Goal: Task Accomplishment & Management: Use online tool/utility

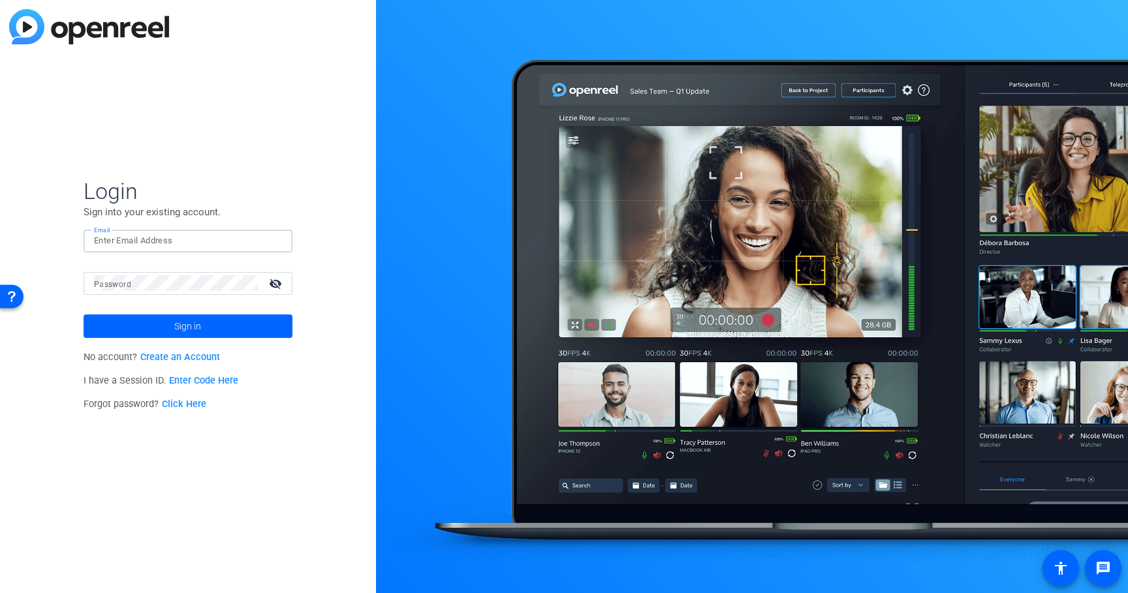
click at [148, 248] on input "Email" at bounding box center [188, 241] width 188 height 16
type input "robert.thomas@ey.com"
click at [176, 323] on span "Sign in" at bounding box center [187, 326] width 27 height 33
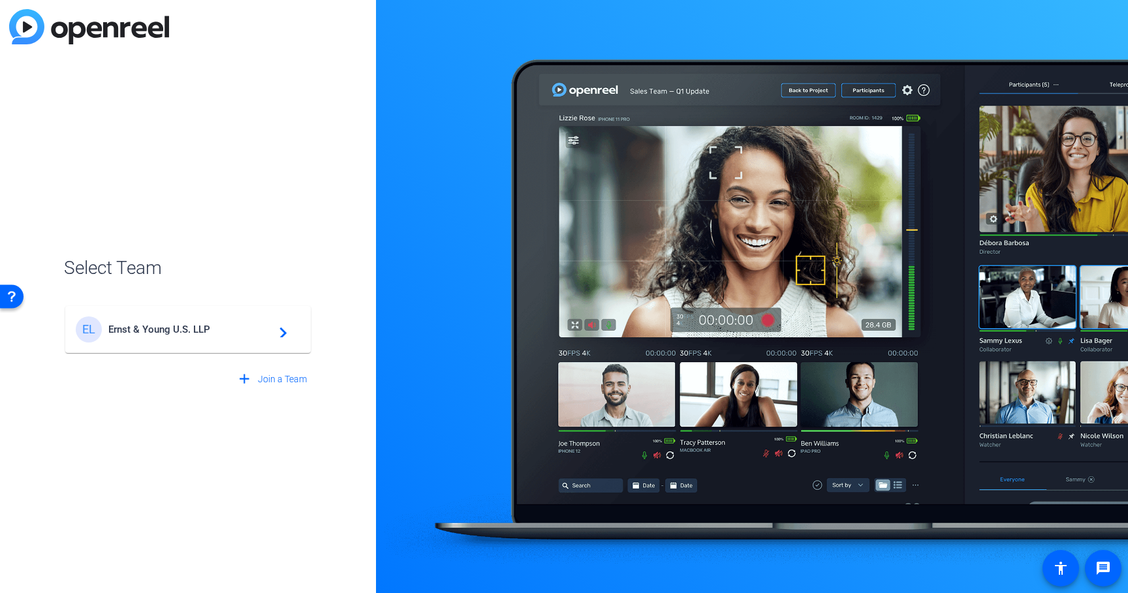
click at [183, 335] on span "Ernst & Young U.S. LLP" at bounding box center [189, 330] width 163 height 12
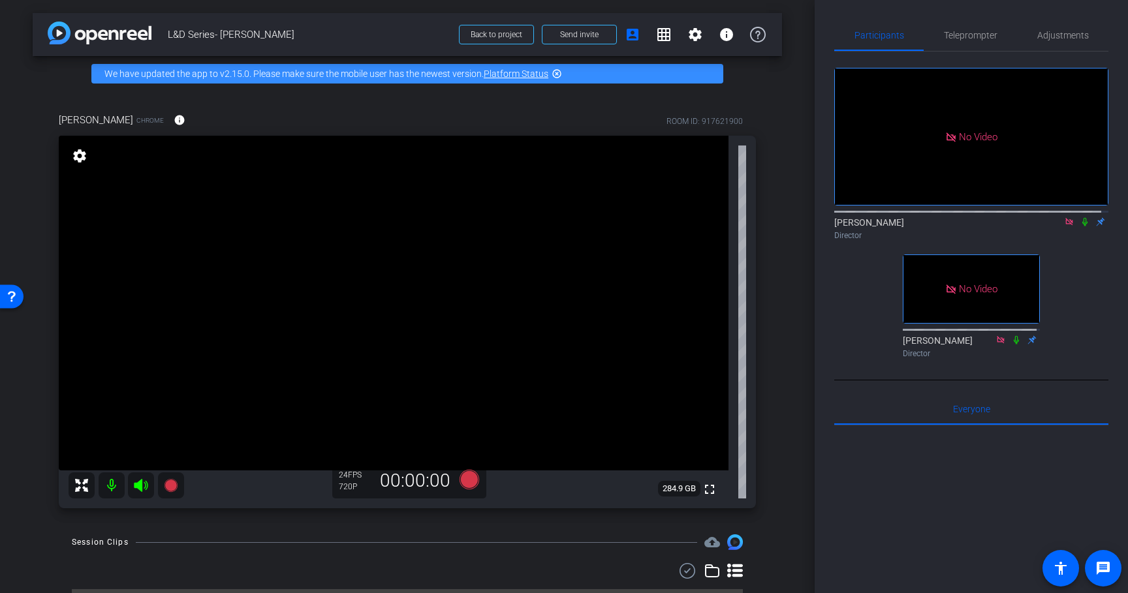
scroll to position [33, 0]
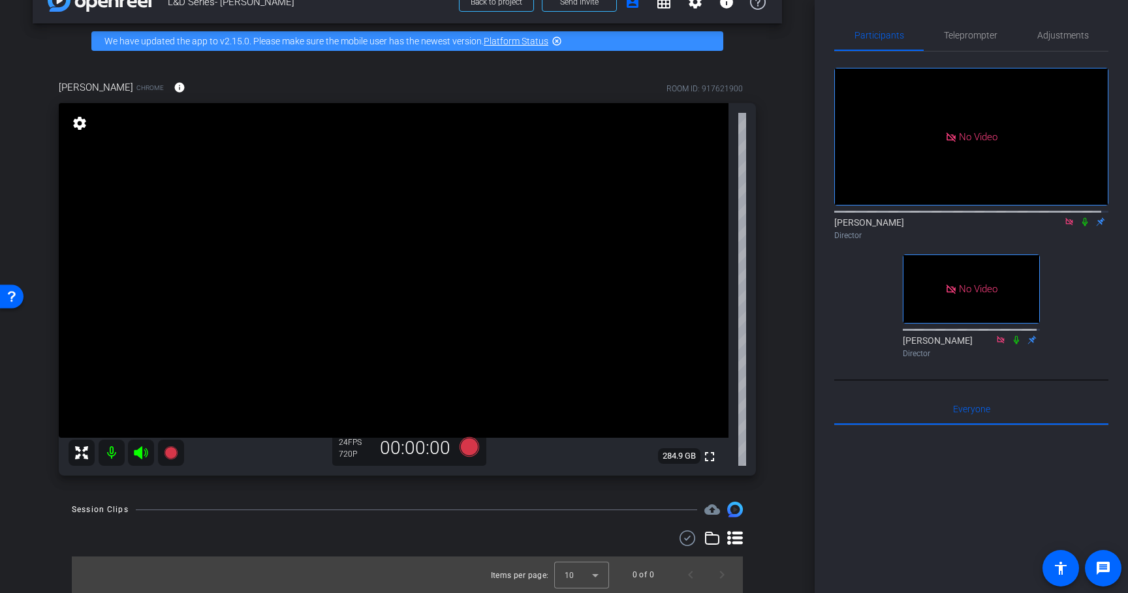
click at [1082, 226] on icon at bounding box center [1084, 222] width 5 height 8
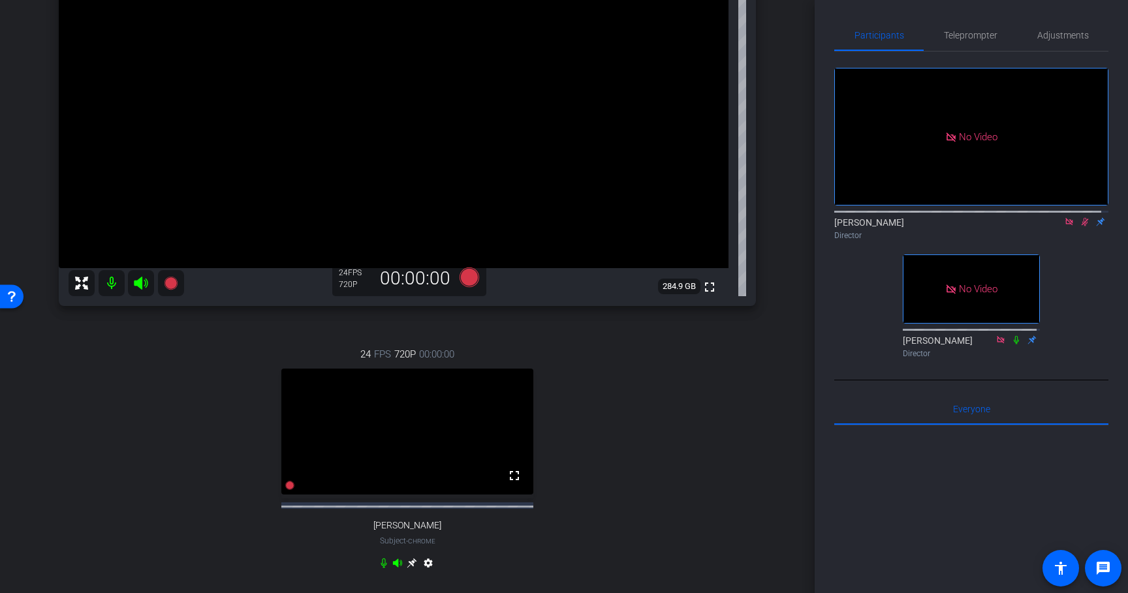
scroll to position [333, 0]
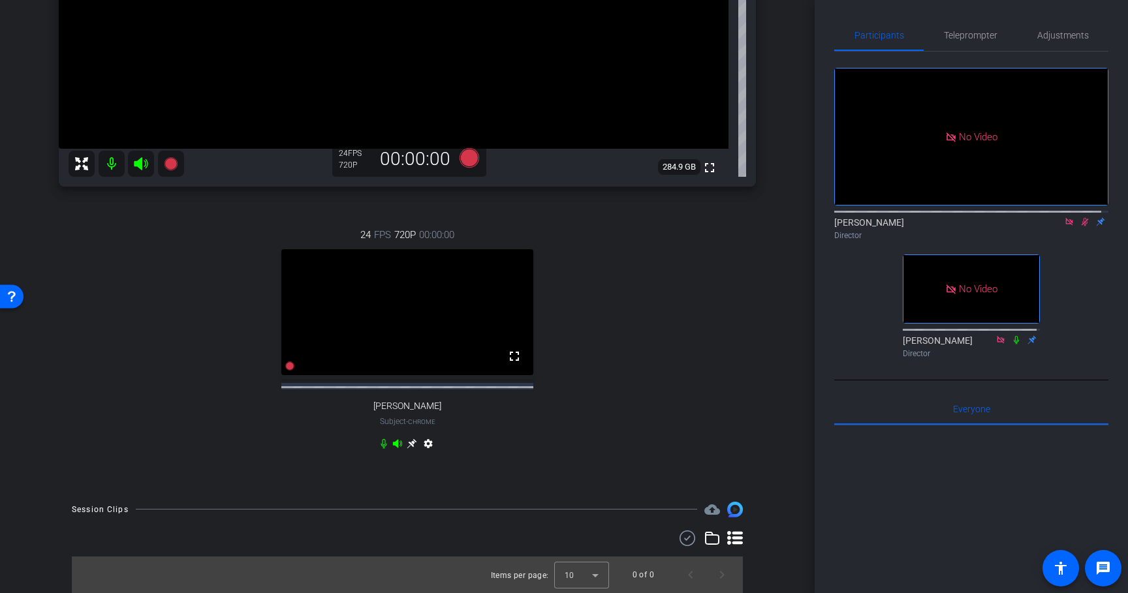
click at [407, 442] on icon at bounding box center [412, 444] width 10 height 10
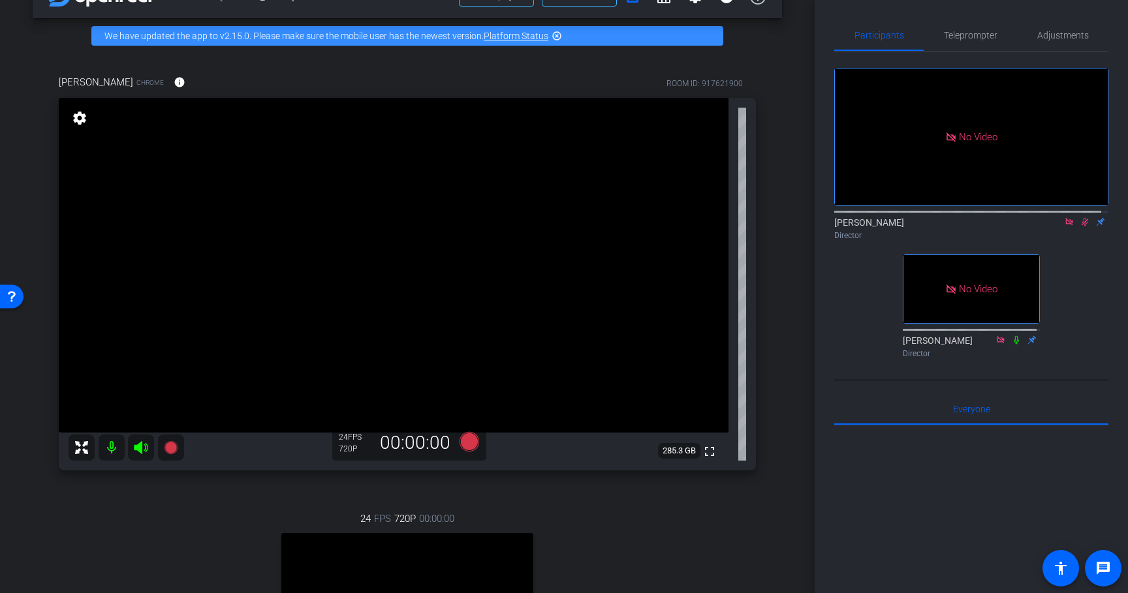
scroll to position [7, 0]
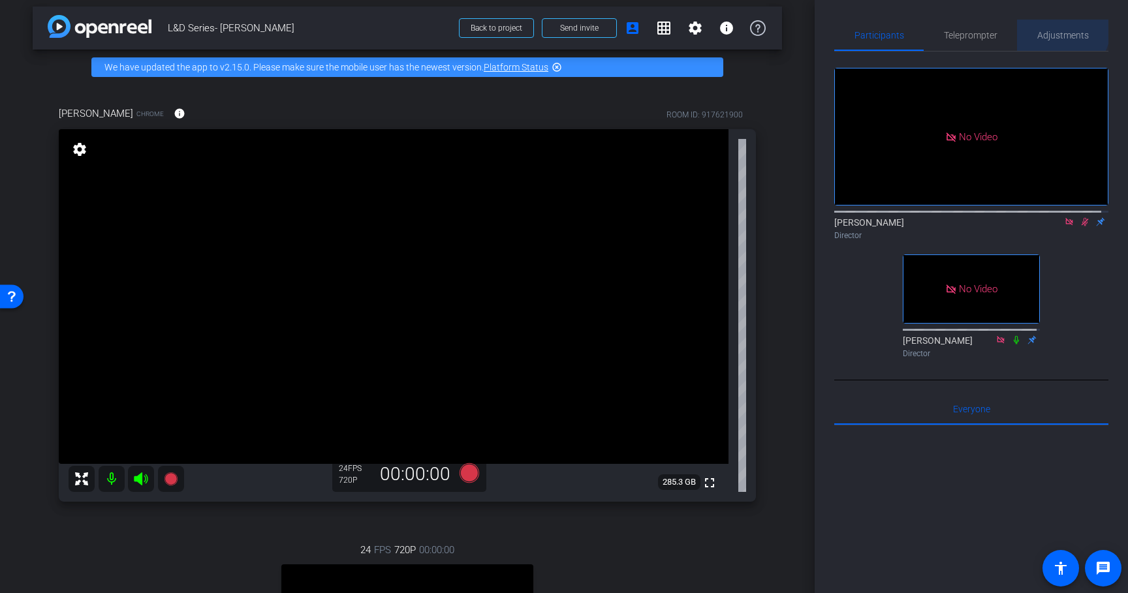
click at [1056, 31] on span "Adjustments" at bounding box center [1063, 35] width 52 height 9
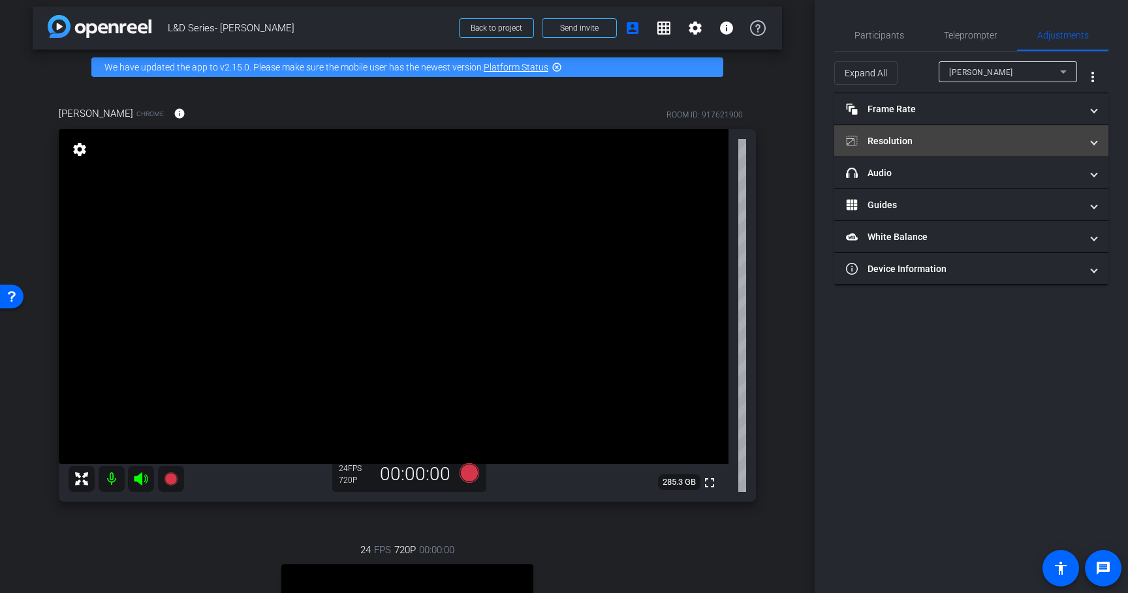
click at [917, 140] on mat-panel-title "Resolution" at bounding box center [963, 141] width 235 height 14
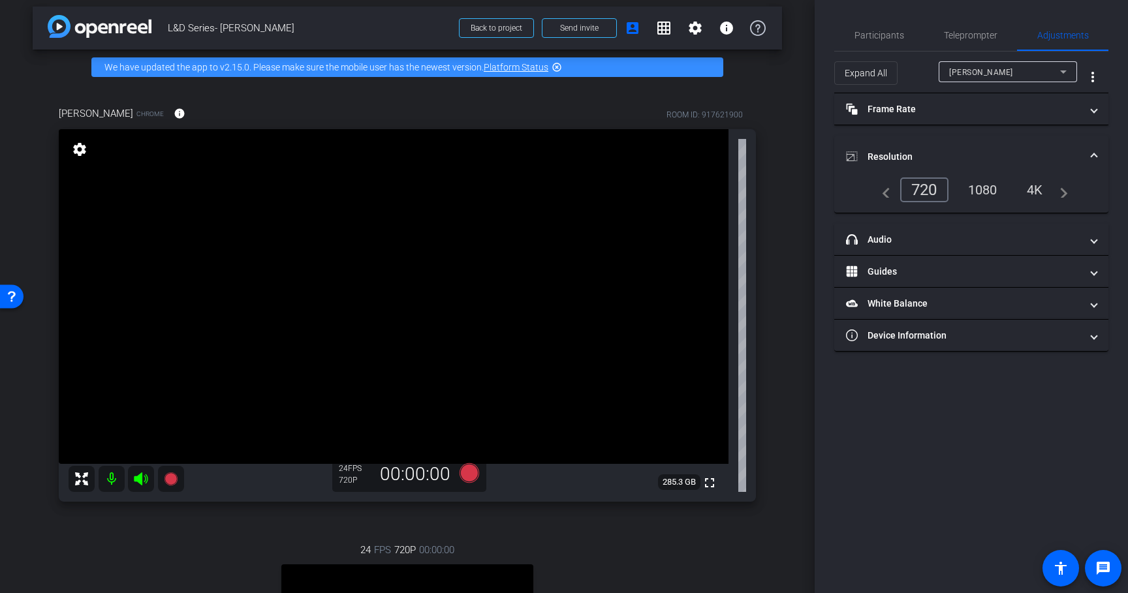
click at [985, 66] on div "Rachel" at bounding box center [1004, 72] width 111 height 16
click at [985, 123] on span "Sean Miller" at bounding box center [982, 119] width 66 height 16
click at [985, 187] on div "1080" at bounding box center [982, 190] width 49 height 22
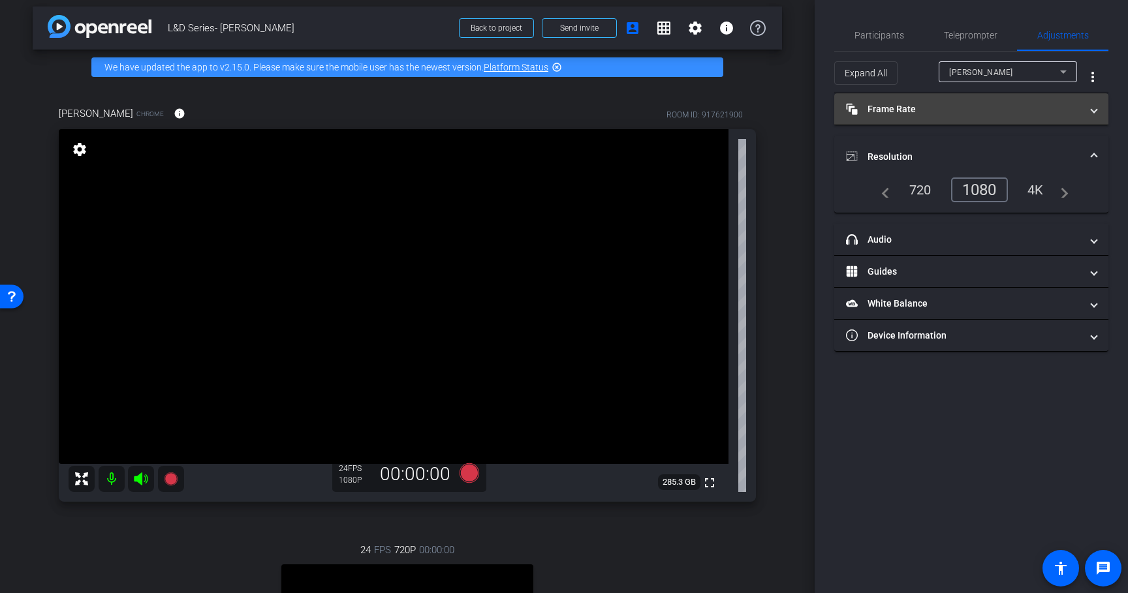
click at [921, 119] on mat-expansion-panel-header "Frame Rate Frame Rate" at bounding box center [971, 108] width 274 height 31
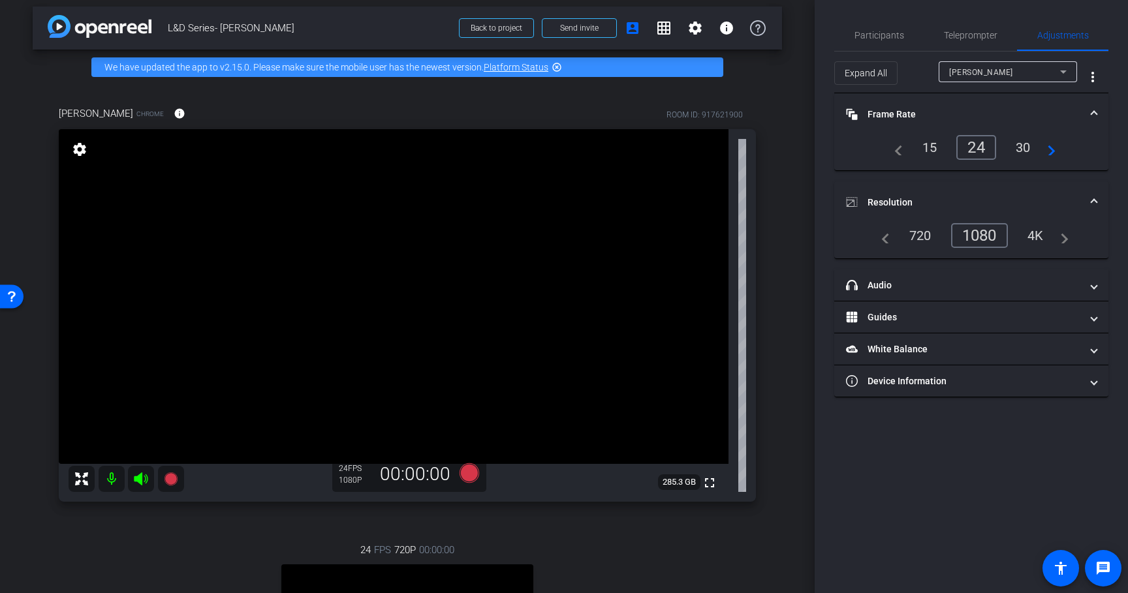
click at [1020, 149] on div "30" at bounding box center [1023, 147] width 35 height 22
click at [968, 35] on span "Teleprompter" at bounding box center [971, 35] width 54 height 9
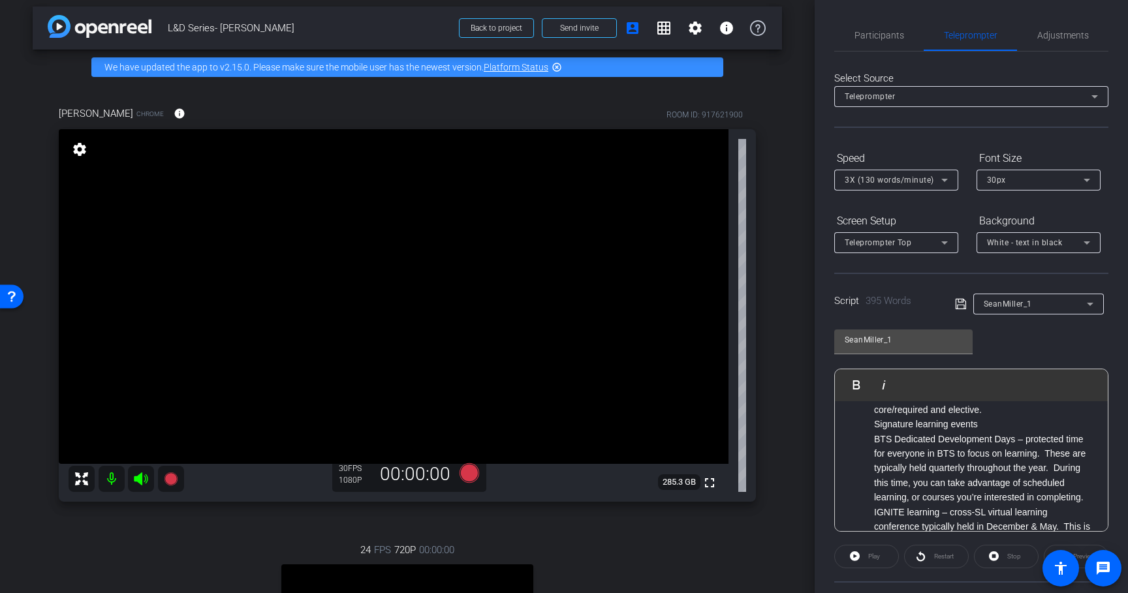
scroll to position [805, 0]
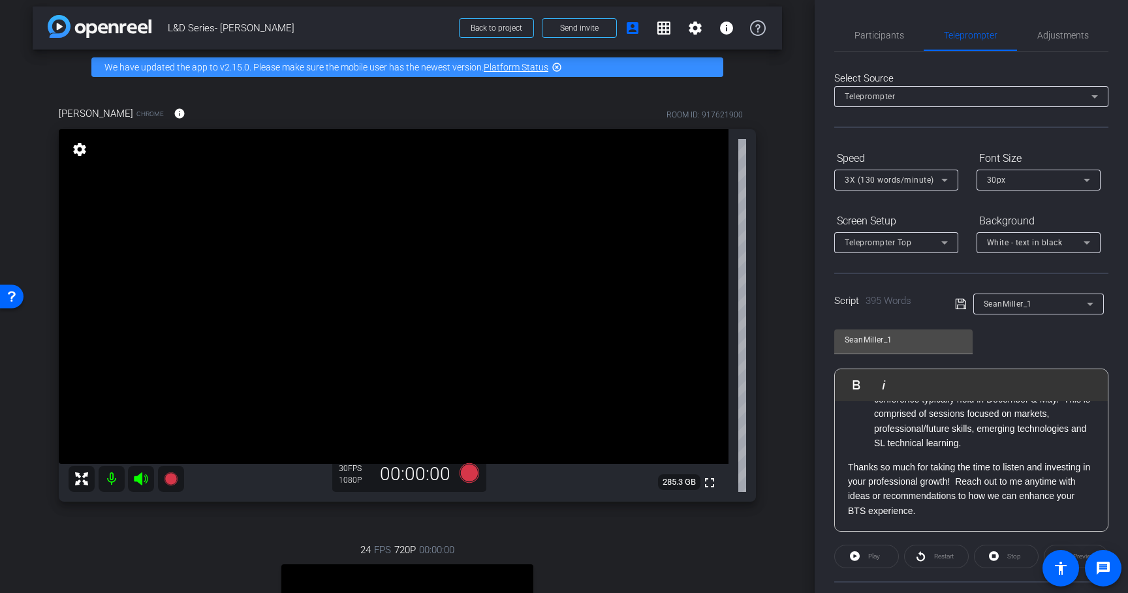
click at [987, 517] on p "Thanks so much for taking the time to listen and investing in your professional…" at bounding box center [971, 489] width 247 height 59
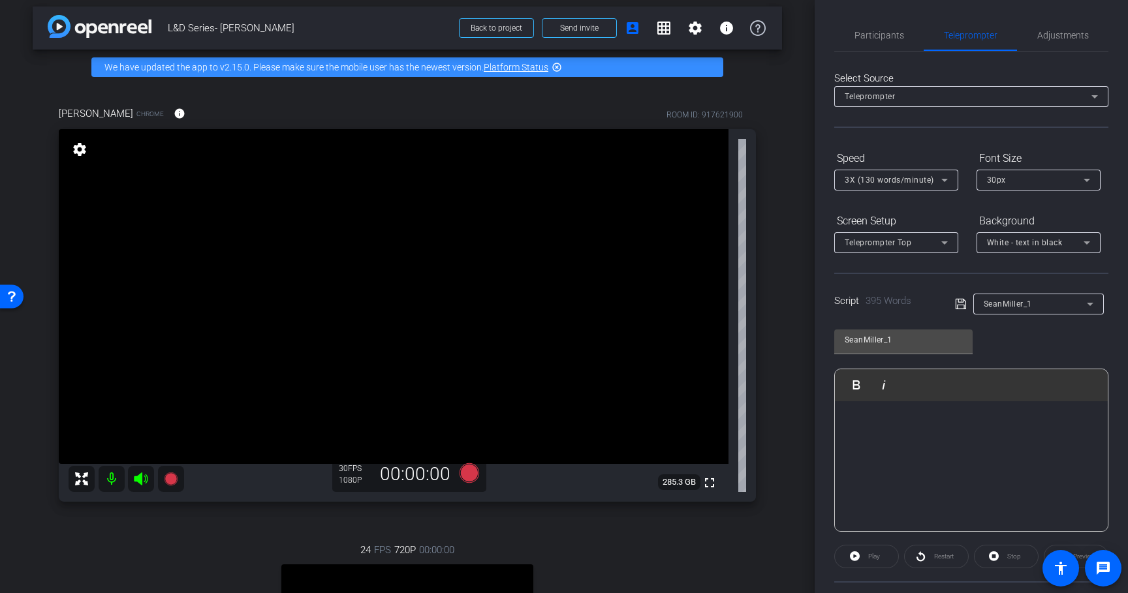
scroll to position [939, 0]
click at [955, 307] on icon at bounding box center [961, 304] width 12 height 16
click at [943, 179] on icon at bounding box center [944, 180] width 7 height 3
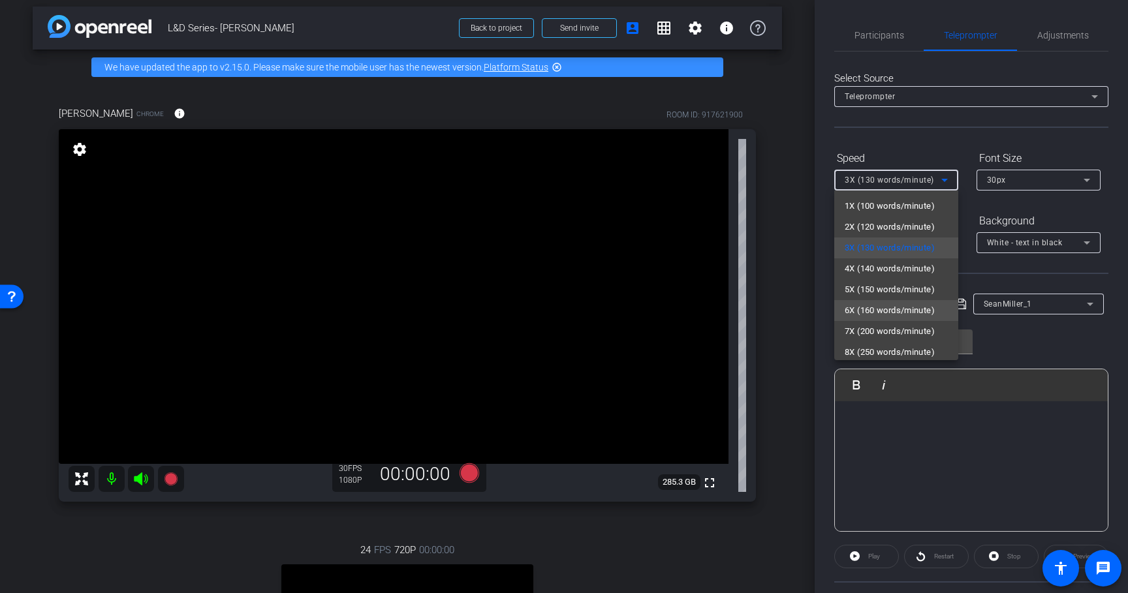
click at [902, 314] on span "6X (160 words/minute)" at bounding box center [889, 311] width 90 height 16
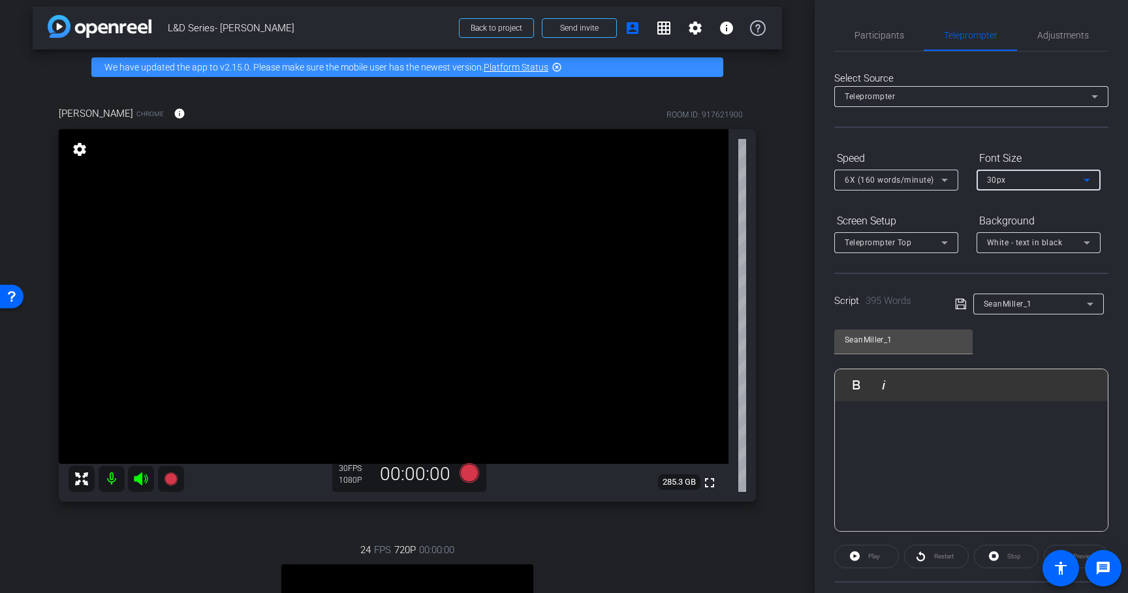
click at [1006, 183] on div "30px" at bounding box center [1035, 180] width 97 height 16
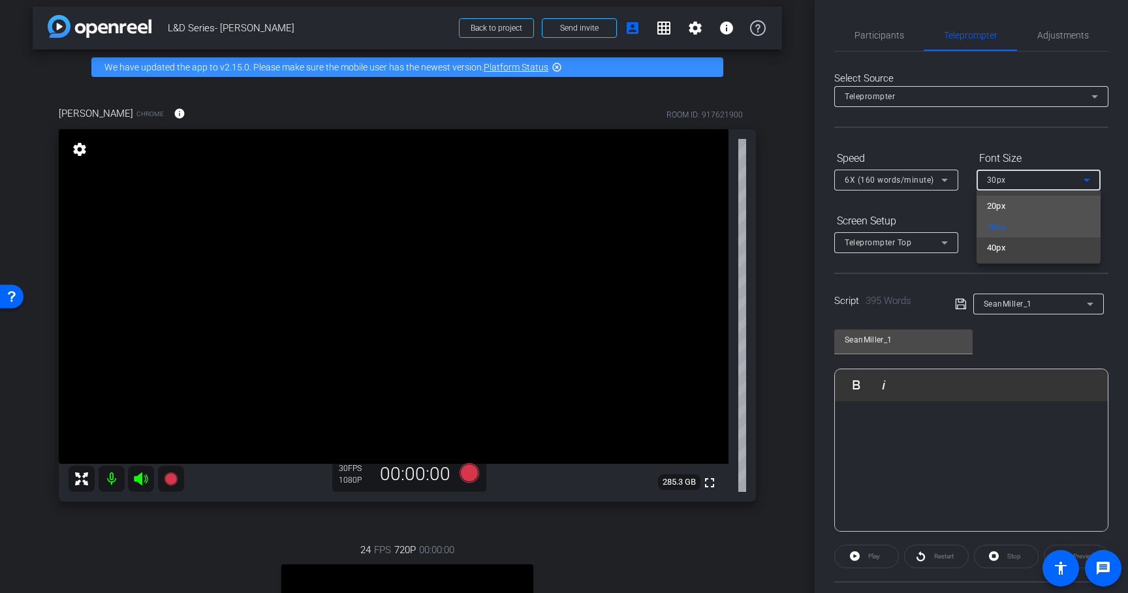
click at [1004, 211] on span "20px" at bounding box center [996, 206] width 19 height 16
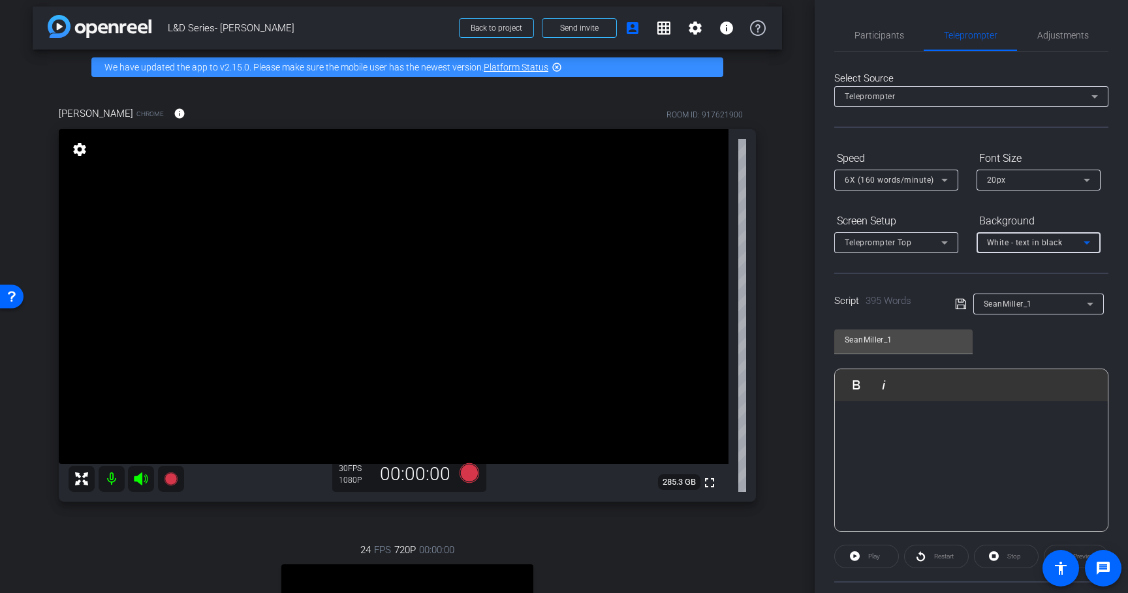
click at [1019, 239] on span "White - text in black" at bounding box center [1025, 242] width 76 height 9
click at [1023, 287] on div "Black - text in white" at bounding box center [1025, 294] width 77 height 16
click at [957, 302] on icon at bounding box center [960, 304] width 10 height 10
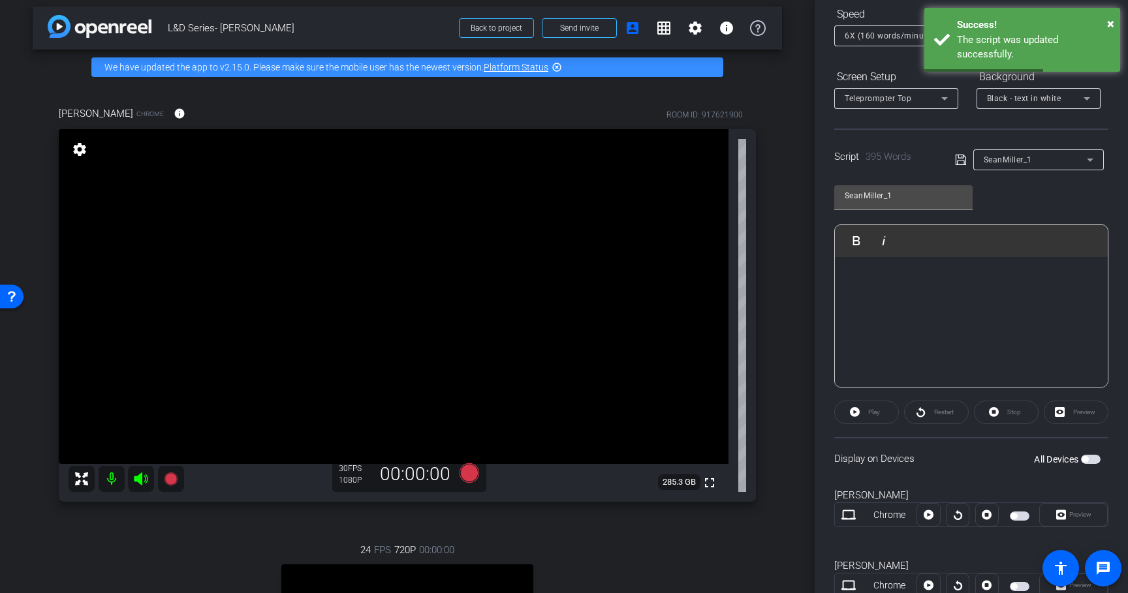
scroll to position [157, 0]
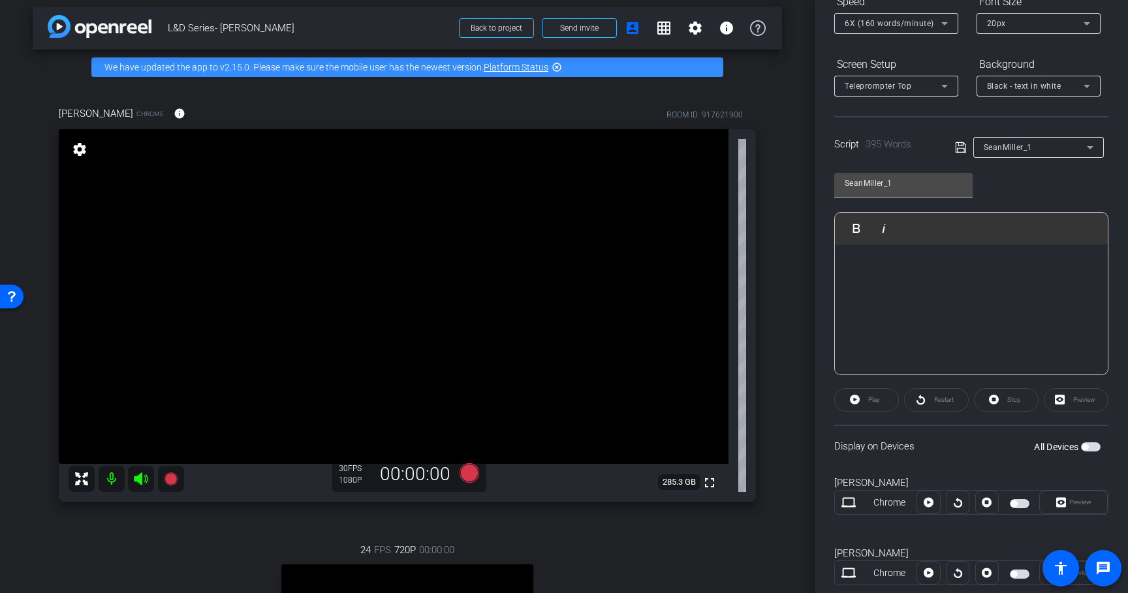
click at [1087, 398] on div "Preview" at bounding box center [1075, 399] width 65 height 23
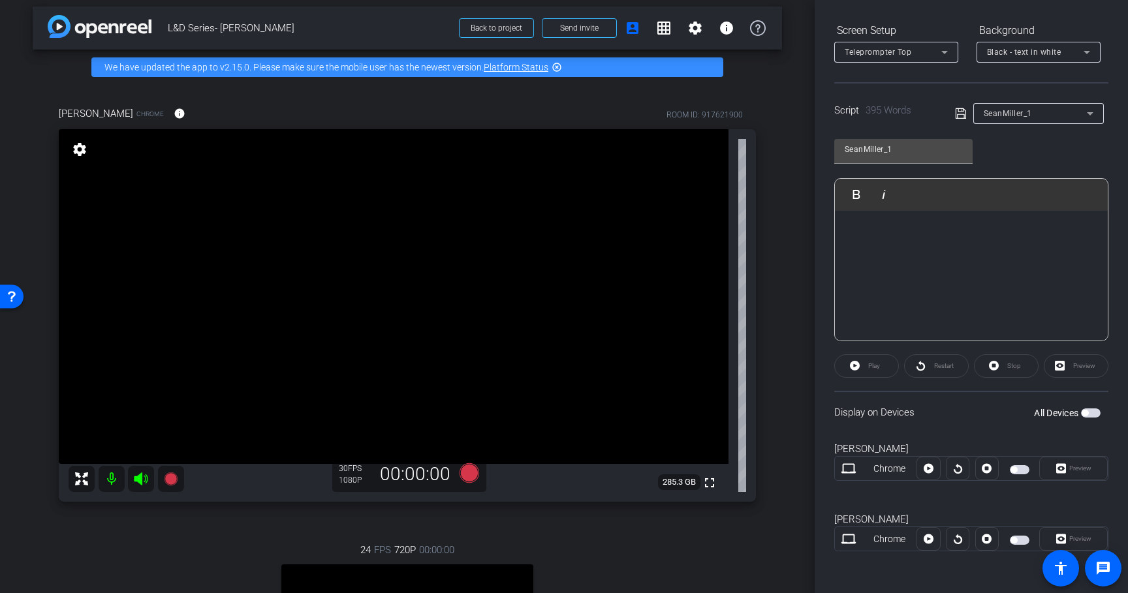
click at [1068, 539] on div "Preview" at bounding box center [1073, 538] width 69 height 23
click at [1081, 413] on span "button" at bounding box center [1084, 413] width 7 height 7
click at [1071, 540] on span "Preview" at bounding box center [1080, 538] width 22 height 7
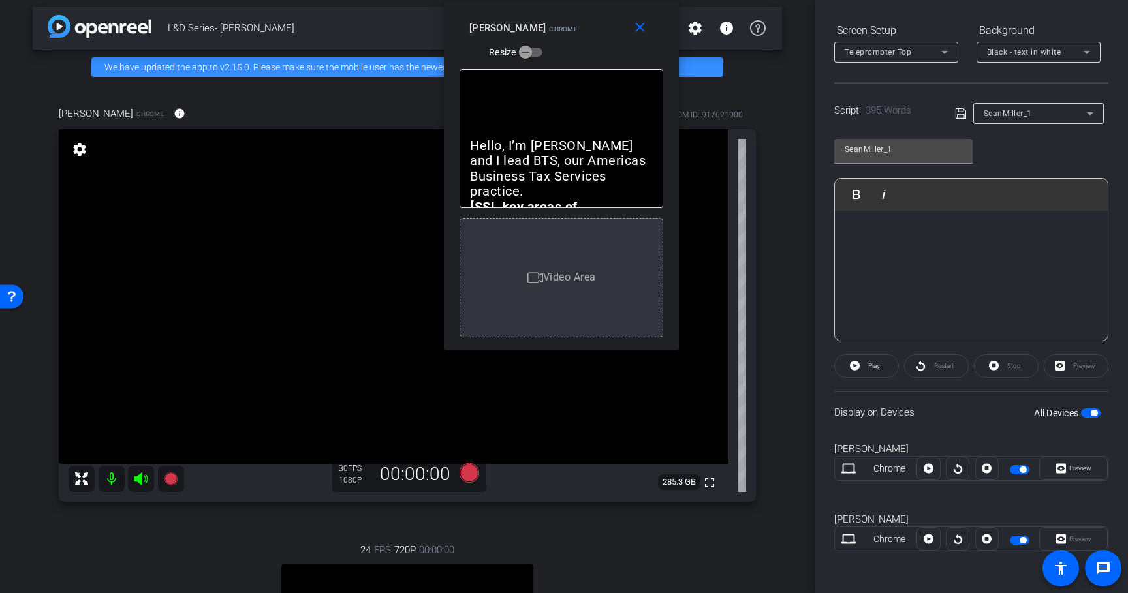
drag, startPoint x: 575, startPoint y: 132, endPoint x: 572, endPoint y: 3, distance: 129.2
click at [572, 3] on div "close Sean Miller Chrome Resize" at bounding box center [561, 30] width 235 height 59
click at [1083, 414] on span "button" at bounding box center [1091, 413] width 20 height 9
click at [646, 25] on mat-icon "close" at bounding box center [640, 28] width 16 height 16
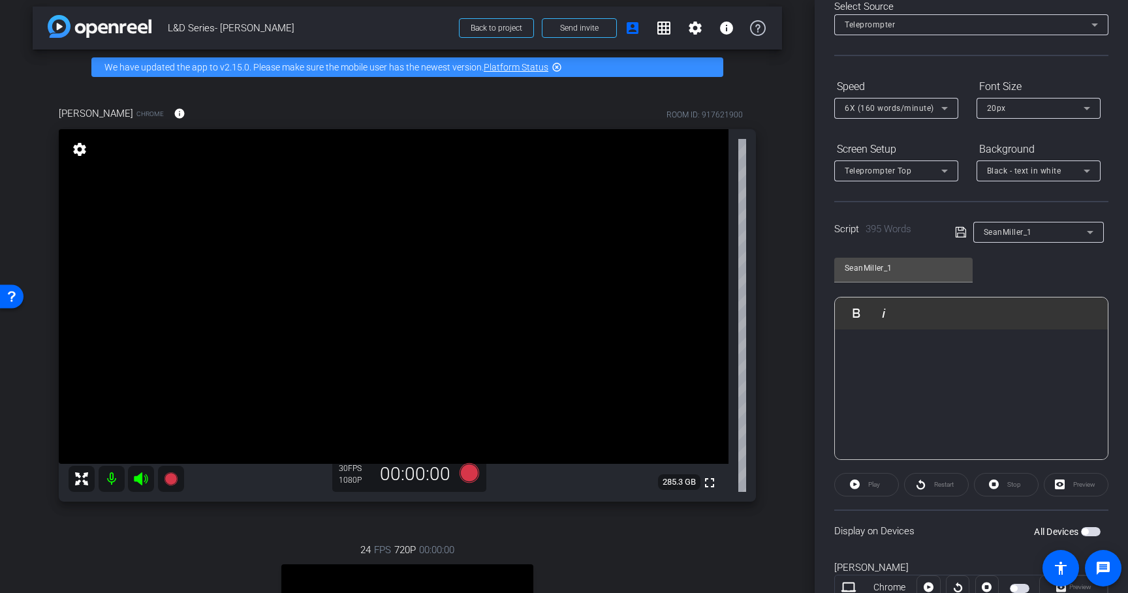
scroll to position [0, 0]
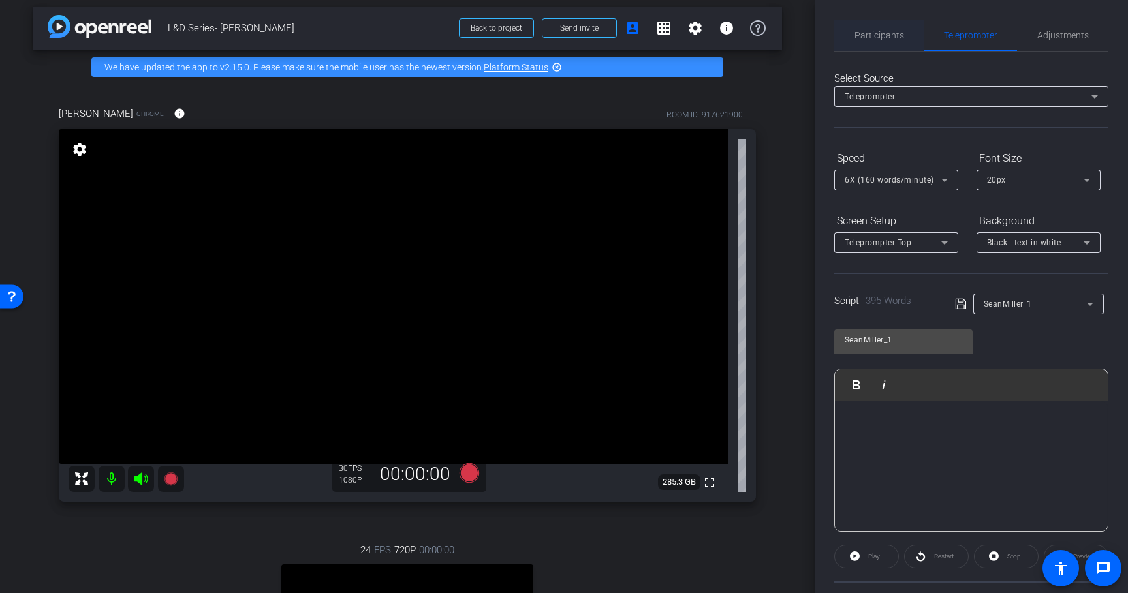
click at [878, 35] on span "Participants" at bounding box center [879, 35] width 50 height 9
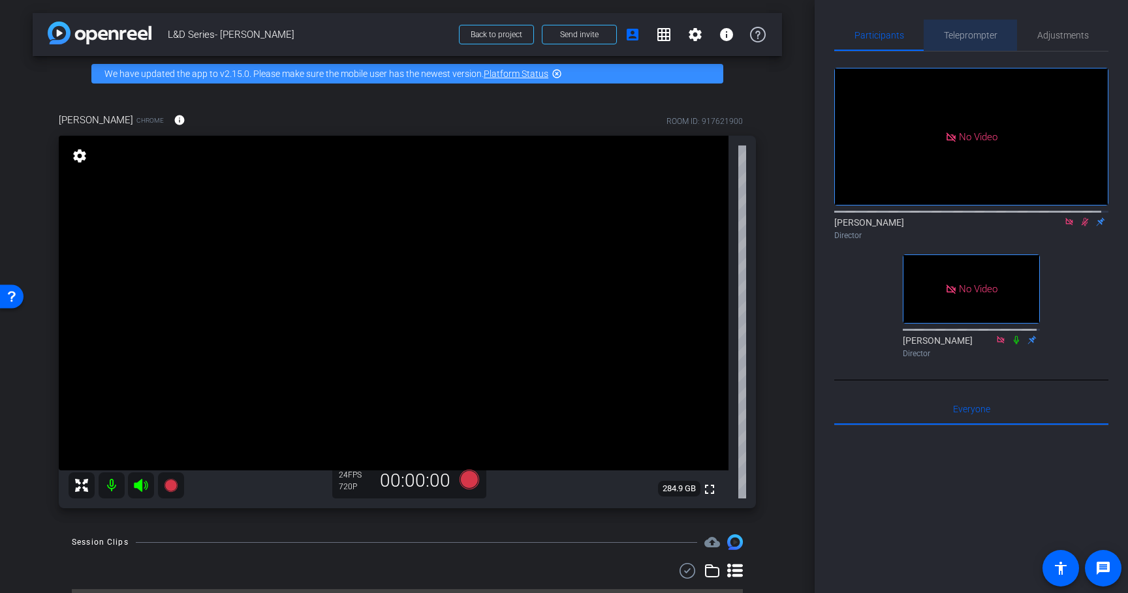
click at [976, 35] on span "Teleprompter" at bounding box center [971, 35] width 54 height 9
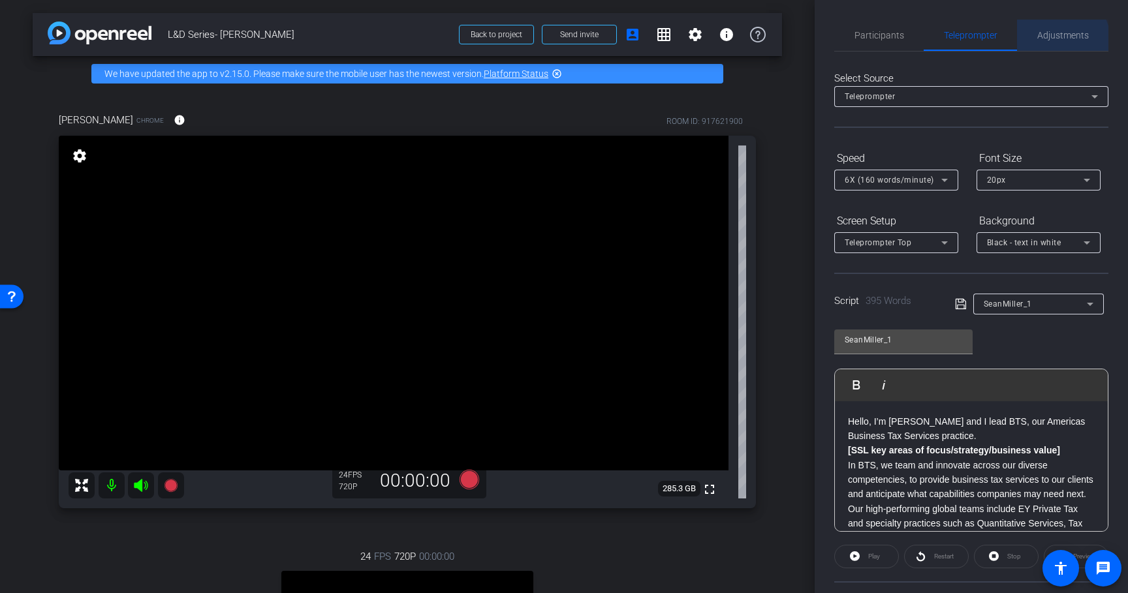
click at [1055, 40] on span "Adjustments" at bounding box center [1063, 35] width 52 height 9
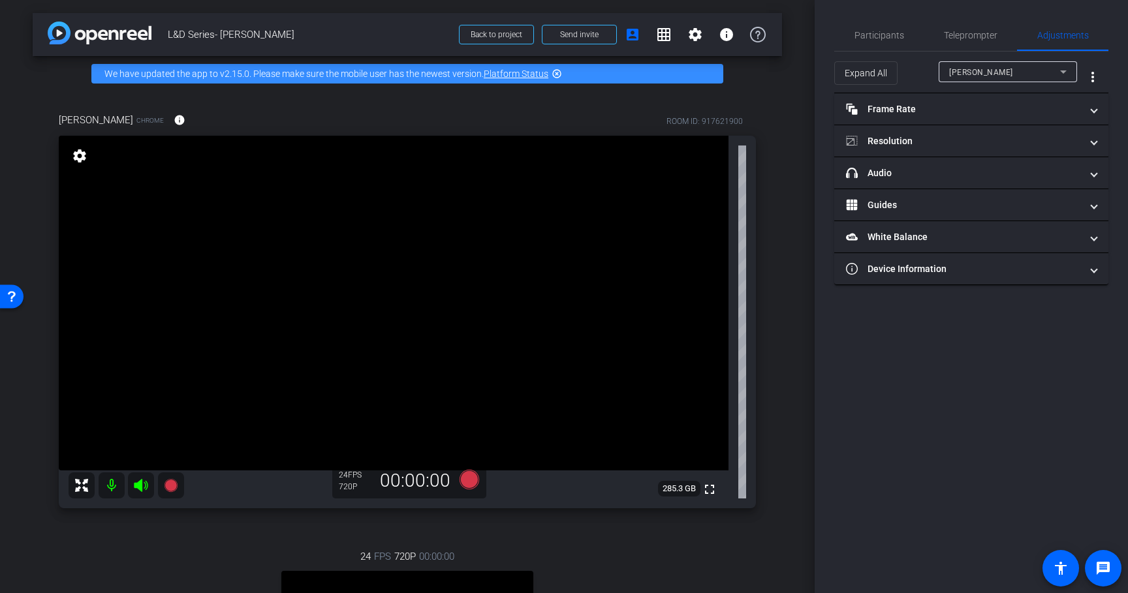
click at [1063, 78] on icon at bounding box center [1063, 72] width 16 height 16
click at [1050, 119] on mat-option "Sean Miller" at bounding box center [1007, 118] width 138 height 21
click at [1019, 119] on mat-expansion-panel-header "Frame Rate Frame Rate" at bounding box center [971, 108] width 274 height 31
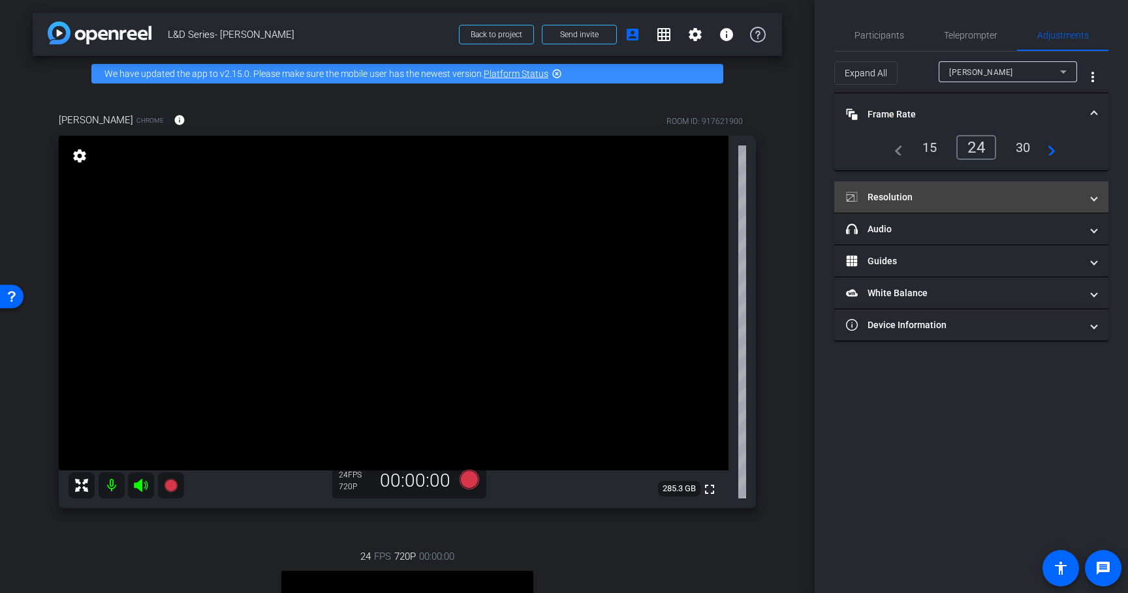
click at [1019, 188] on mat-expansion-panel-header "Resolution" at bounding box center [971, 196] width 274 height 31
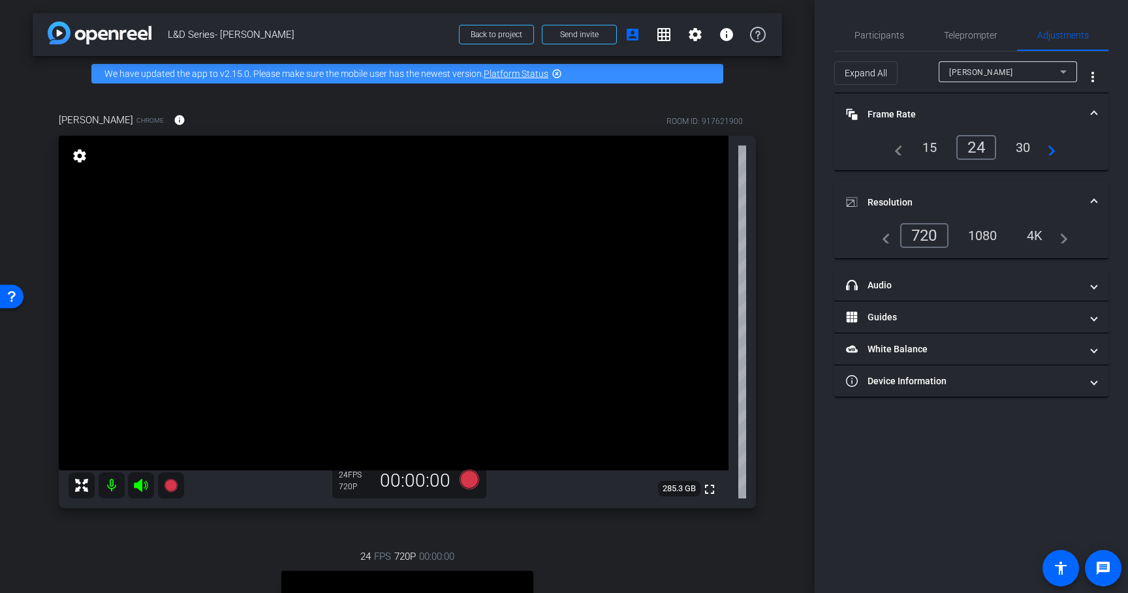
click at [987, 236] on div "1080" at bounding box center [982, 235] width 49 height 22
click at [1020, 147] on div "30" at bounding box center [1023, 147] width 35 height 22
click at [884, 37] on span "Participants" at bounding box center [879, 35] width 50 height 9
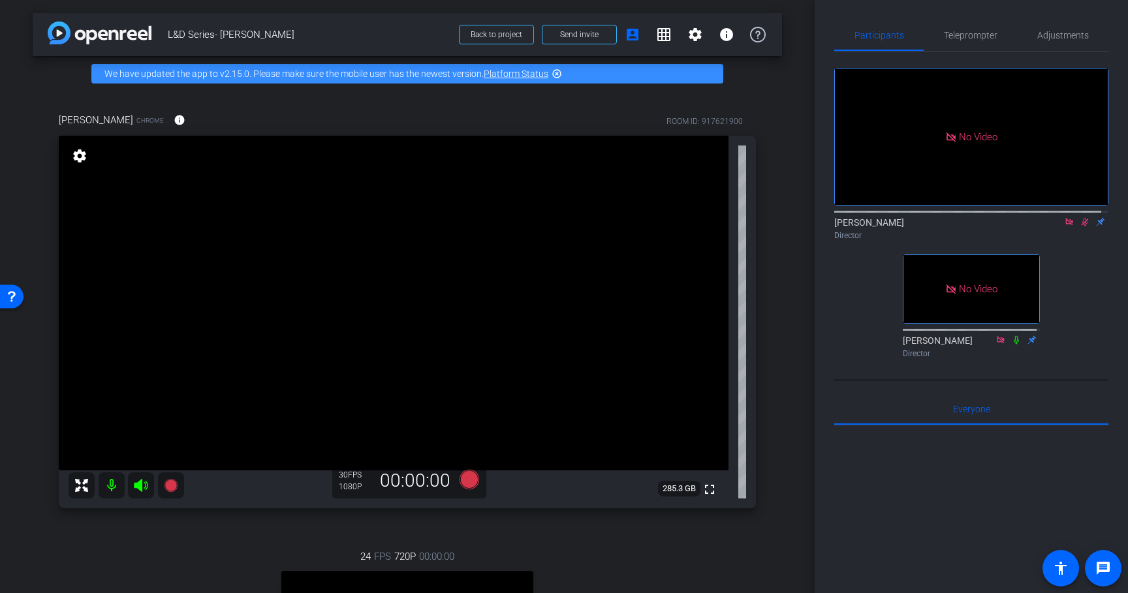
click at [1081, 218] on icon at bounding box center [1084, 222] width 7 height 8
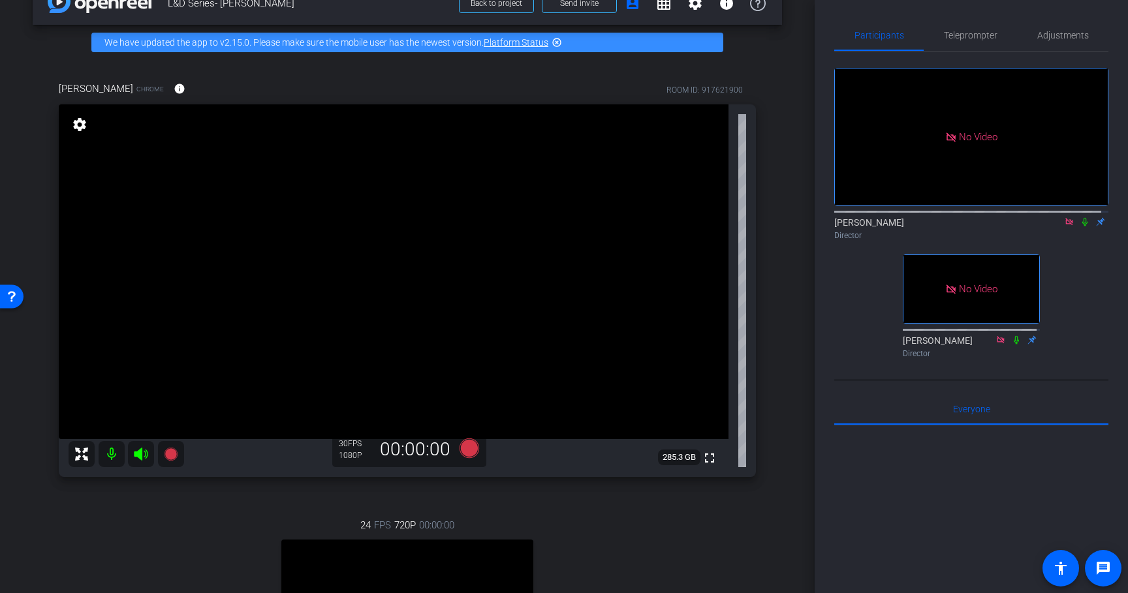
scroll to position [23, 0]
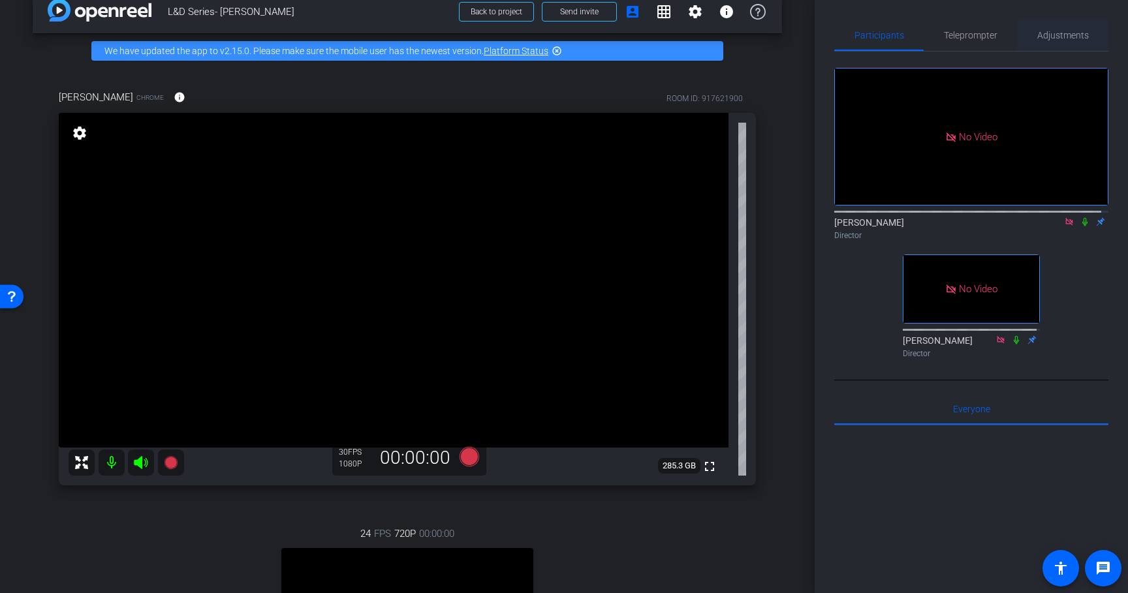
click at [1042, 31] on span "Adjustments" at bounding box center [1063, 35] width 52 height 9
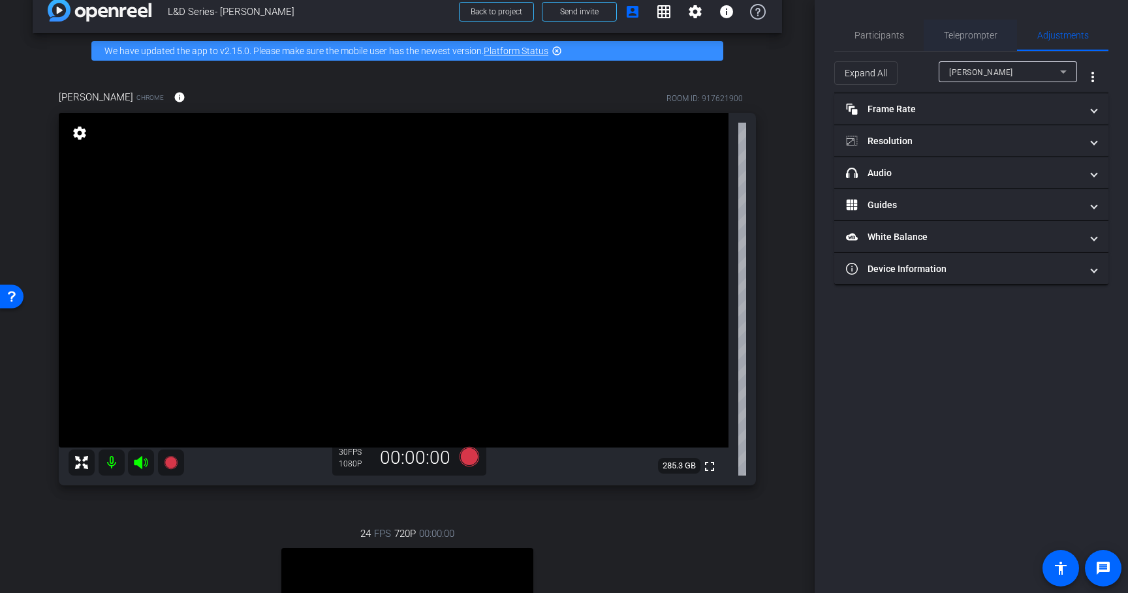
click at [972, 38] on span "Teleprompter" at bounding box center [971, 35] width 54 height 9
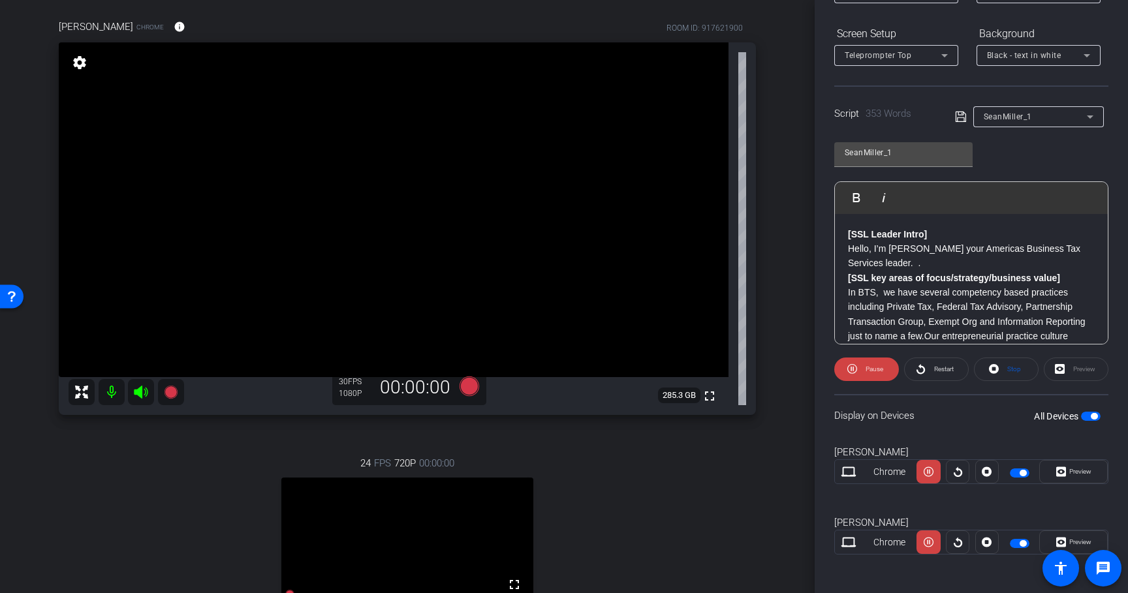
scroll to position [191, 0]
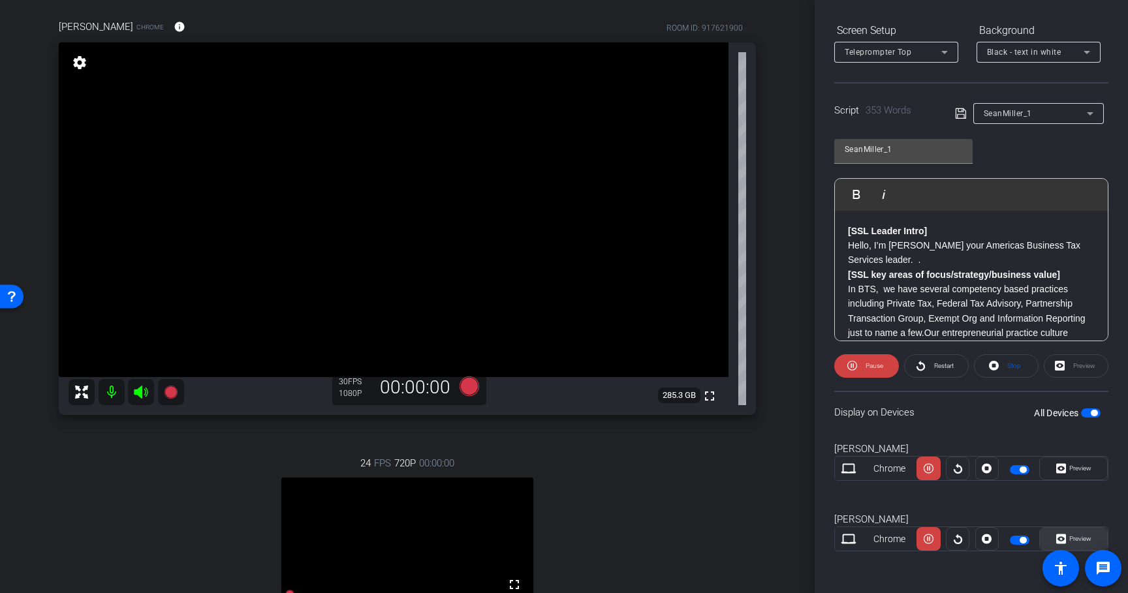
click at [1075, 533] on span "Preview" at bounding box center [1078, 539] width 25 height 18
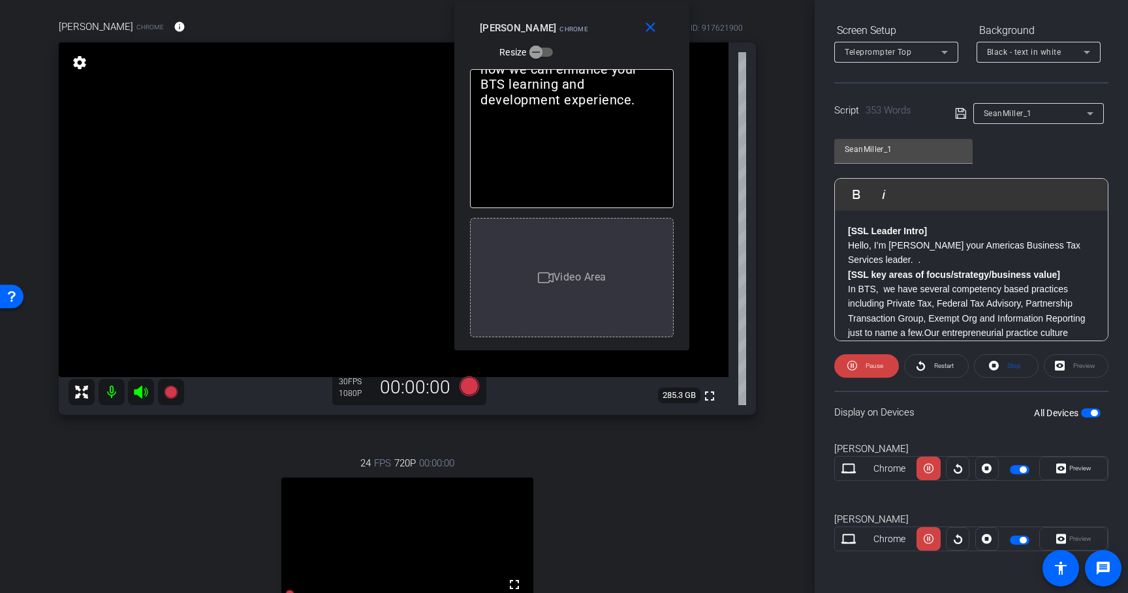
drag, startPoint x: 573, startPoint y: 138, endPoint x: 580, endPoint y: -23, distance: 161.3
click at [580, 0] on html "Accessibility Screen-Reader Guide, Feedback, and Issue Reporting | New window m…" at bounding box center [564, 296] width 1128 height 593
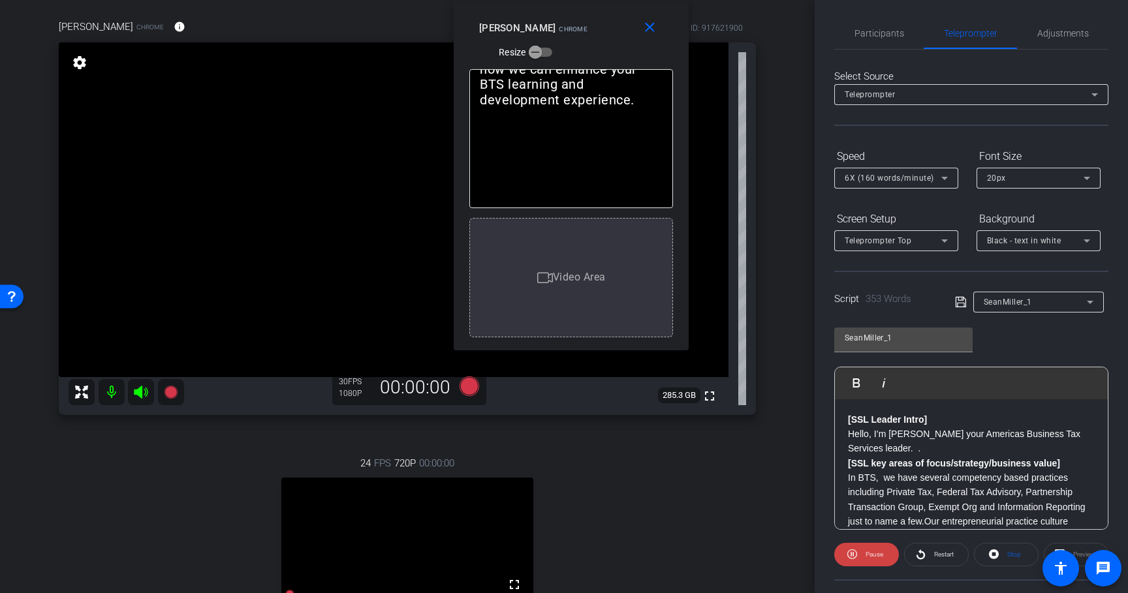
scroll to position [0, 0]
click at [871, 183] on span "6X (160 words/minute)" at bounding box center [888, 180] width 89 height 9
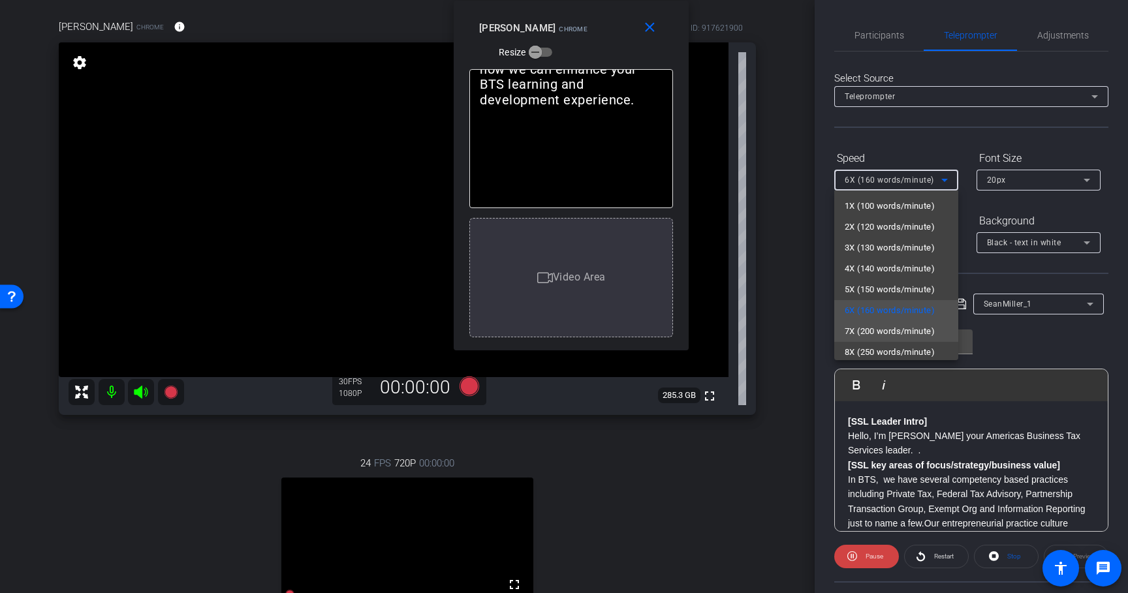
click at [876, 324] on span "7X (200 words/minute)" at bounding box center [889, 332] width 90 height 16
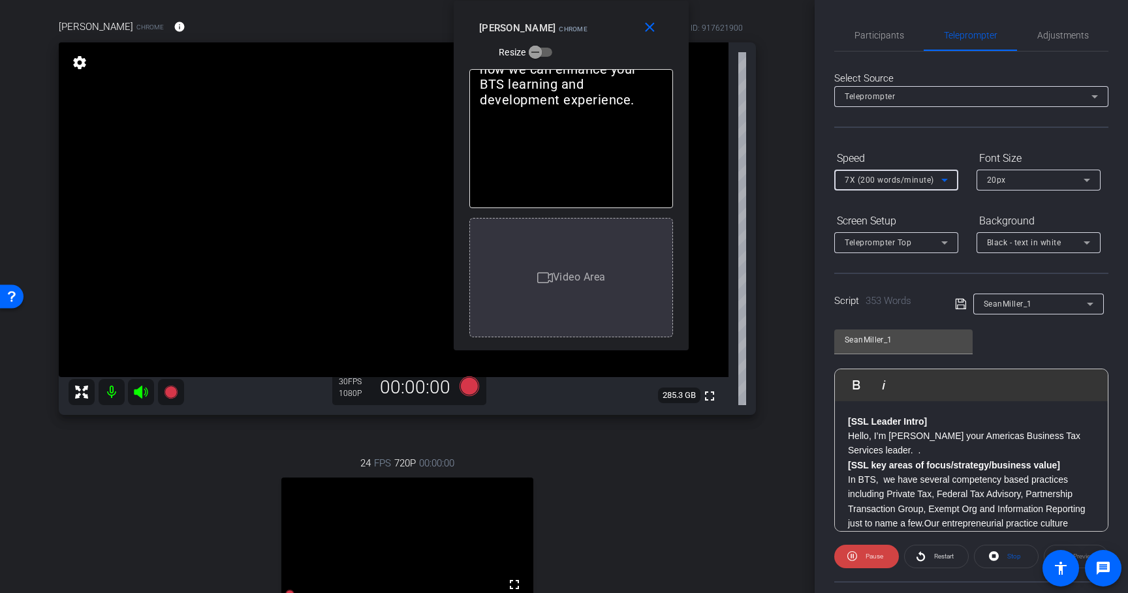
click at [921, 181] on span "7X (200 words/minute)" at bounding box center [888, 180] width 89 height 9
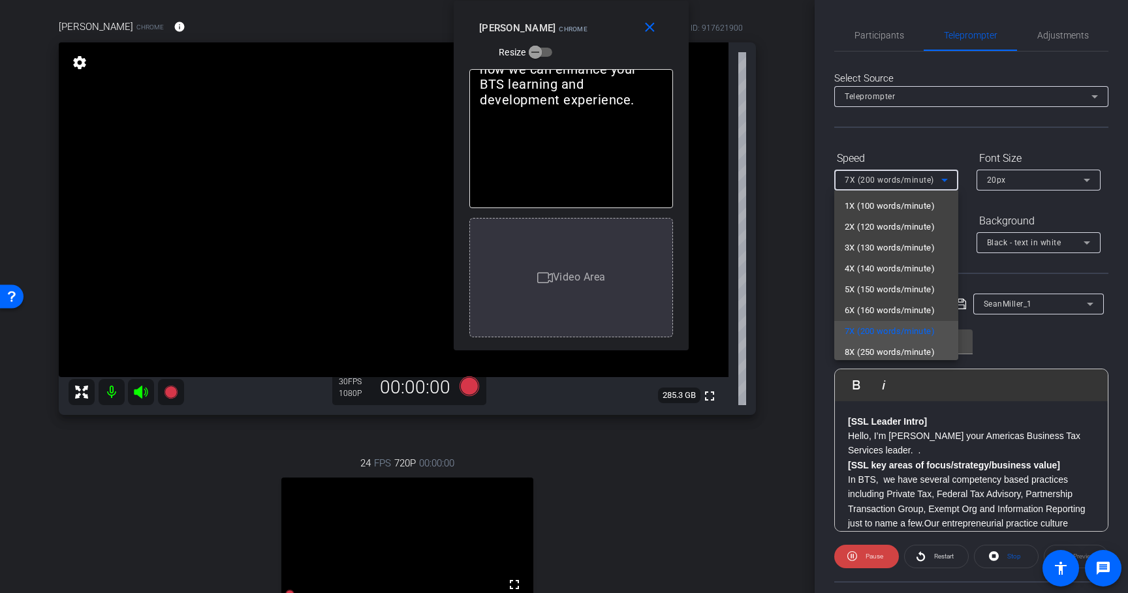
click at [891, 352] on span "8X (250 words/minute)" at bounding box center [889, 353] width 90 height 16
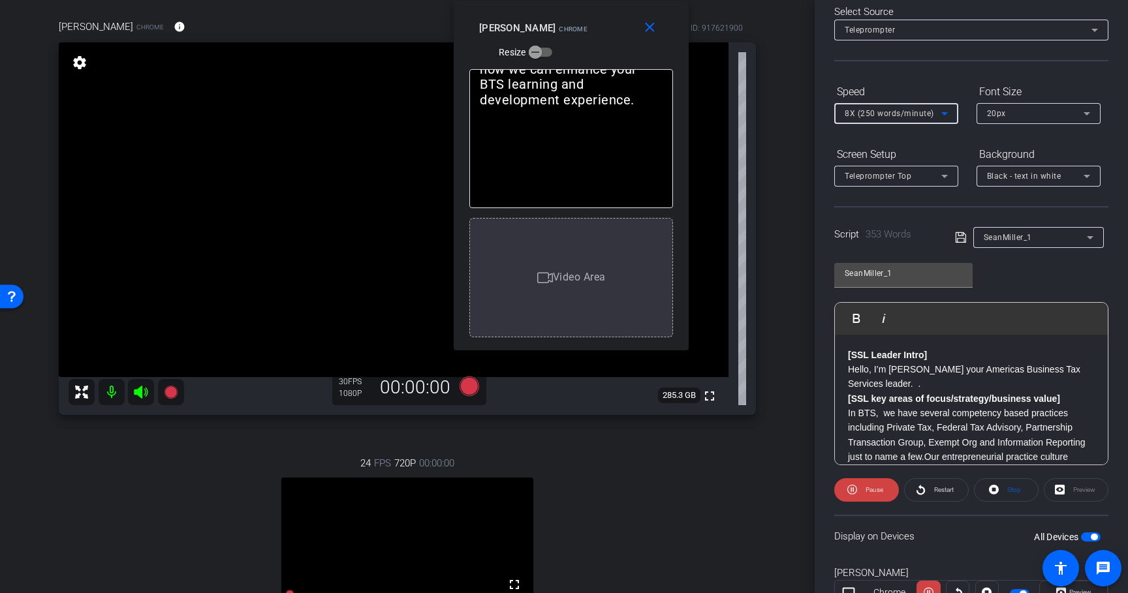
scroll to position [99, 0]
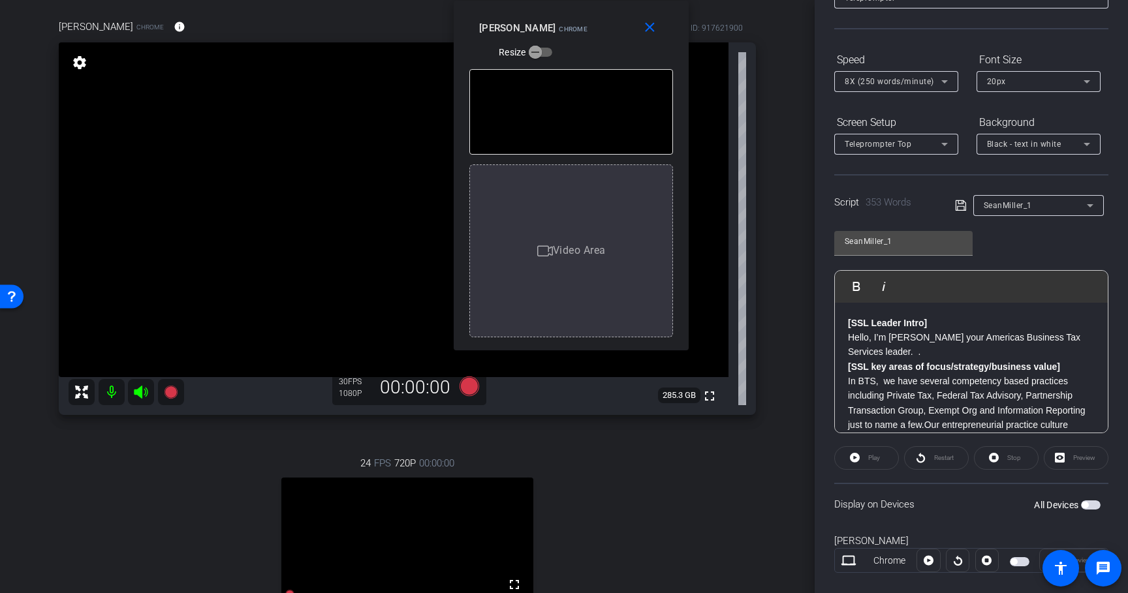
click at [993, 364] on strong "[SSL key areas of focus/strategy/business value]" at bounding box center [954, 367] width 212 height 10
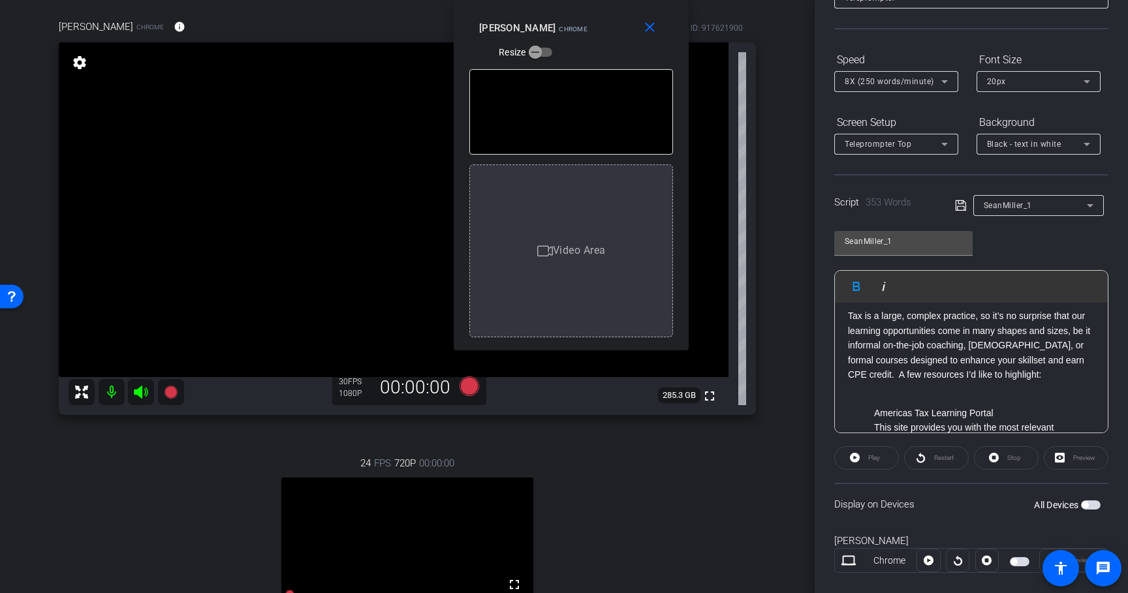
scroll to position [747, 0]
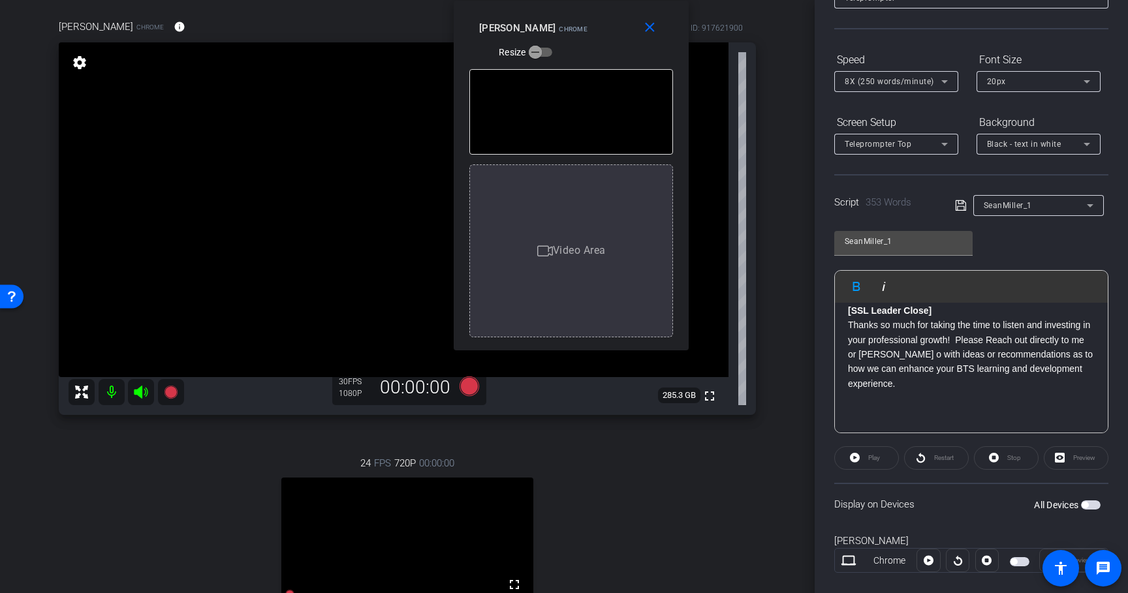
click at [1045, 391] on p at bounding box center [971, 398] width 247 height 14
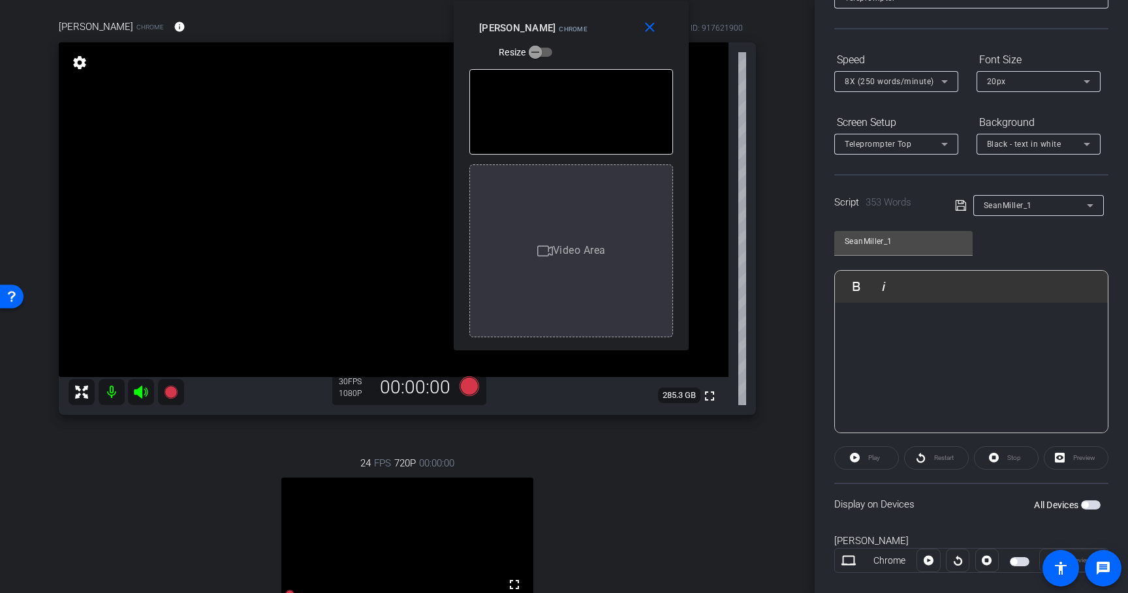
scroll to position [822, 0]
click at [963, 205] on span at bounding box center [964, 205] width 18 height 12
click at [957, 205] on icon at bounding box center [961, 206] width 12 height 16
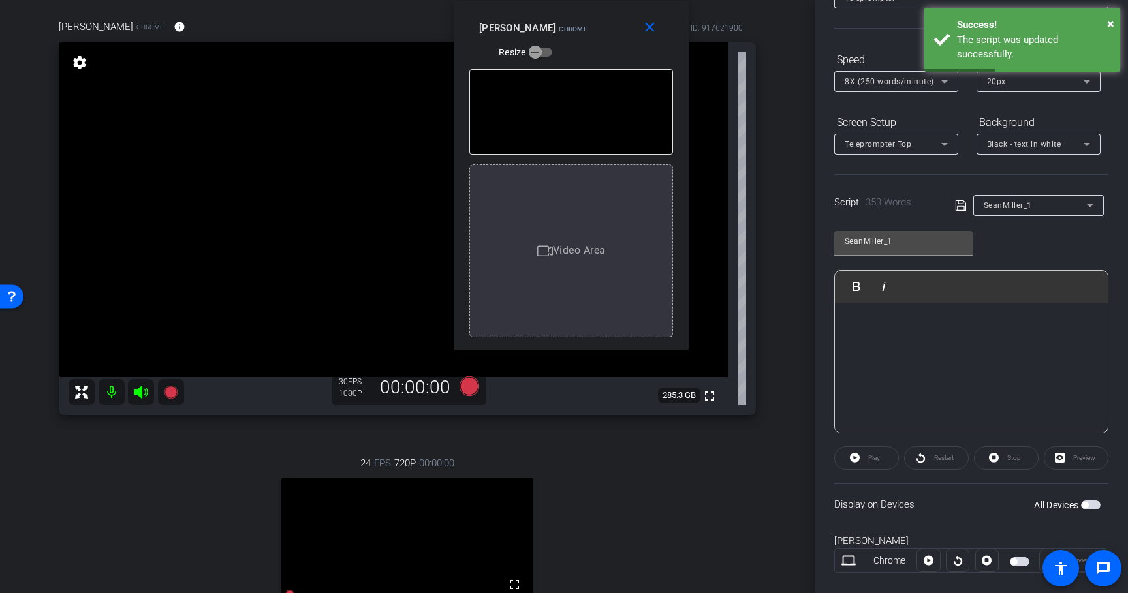
click at [1082, 503] on span "button" at bounding box center [1091, 505] width 20 height 9
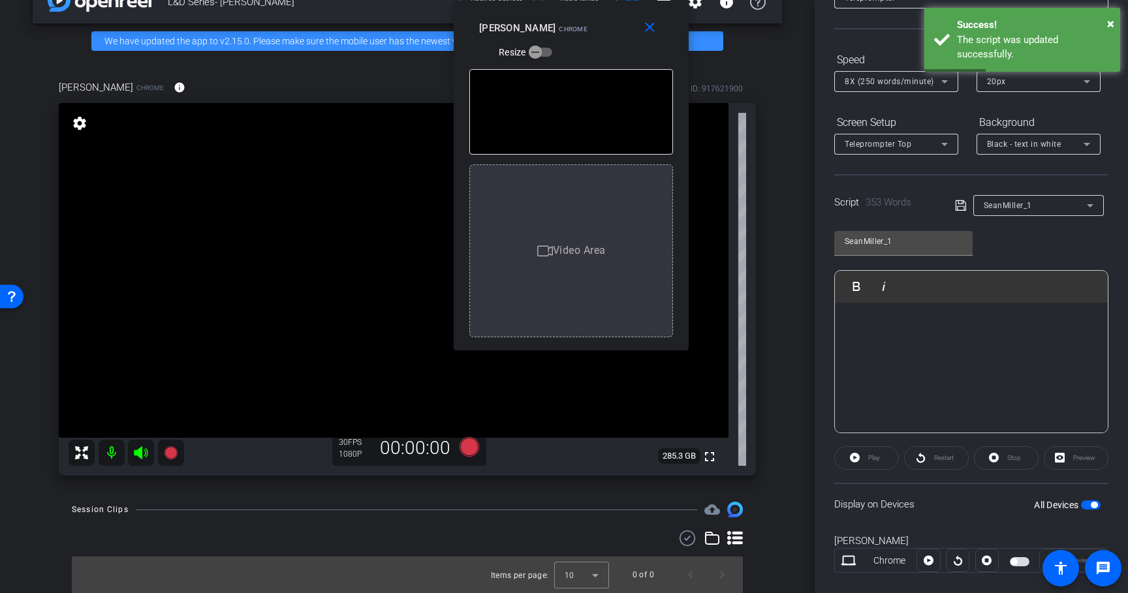
scroll to position [33, 0]
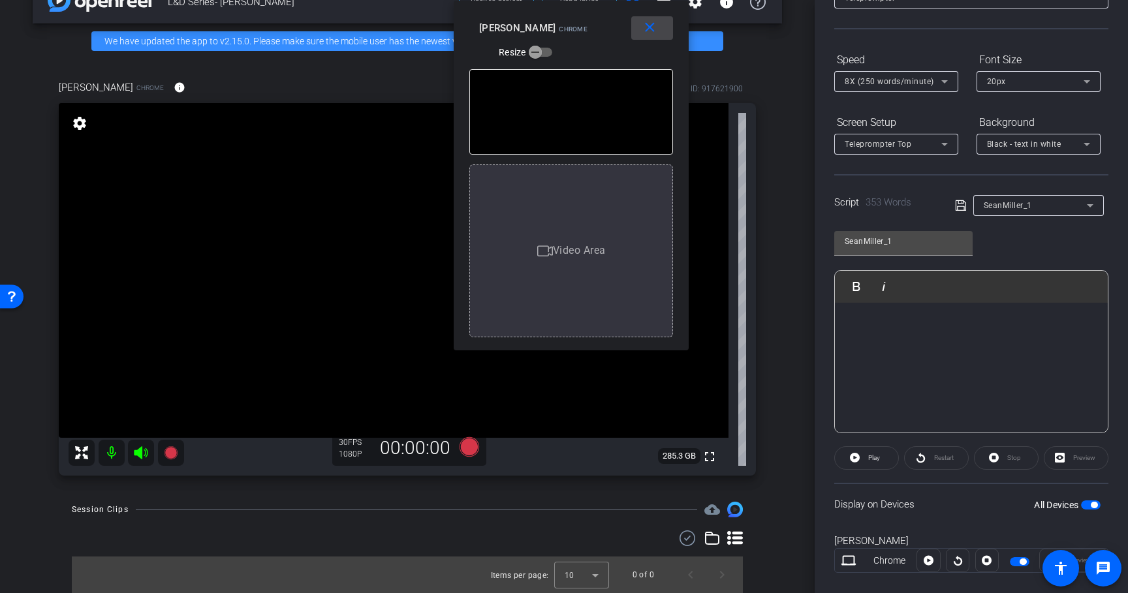
click at [648, 22] on mat-icon "close" at bounding box center [649, 28] width 16 height 16
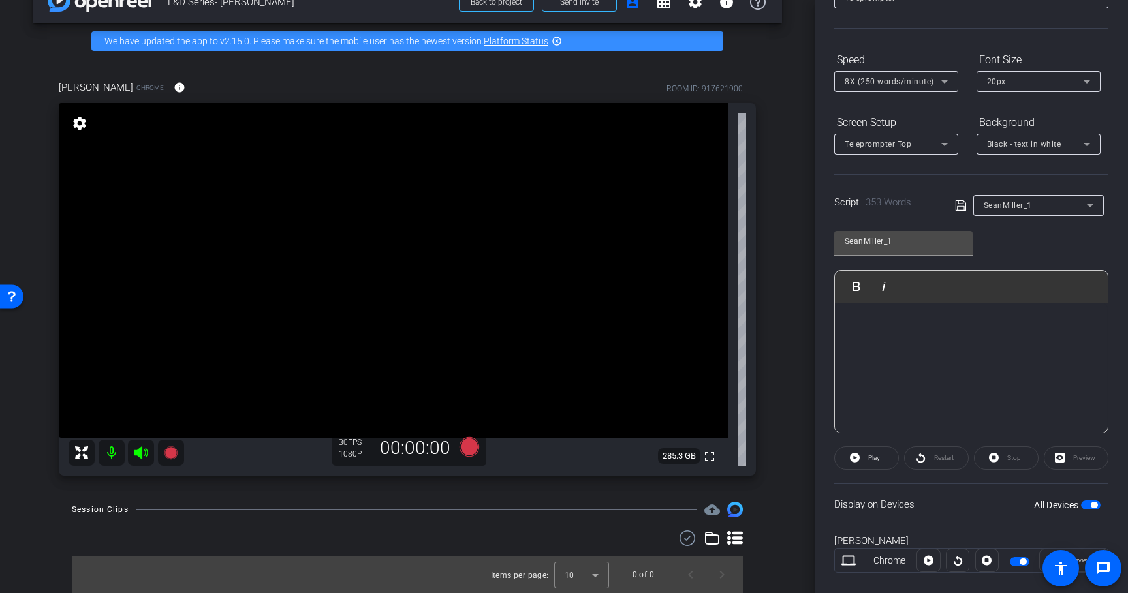
scroll to position [120, 0]
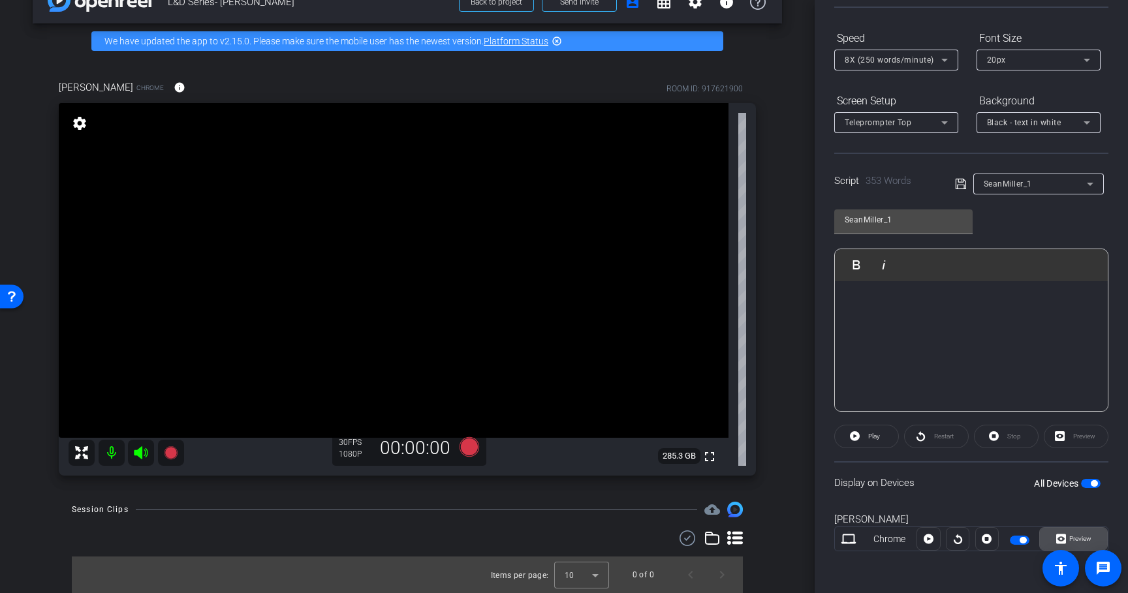
click at [1069, 534] on span "Preview" at bounding box center [1078, 539] width 25 height 18
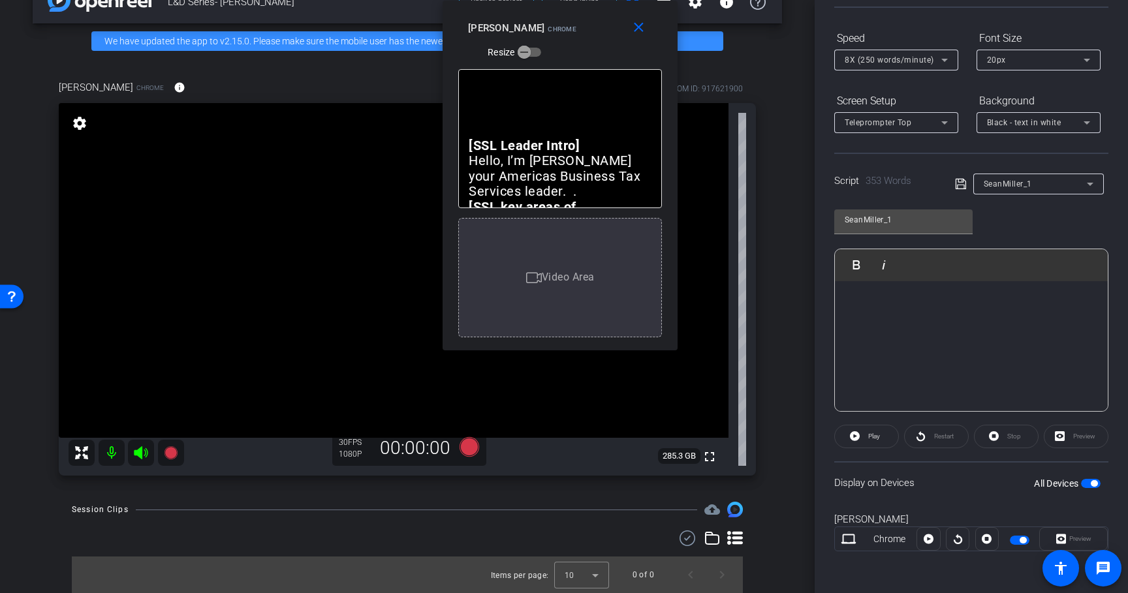
drag, startPoint x: 586, startPoint y: 133, endPoint x: 583, endPoint y: -31, distance: 163.8
click at [583, 0] on html "Accessibility Screen-Reader Guide, Feedback, and Issue Reporting | New window m…" at bounding box center [564, 296] width 1128 height 593
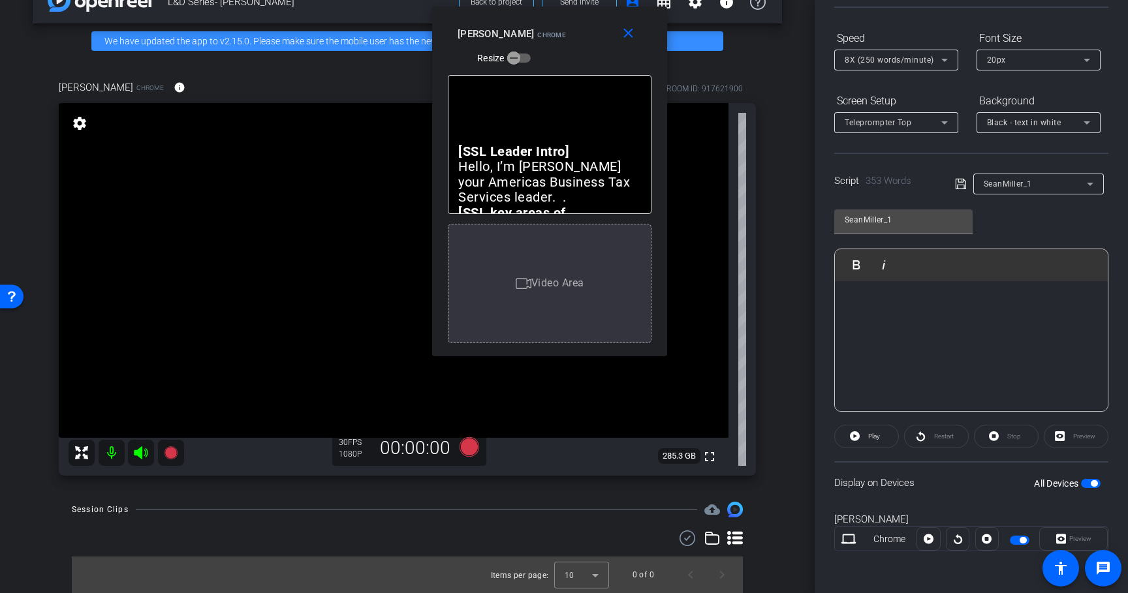
drag, startPoint x: 572, startPoint y: 10, endPoint x: 561, endPoint y: 16, distance: 12.3
click at [561, 16] on div "close Sean Miller Chrome Resize" at bounding box center [549, 36] width 235 height 59
click at [557, 16] on div "close Sean Miller Chrome Resize" at bounding box center [549, 35] width 235 height 59
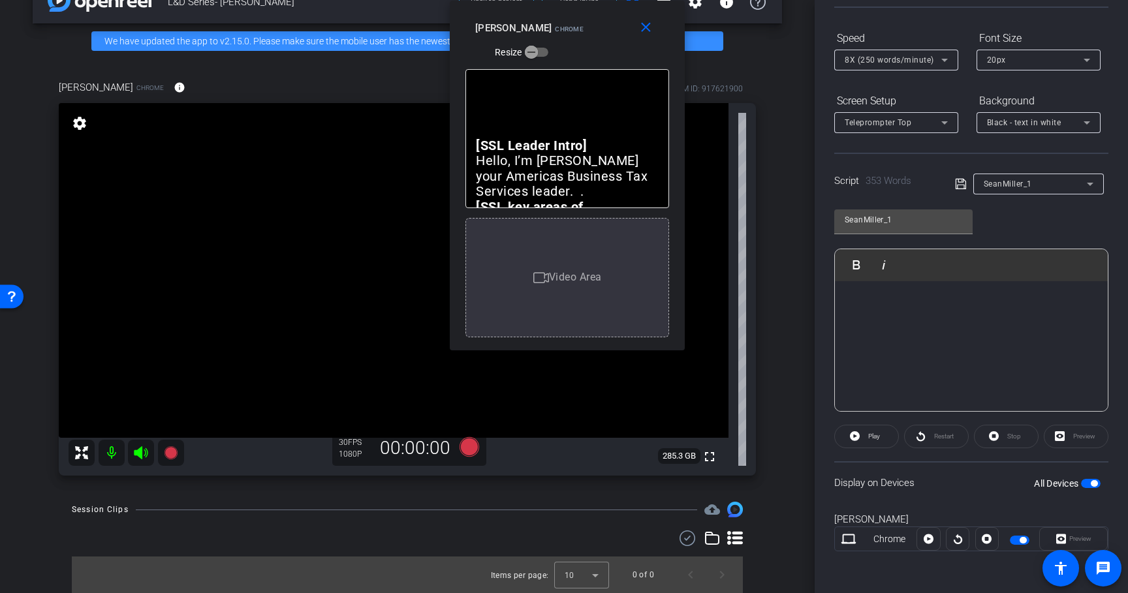
drag, startPoint x: 557, startPoint y: 16, endPoint x: 574, endPoint y: -2, distance: 24.5
click at [574, 0] on html "Accessibility Screen-Reader Guide, Feedback, and Issue Reporting | New window m…" at bounding box center [564, 296] width 1128 height 593
click at [1107, 440] on div "Participants Teleprompter Adjustments Rob Thomas Director Lalo Moreno Director …" at bounding box center [970, 296] width 313 height 593
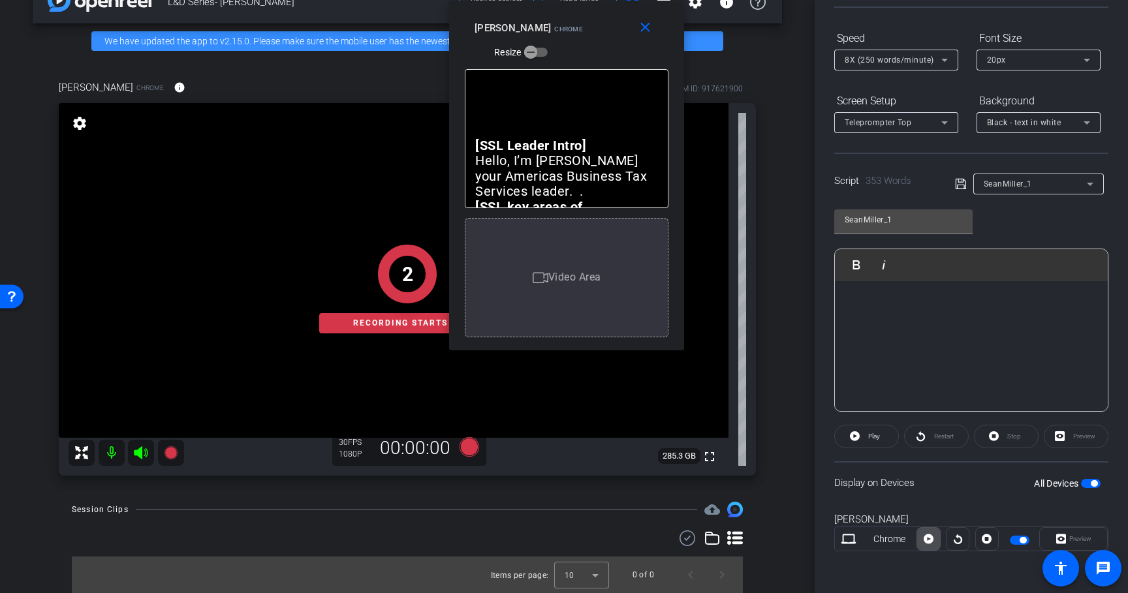
click at [925, 538] on icon at bounding box center [928, 539] width 10 height 20
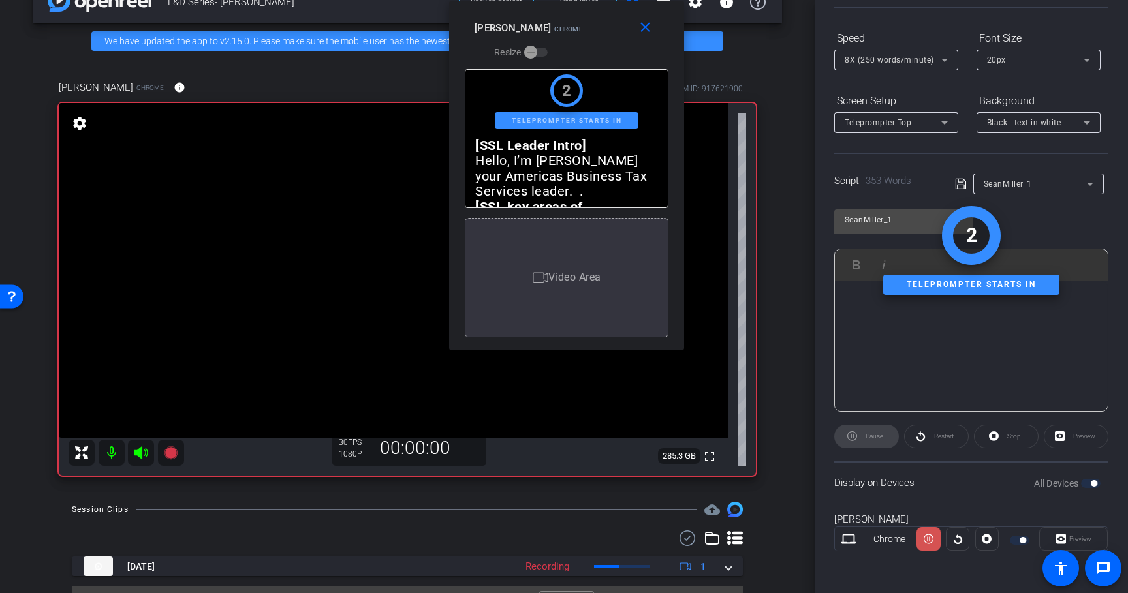
scroll to position [62, 0]
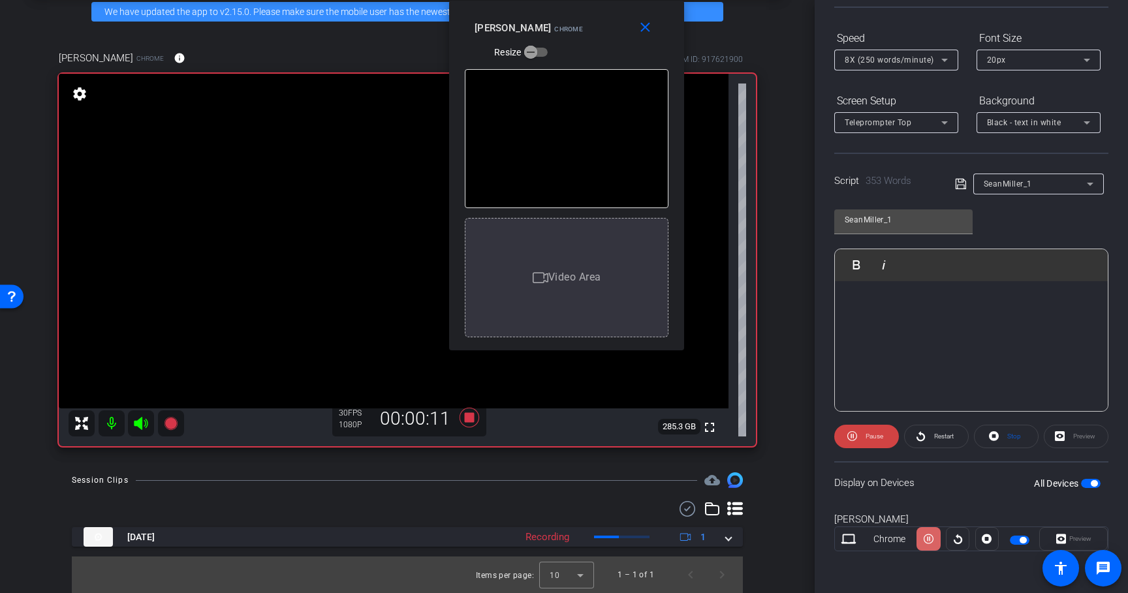
click at [925, 538] on icon at bounding box center [928, 539] width 10 height 10
click at [925, 538] on icon at bounding box center [928, 539] width 10 height 20
click at [925, 538] on icon at bounding box center [928, 539] width 10 height 10
click at [925, 538] on icon at bounding box center [928, 539] width 10 height 20
click at [925, 538] on icon at bounding box center [928, 539] width 10 height 10
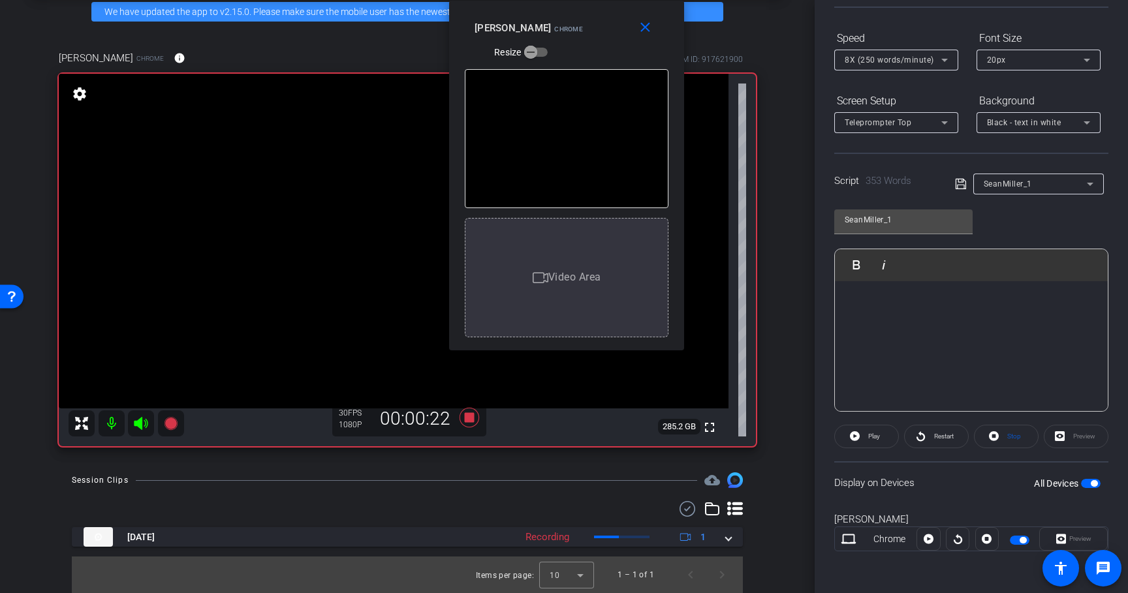
click at [925, 538] on icon at bounding box center [928, 539] width 10 height 20
click at [925, 538] on icon at bounding box center [928, 539] width 10 height 10
click at [925, 538] on icon at bounding box center [928, 539] width 10 height 20
click at [925, 538] on icon at bounding box center [928, 539] width 10 height 10
click at [925, 538] on icon at bounding box center [928, 539] width 10 height 20
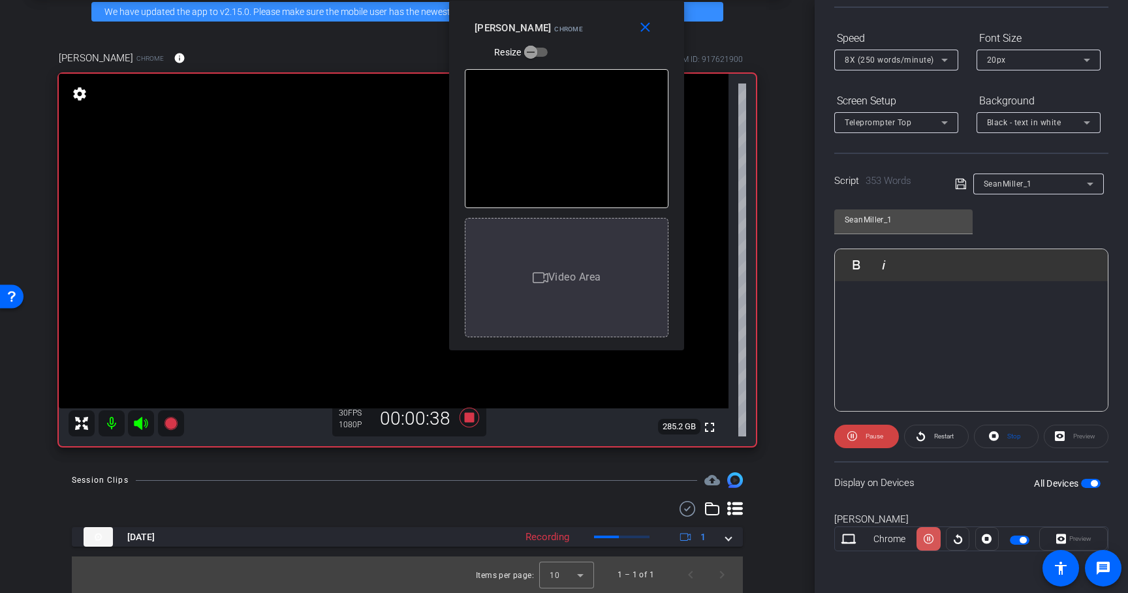
click at [925, 538] on icon at bounding box center [928, 539] width 10 height 10
click at [925, 538] on icon at bounding box center [928, 539] width 10 height 20
click at [925, 538] on icon at bounding box center [928, 539] width 10 height 10
click at [925, 538] on icon at bounding box center [928, 539] width 10 height 20
click at [925, 538] on icon at bounding box center [928, 539] width 10 height 10
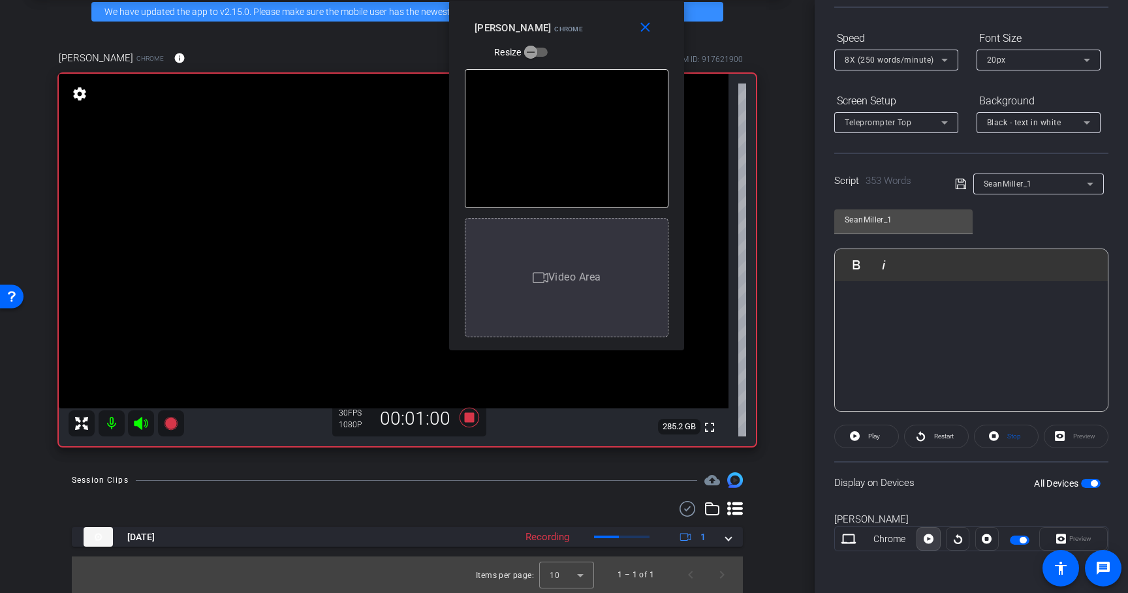
click at [925, 538] on icon at bounding box center [928, 539] width 10 height 20
click at [925, 538] on icon at bounding box center [928, 539] width 10 height 10
click at [925, 538] on icon at bounding box center [928, 539] width 10 height 20
click at [925, 538] on icon at bounding box center [928, 539] width 10 height 10
click at [925, 538] on icon at bounding box center [928, 539] width 10 height 20
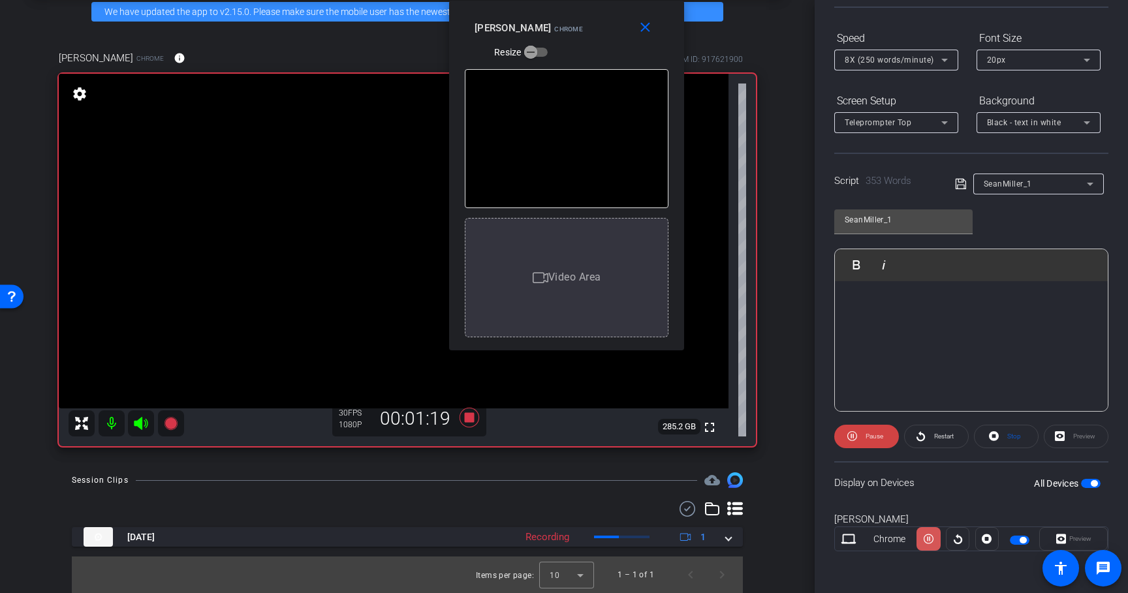
click at [925, 538] on icon at bounding box center [928, 539] width 10 height 10
click at [925, 538] on icon at bounding box center [928, 539] width 10 height 20
click at [925, 538] on icon at bounding box center [928, 539] width 10 height 10
click at [925, 538] on icon at bounding box center [928, 539] width 10 height 20
click at [925, 538] on icon at bounding box center [928, 539] width 10 height 10
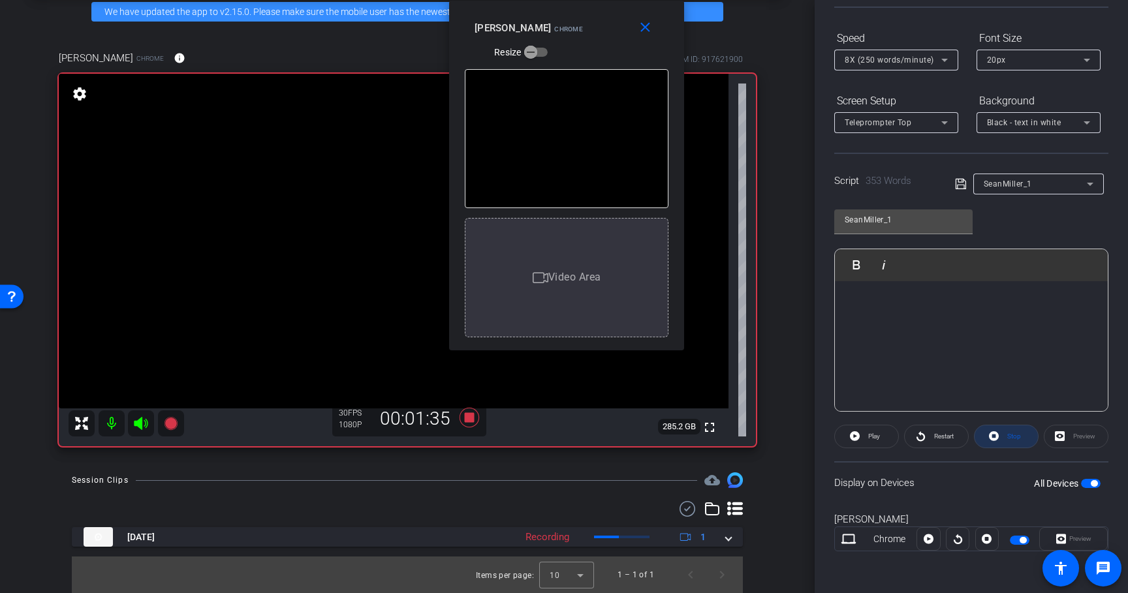
click at [989, 435] on icon at bounding box center [994, 436] width 10 height 16
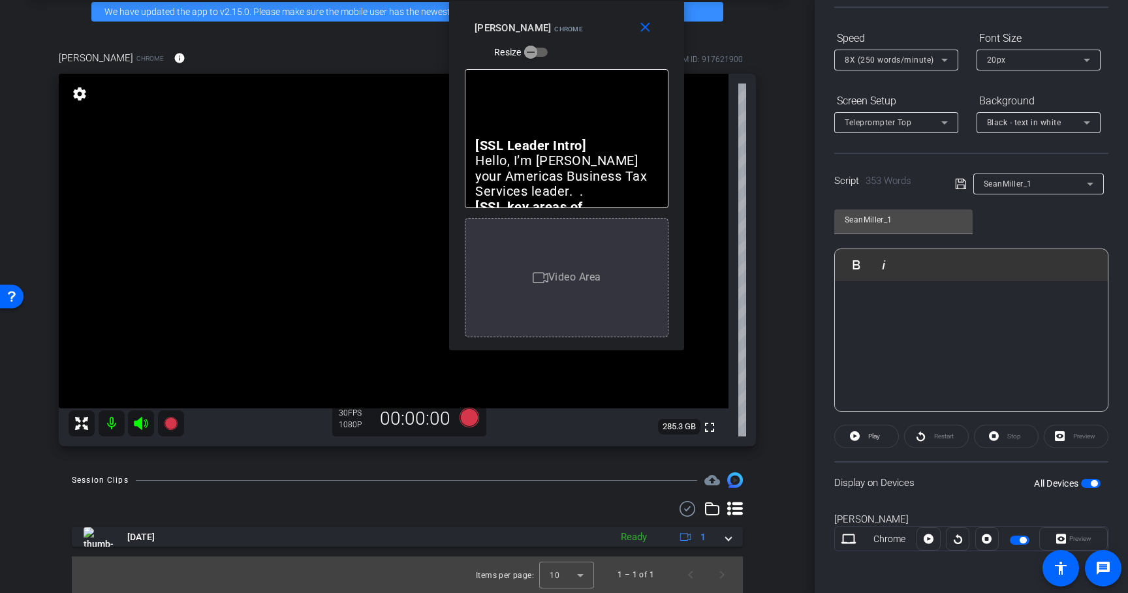
click at [643, 27] on mat-icon "close" at bounding box center [645, 28] width 16 height 16
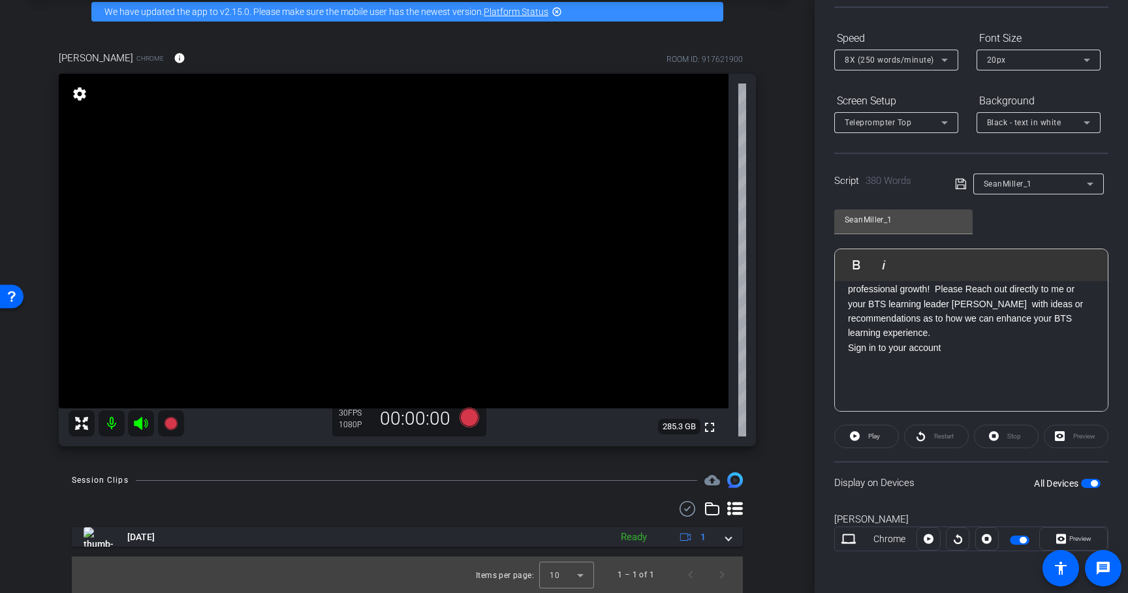
scroll to position [1017, 0]
click at [1024, 337] on p "Thank-you for taking the time to listen and investing in your professional grow…" at bounding box center [971, 303] width 247 height 73
click at [946, 364] on p at bounding box center [971, 361] width 247 height 14
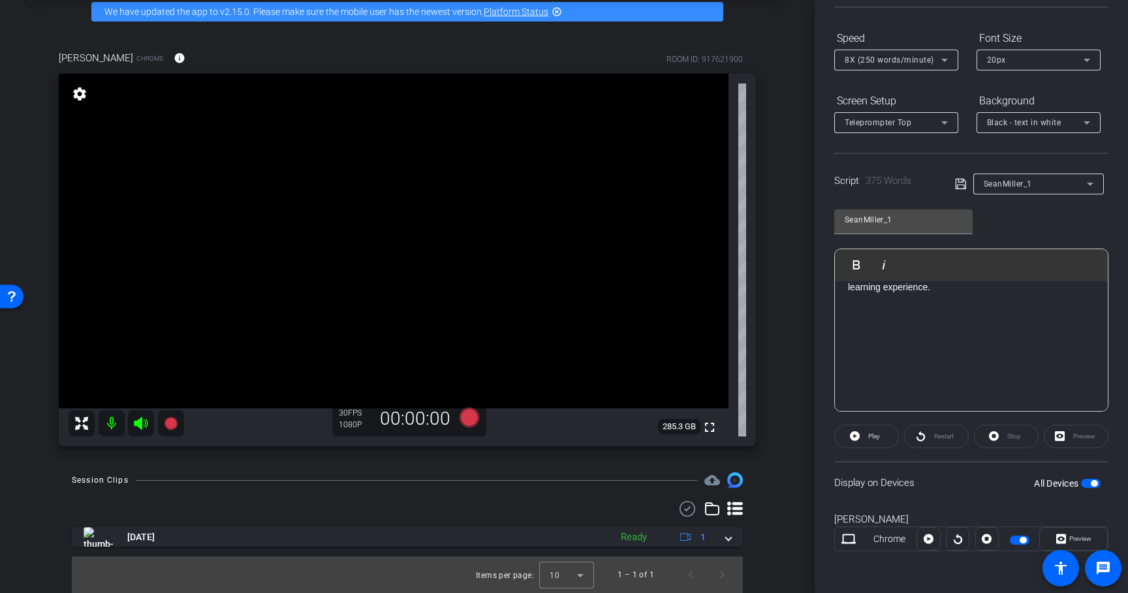
scroll to position [1019, 0]
click at [957, 183] on icon at bounding box center [961, 184] width 12 height 16
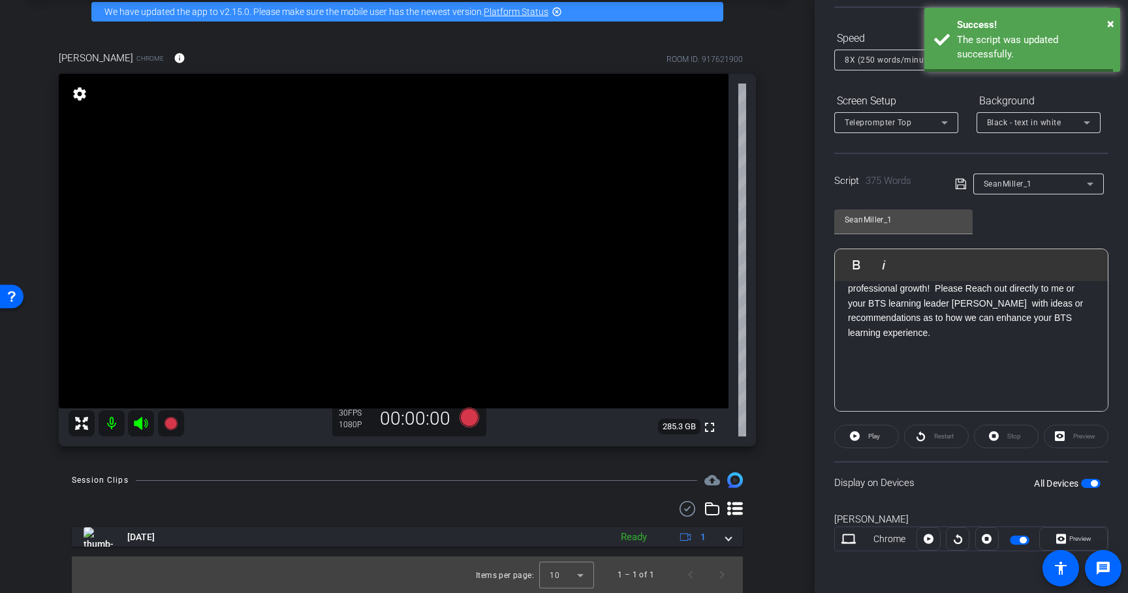
scroll to position [1002, 0]
click at [1090, 485] on span "button" at bounding box center [1093, 483] width 7 height 7
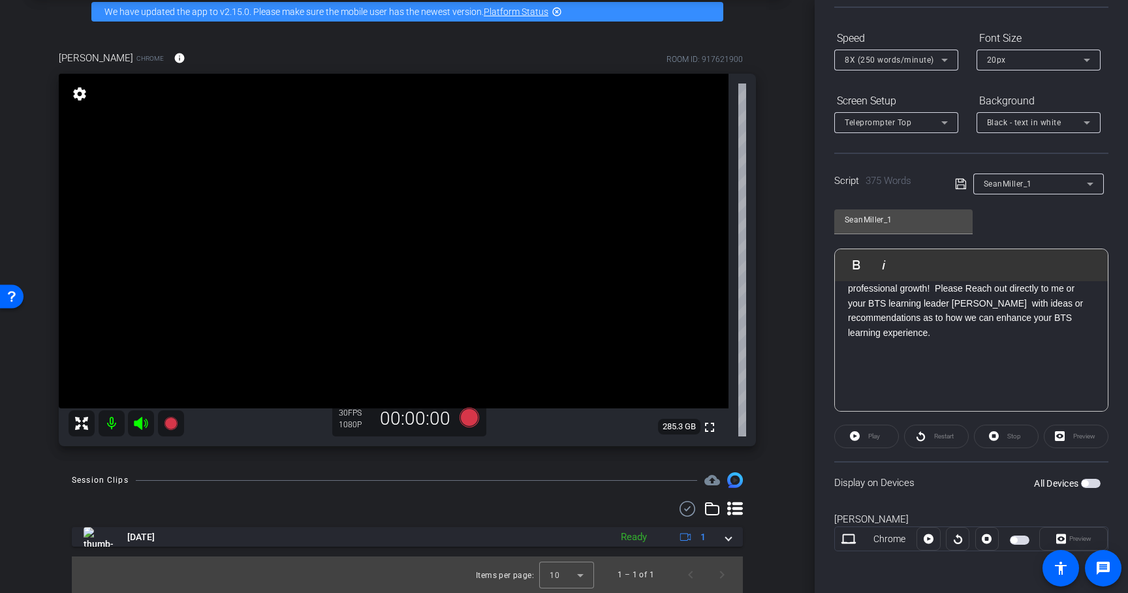
click at [1081, 482] on span "button" at bounding box center [1091, 483] width 20 height 9
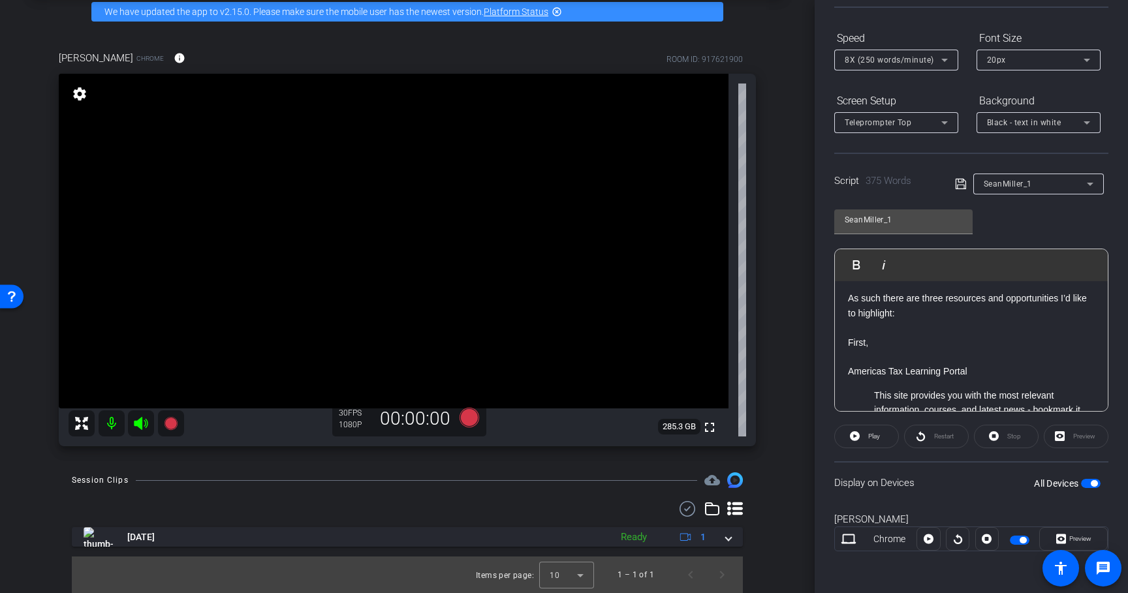
scroll to position [336, 0]
click at [1070, 530] on span "Preview" at bounding box center [1078, 539] width 25 height 18
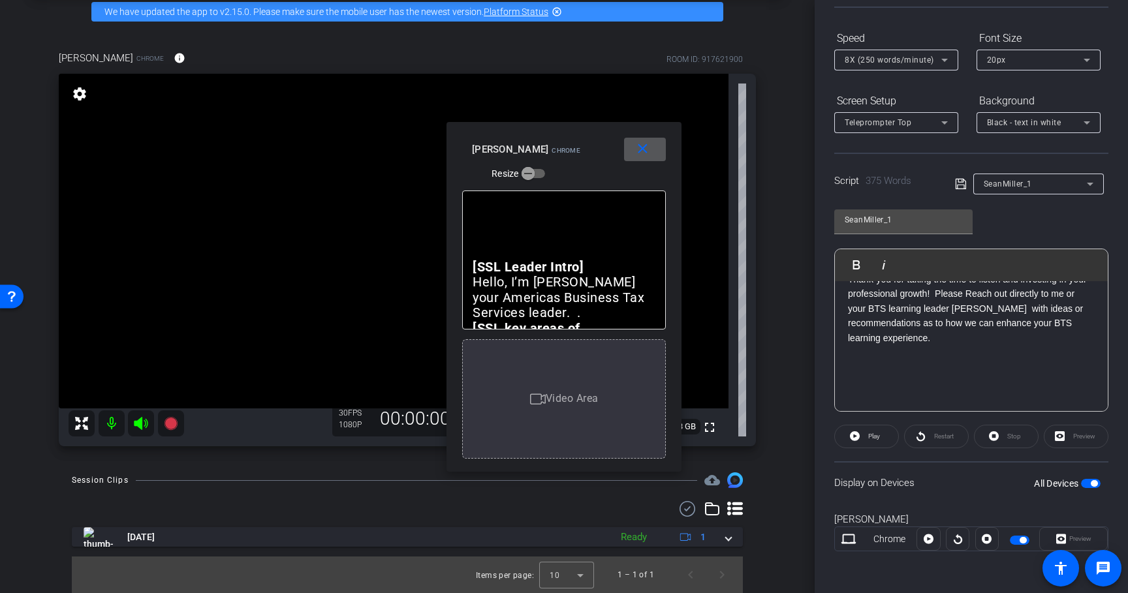
scroll to position [1002, 0]
click at [965, 360] on p at bounding box center [971, 361] width 247 height 14
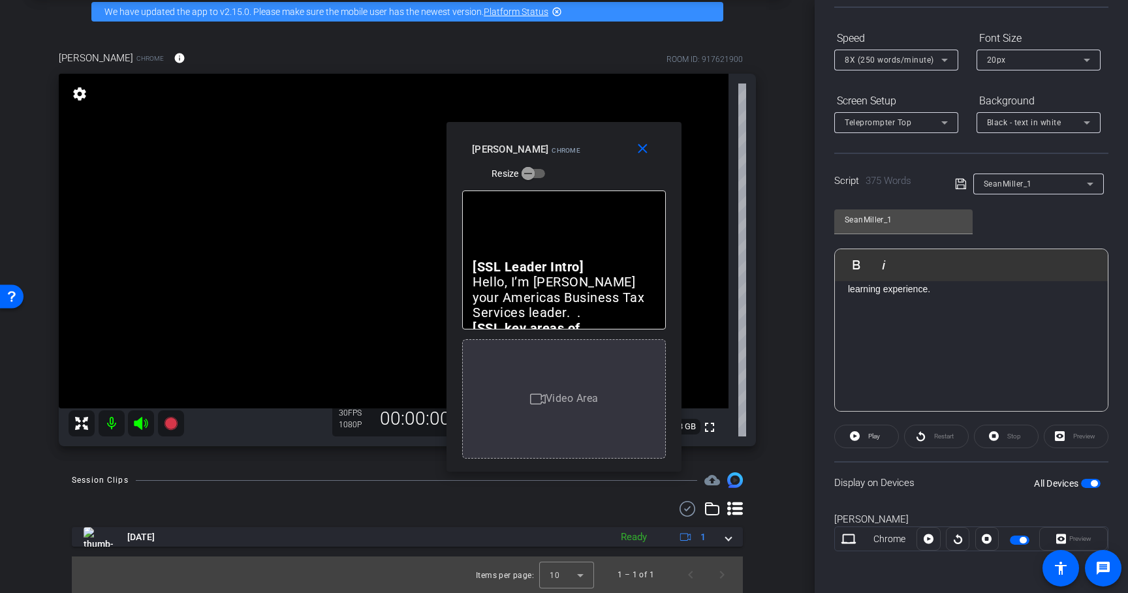
scroll to position [1019, 0]
click at [955, 180] on icon at bounding box center [961, 184] width 12 height 16
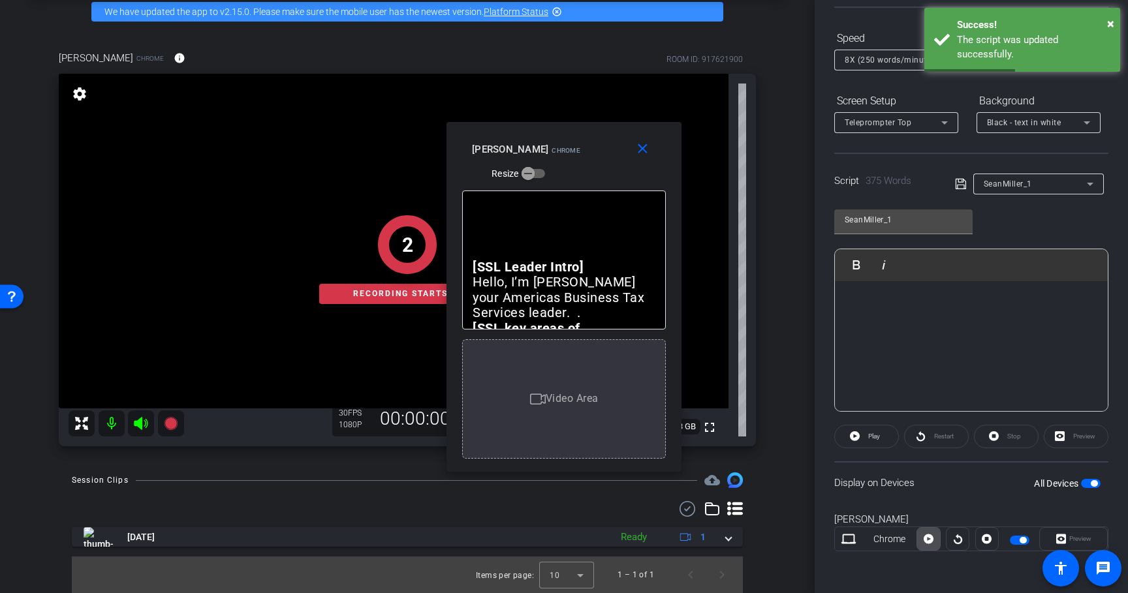
click at [928, 540] on icon at bounding box center [928, 539] width 10 height 10
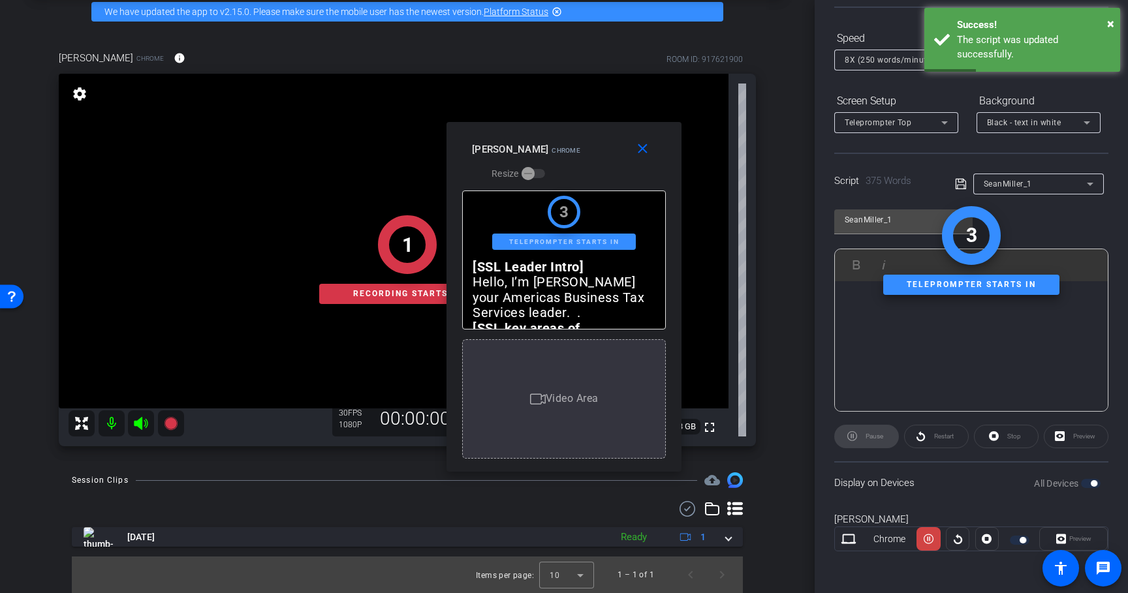
scroll to position [91, 0]
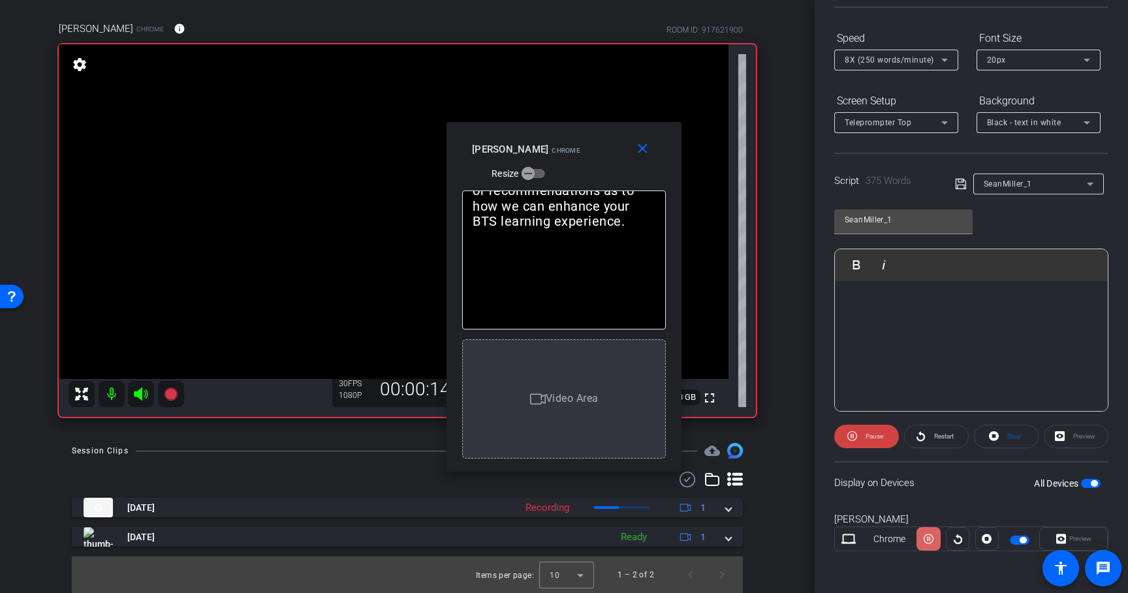
click at [923, 536] on icon at bounding box center [928, 539] width 10 height 20
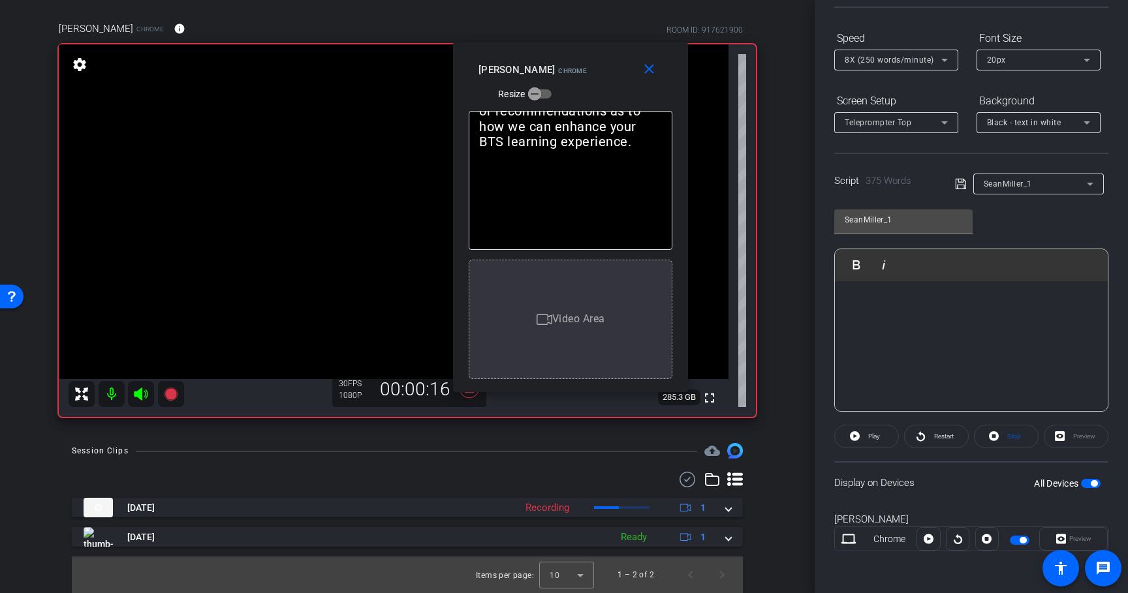
drag, startPoint x: 561, startPoint y: 138, endPoint x: 569, endPoint y: 22, distance: 117.1
click at [569, 58] on div "Sean Miller Chrome Resize" at bounding box center [575, 81] width 194 height 46
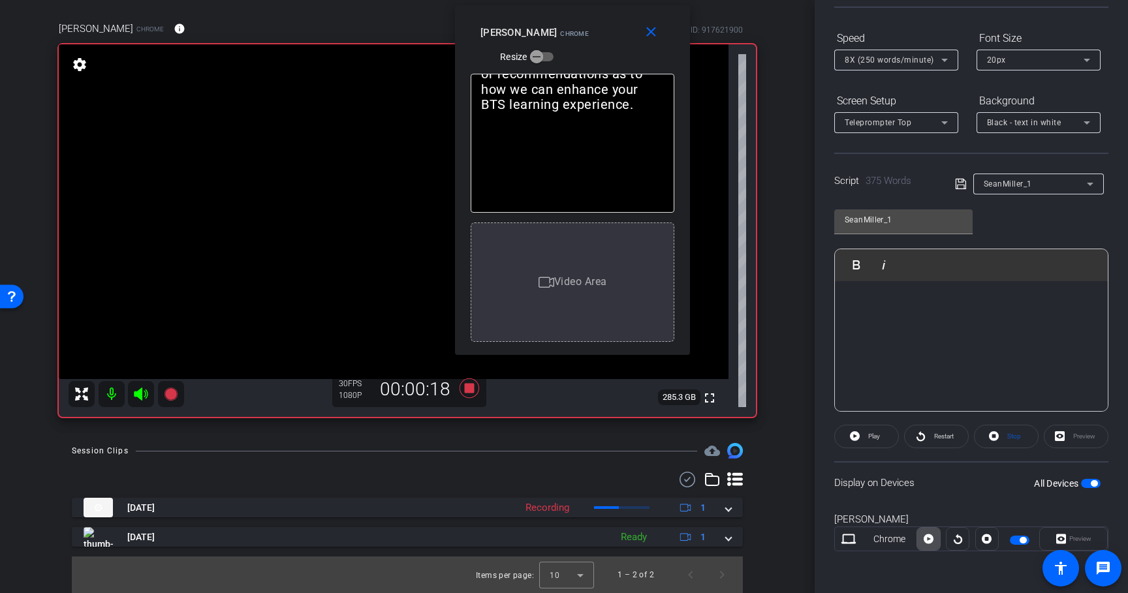
click at [925, 540] on icon at bounding box center [928, 539] width 10 height 20
click at [925, 540] on icon at bounding box center [928, 539] width 10 height 10
click at [925, 540] on icon at bounding box center [928, 539] width 10 height 20
click at [925, 540] on icon at bounding box center [928, 539] width 10 height 10
click at [925, 540] on icon at bounding box center [928, 539] width 10 height 20
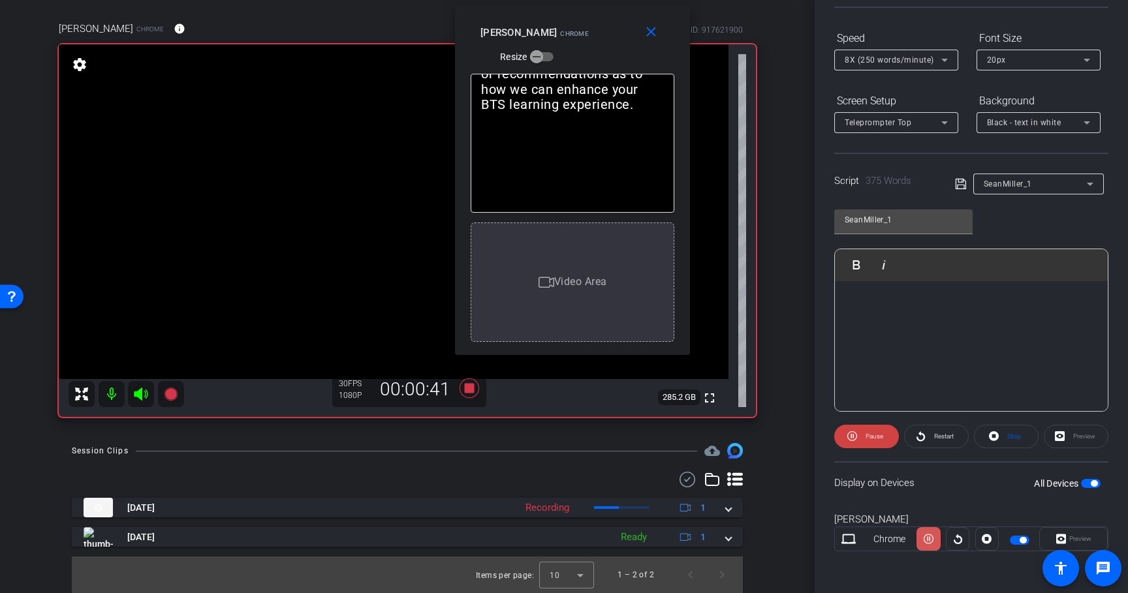
click at [925, 540] on icon at bounding box center [928, 539] width 10 height 10
click at [925, 540] on icon at bounding box center [928, 539] width 10 height 20
click at [925, 540] on icon at bounding box center [928, 539] width 10 height 10
click at [925, 540] on icon at bounding box center [928, 539] width 10 height 20
click at [925, 540] on icon at bounding box center [928, 539] width 10 height 10
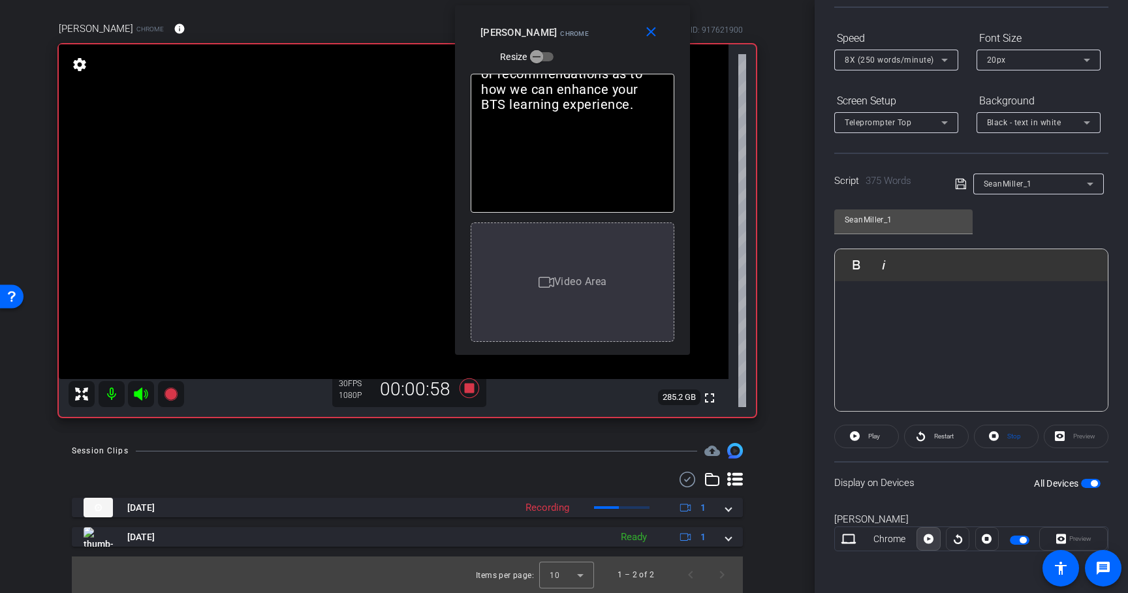
click at [925, 540] on icon at bounding box center [928, 539] width 10 height 20
click at [925, 540] on icon at bounding box center [928, 539] width 10 height 10
click at [925, 540] on icon at bounding box center [928, 539] width 10 height 20
click at [925, 540] on icon at bounding box center [928, 539] width 10 height 10
click at [925, 540] on icon at bounding box center [928, 539] width 10 height 20
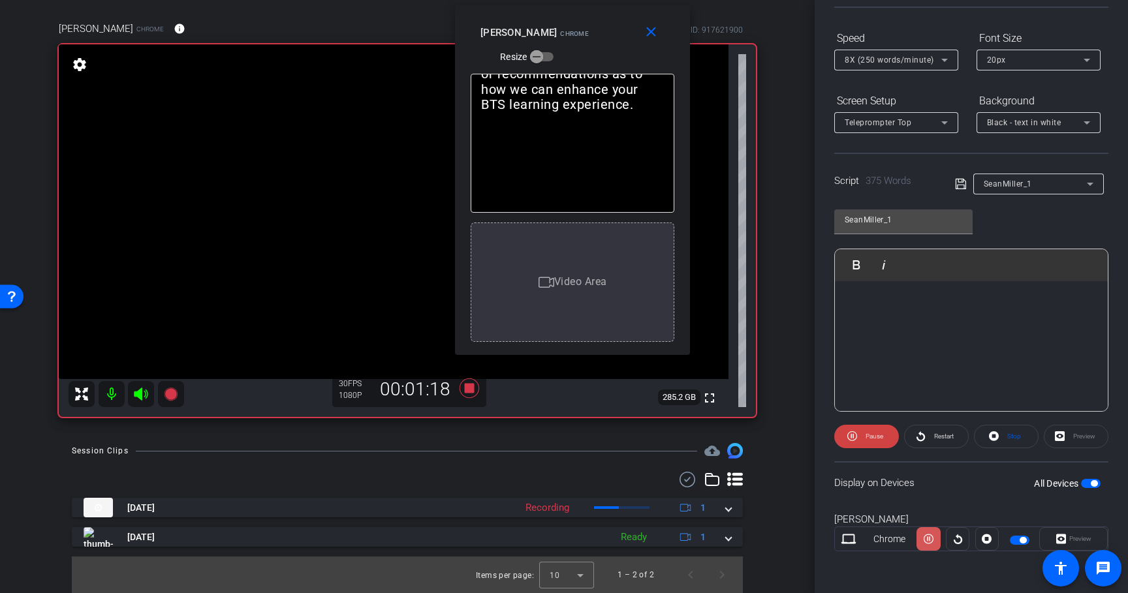
click at [925, 540] on icon at bounding box center [928, 539] width 10 height 10
click at [925, 540] on icon at bounding box center [928, 539] width 10 height 20
click at [925, 540] on icon at bounding box center [928, 539] width 10 height 10
click at [925, 540] on icon at bounding box center [928, 539] width 10 height 20
click at [925, 540] on icon at bounding box center [928, 539] width 10 height 10
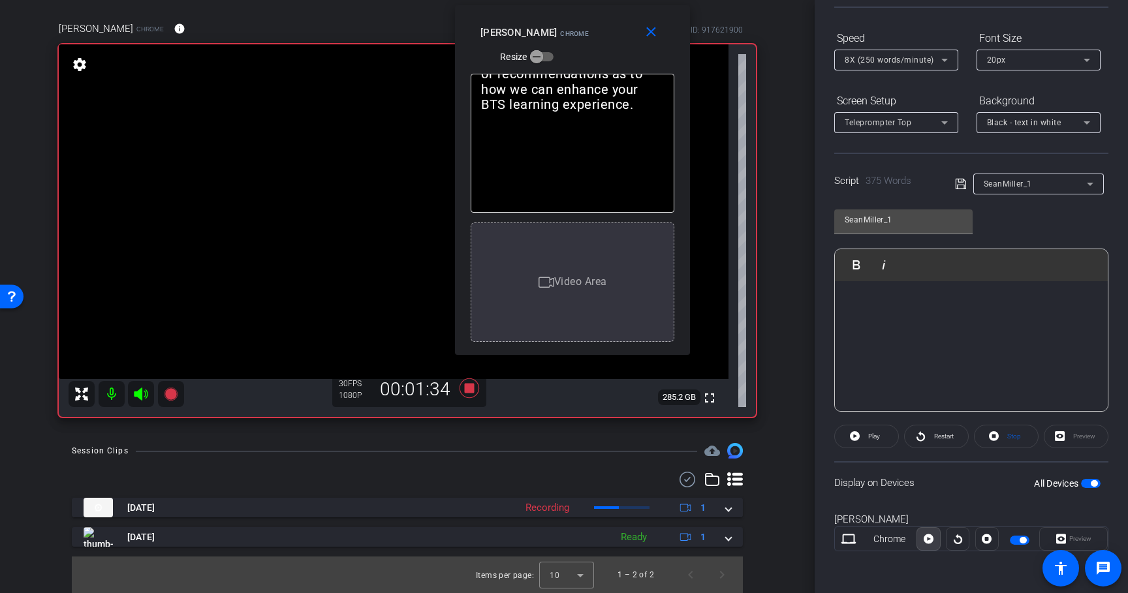
click at [925, 540] on icon at bounding box center [928, 539] width 10 height 20
click at [925, 540] on icon at bounding box center [928, 539] width 10 height 10
click at [925, 540] on icon at bounding box center [928, 539] width 10 height 20
click at [925, 540] on icon at bounding box center [928, 539] width 10 height 10
click at [925, 540] on icon at bounding box center [928, 539] width 10 height 20
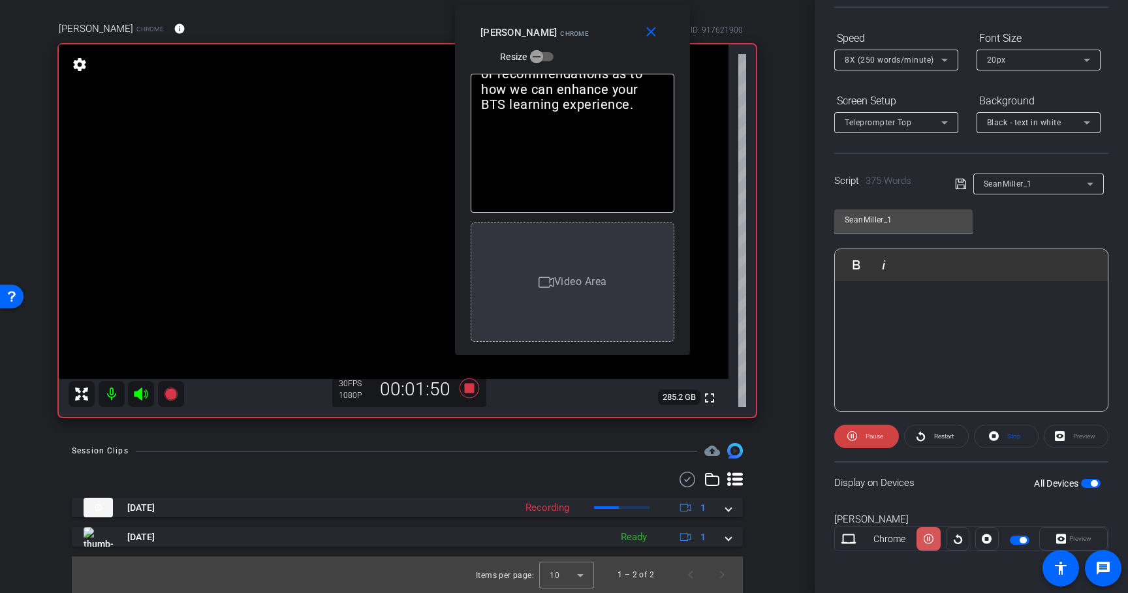
click at [925, 540] on icon at bounding box center [928, 539] width 10 height 10
click at [925, 540] on icon at bounding box center [928, 539] width 10 height 20
click at [925, 540] on icon at bounding box center [928, 539] width 10 height 10
click at [925, 540] on icon at bounding box center [928, 539] width 10 height 20
click at [925, 540] on icon at bounding box center [928, 539] width 10 height 10
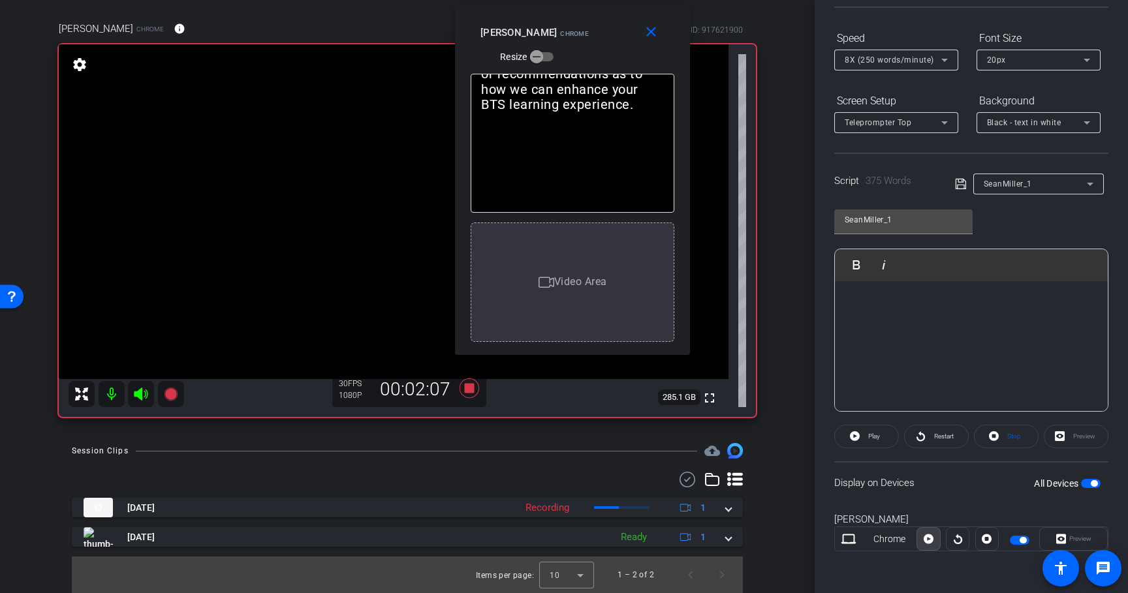
click at [925, 540] on icon at bounding box center [928, 539] width 10 height 20
click at [925, 540] on icon at bounding box center [928, 539] width 10 height 10
click at [925, 540] on icon at bounding box center [928, 539] width 10 height 20
click at [925, 540] on icon at bounding box center [928, 539] width 10 height 10
click at [925, 540] on icon at bounding box center [928, 539] width 10 height 20
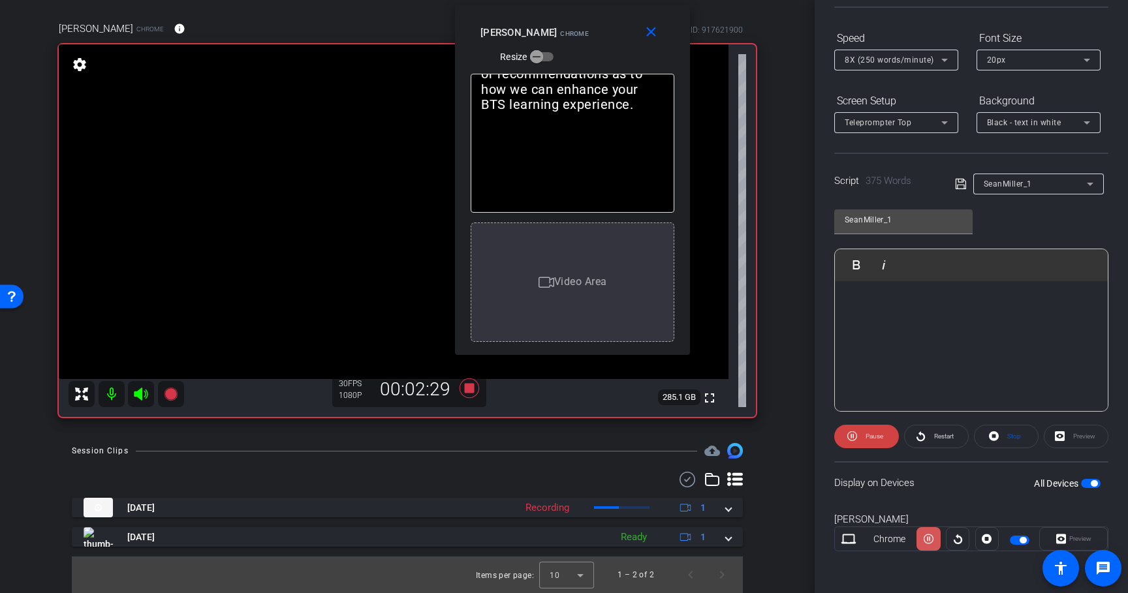
click at [925, 540] on icon at bounding box center [928, 539] width 10 height 10
click at [925, 540] on icon at bounding box center [928, 539] width 10 height 20
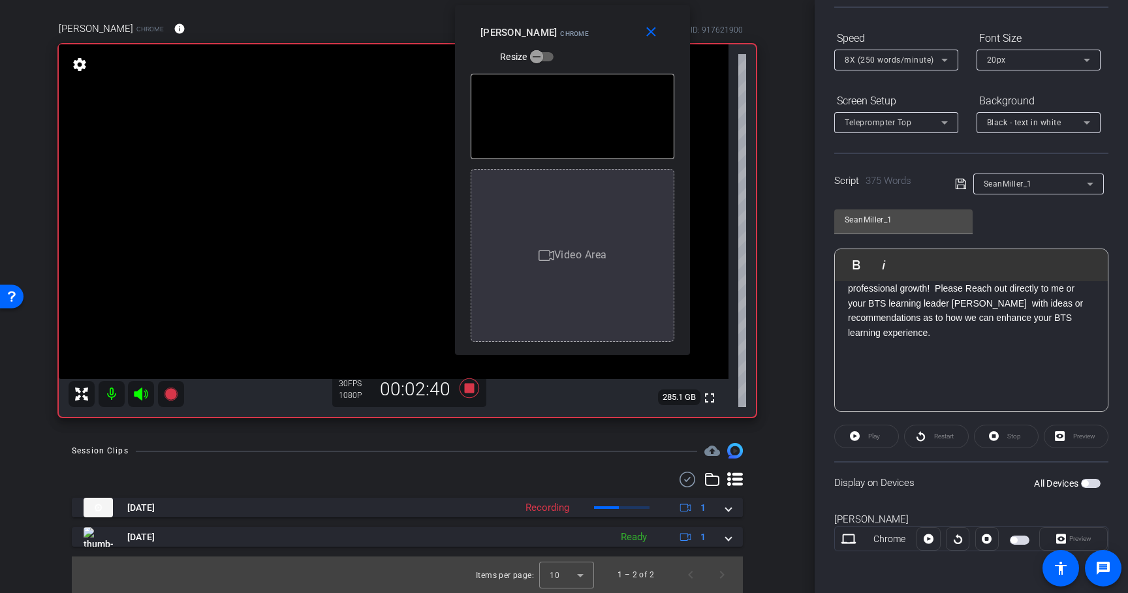
scroll to position [1002, 0]
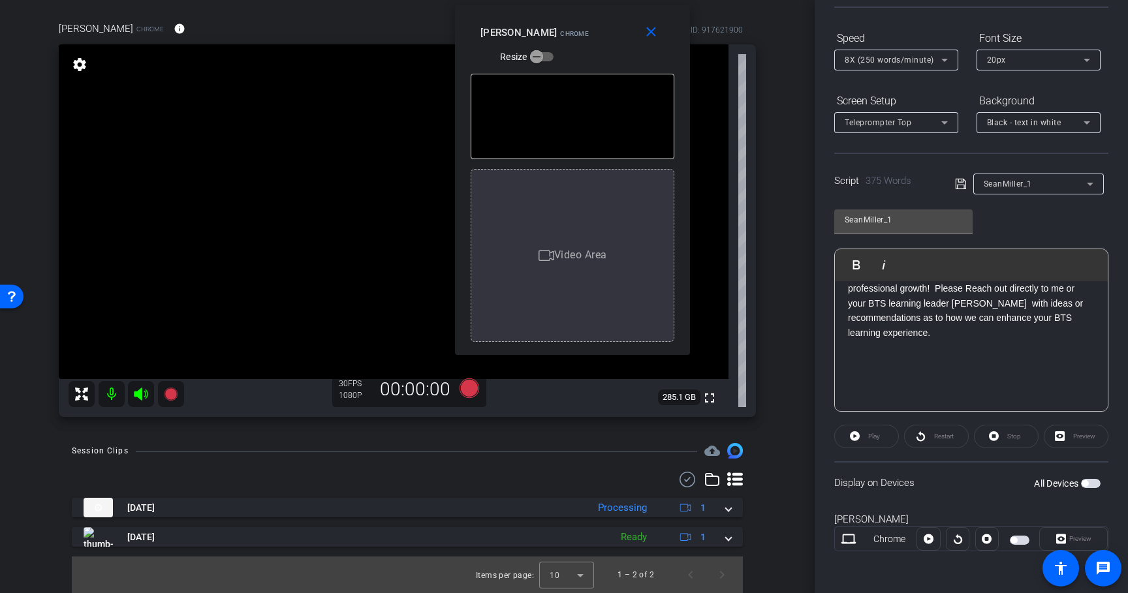
click at [1081, 483] on span "button" at bounding box center [1084, 483] width 7 height 7
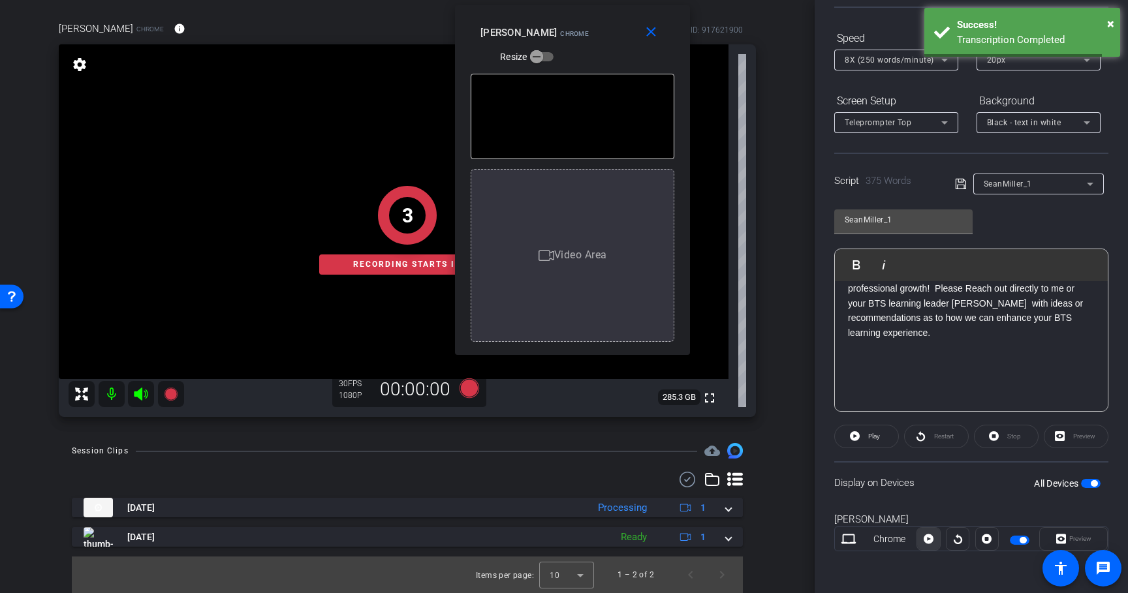
click at [925, 540] on icon at bounding box center [928, 539] width 10 height 20
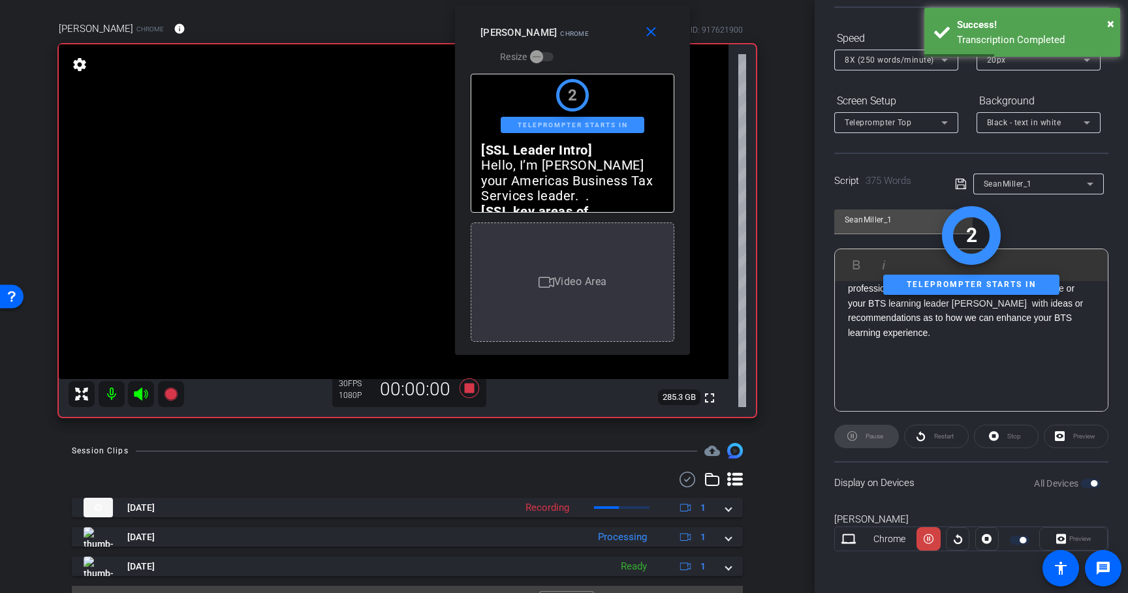
scroll to position [93, 0]
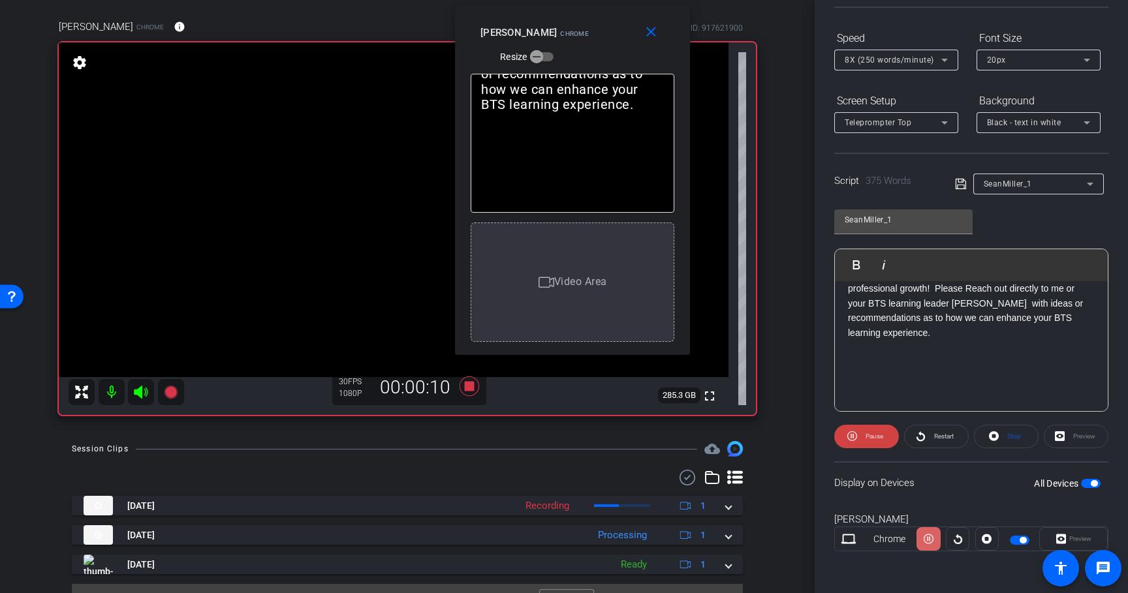
click at [925, 540] on icon at bounding box center [928, 539] width 10 height 10
click at [925, 540] on icon at bounding box center [928, 539] width 10 height 20
click at [925, 540] on icon at bounding box center [928, 539] width 10 height 10
click at [925, 540] on icon at bounding box center [928, 539] width 10 height 20
click at [925, 540] on icon at bounding box center [928, 539] width 10 height 10
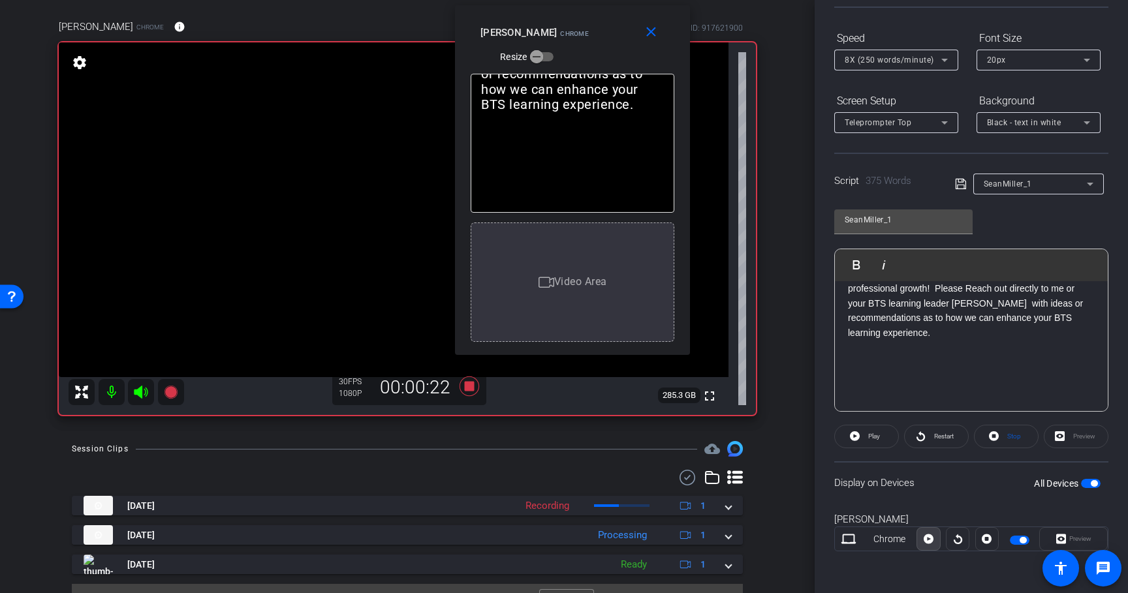
click at [925, 540] on icon at bounding box center [928, 539] width 10 height 20
click at [925, 540] on icon at bounding box center [928, 539] width 10 height 10
click at [925, 540] on icon at bounding box center [928, 539] width 10 height 20
click at [925, 540] on icon at bounding box center [928, 539] width 10 height 10
click at [925, 540] on icon at bounding box center [928, 539] width 10 height 20
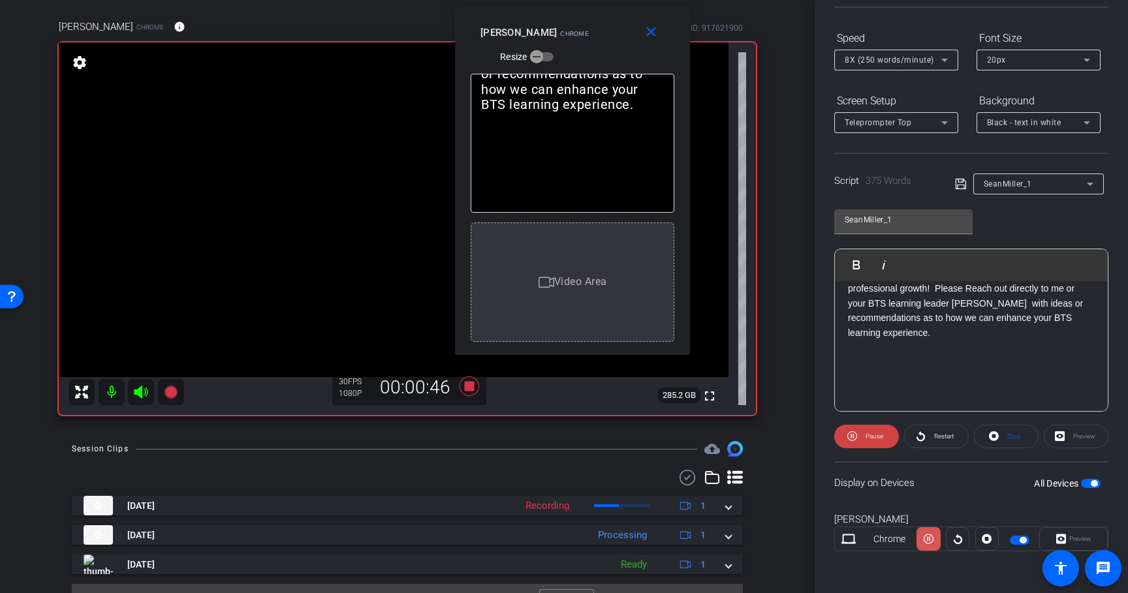
click at [925, 540] on icon at bounding box center [928, 539] width 10 height 10
click at [925, 540] on icon at bounding box center [928, 539] width 10 height 20
click at [925, 540] on icon at bounding box center [928, 539] width 10 height 10
click at [925, 540] on icon at bounding box center [928, 539] width 10 height 20
click at [925, 540] on icon at bounding box center [928, 539] width 10 height 10
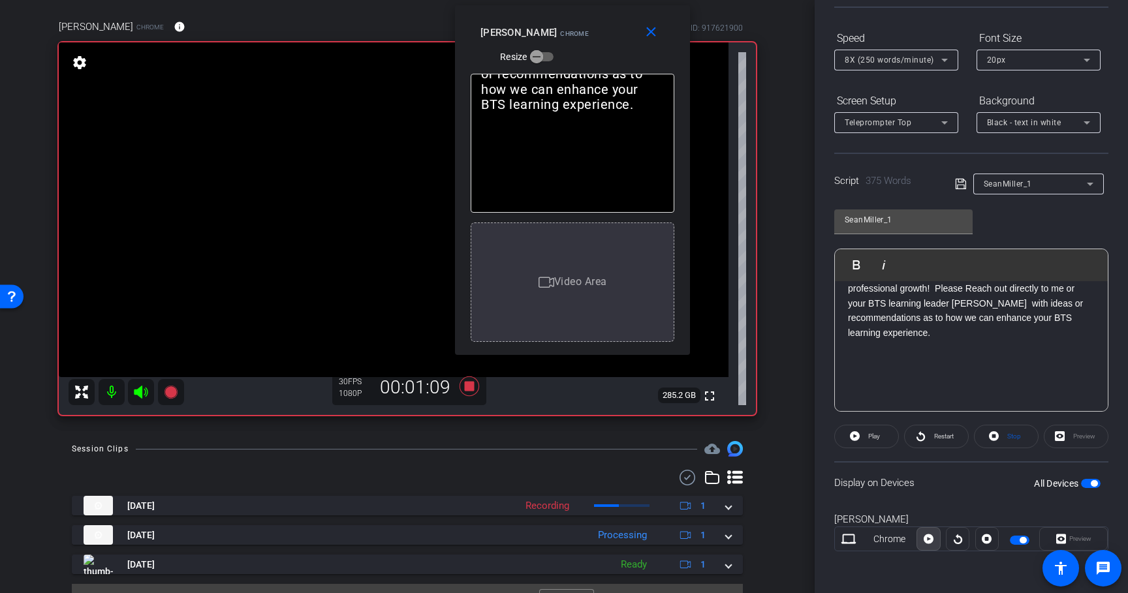
click at [925, 540] on icon at bounding box center [928, 539] width 10 height 20
click at [925, 540] on icon at bounding box center [928, 539] width 10 height 10
click at [925, 540] on icon at bounding box center [928, 539] width 10 height 20
click at [925, 540] on icon at bounding box center [928, 539] width 10 height 10
click at [925, 540] on icon at bounding box center [928, 539] width 10 height 20
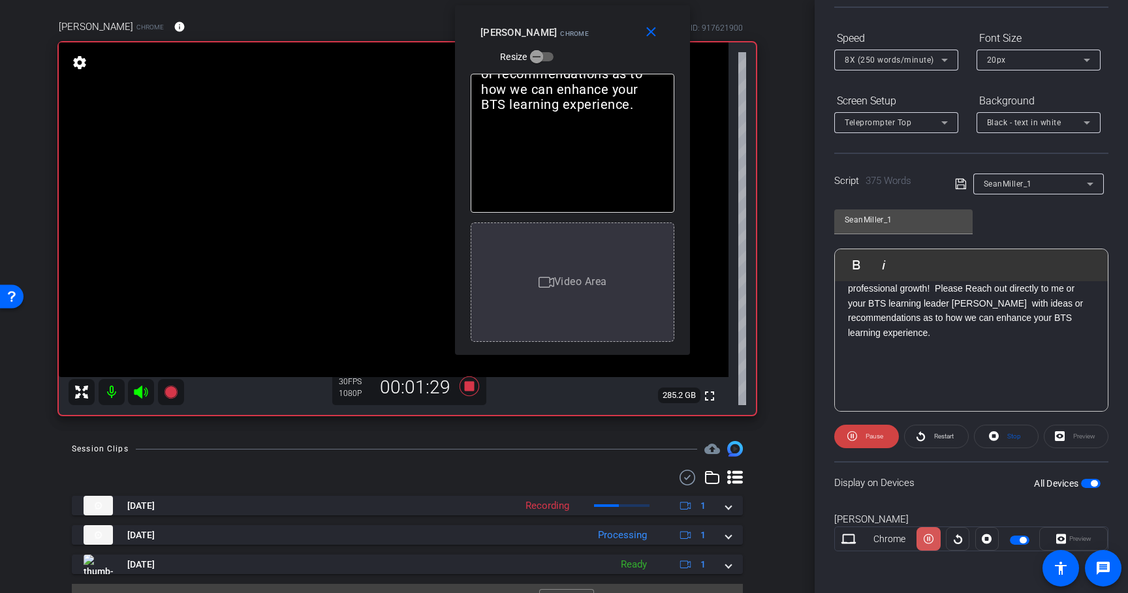
click at [925, 540] on icon at bounding box center [928, 539] width 10 height 10
click at [925, 540] on icon at bounding box center [928, 539] width 10 height 20
click at [925, 540] on icon at bounding box center [928, 539] width 10 height 10
click at [925, 540] on icon at bounding box center [928, 539] width 10 height 20
click at [925, 540] on icon at bounding box center [928, 539] width 10 height 10
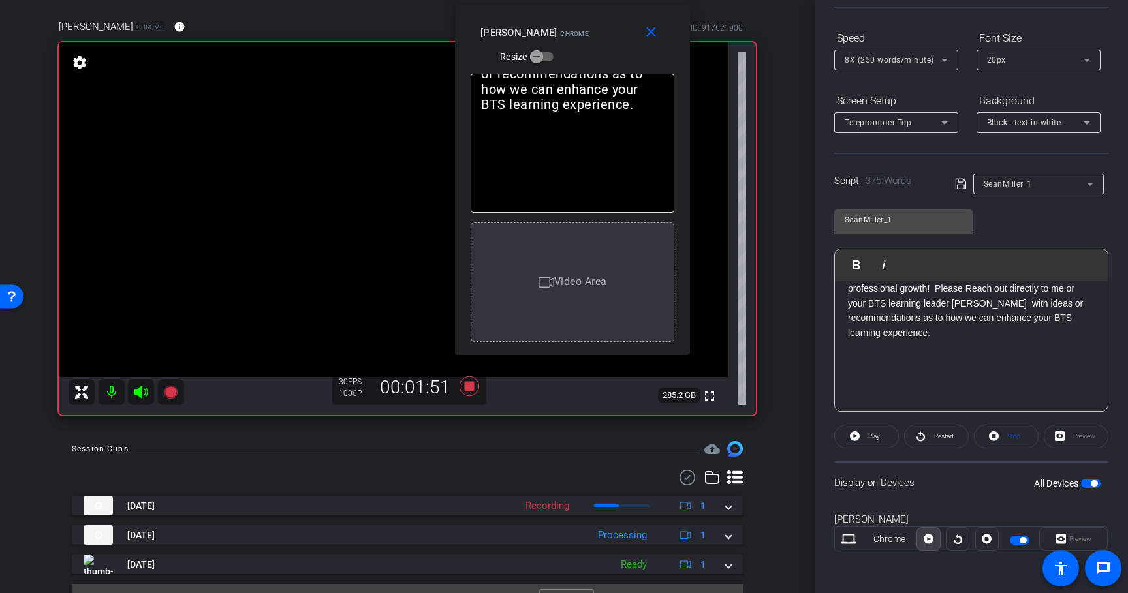
click at [925, 540] on icon at bounding box center [928, 539] width 10 height 20
click at [925, 540] on icon at bounding box center [928, 539] width 10 height 10
click at [925, 540] on icon at bounding box center [928, 539] width 10 height 20
click at [925, 540] on icon at bounding box center [928, 539] width 10 height 10
click at [925, 540] on icon at bounding box center [928, 539] width 10 height 20
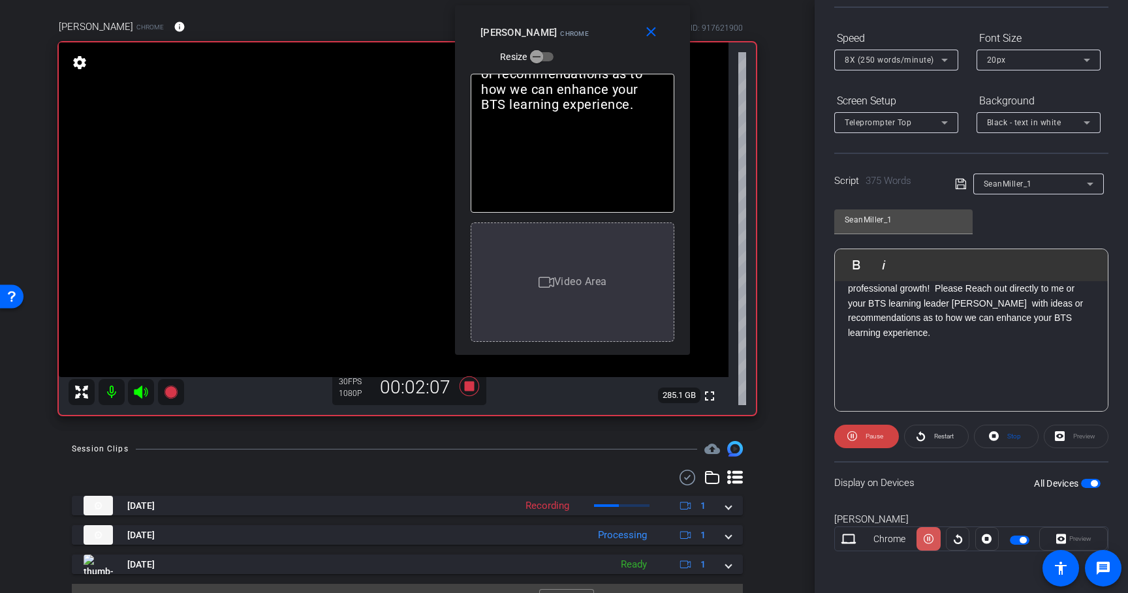
click at [925, 540] on icon at bounding box center [928, 539] width 10 height 10
click at [925, 540] on icon at bounding box center [928, 539] width 10 height 20
click at [925, 540] on icon at bounding box center [928, 539] width 10 height 10
click at [925, 540] on icon at bounding box center [928, 539] width 10 height 20
click at [925, 540] on icon at bounding box center [928, 539] width 10 height 10
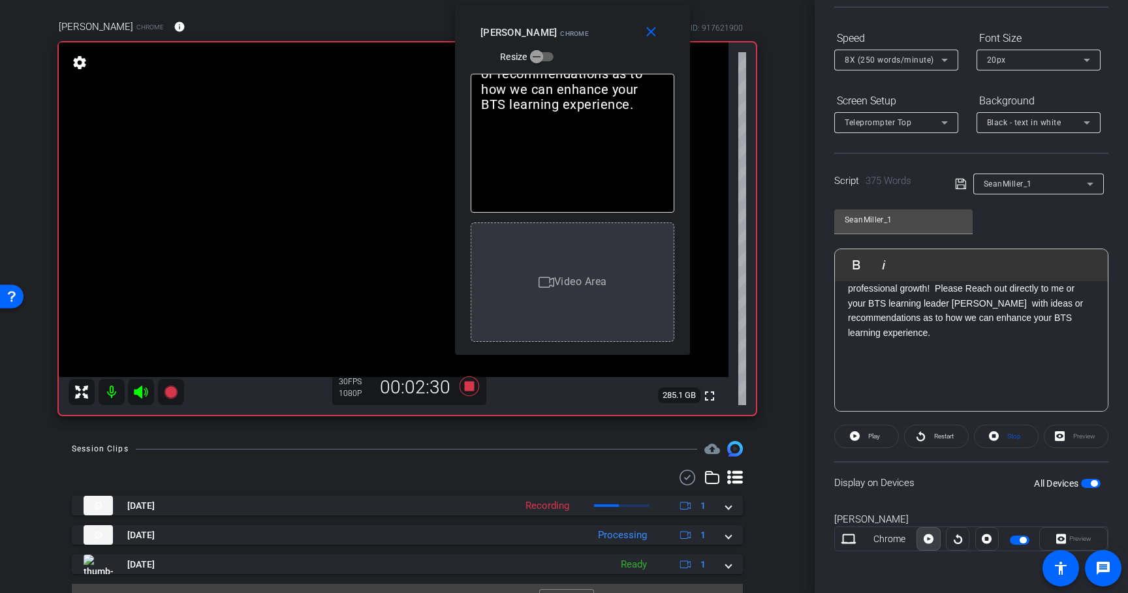
click at [925, 540] on icon at bounding box center [928, 539] width 10 height 20
click at [925, 540] on icon at bounding box center [928, 539] width 10 height 10
click at [925, 540] on icon at bounding box center [928, 539] width 10 height 20
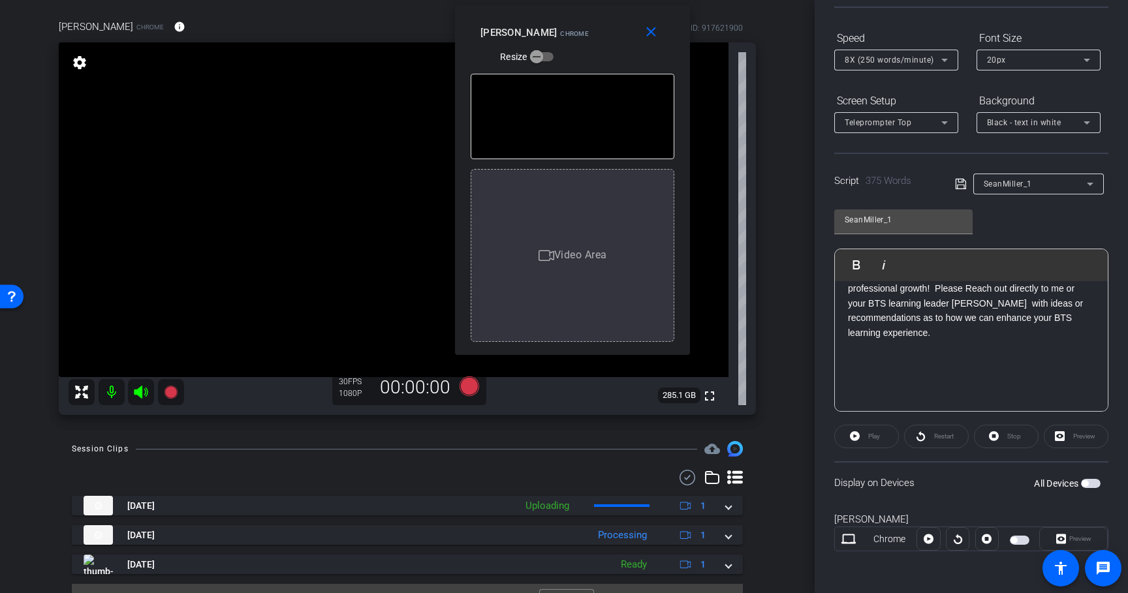
scroll to position [0, 0]
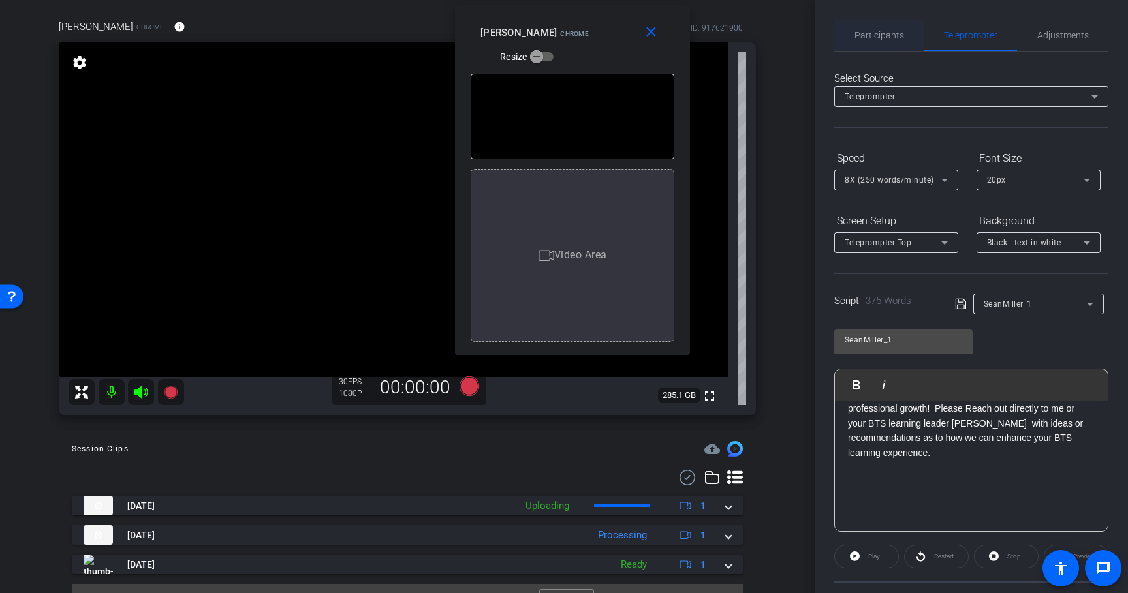
click at [893, 37] on span "Participants" at bounding box center [879, 35] width 50 height 9
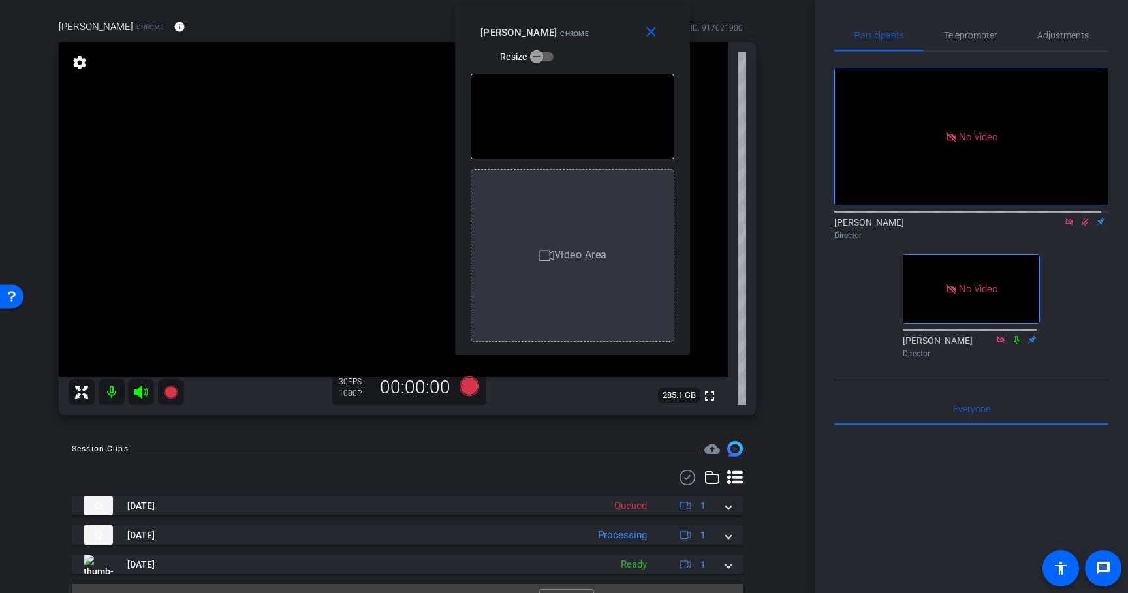
click at [1081, 218] on icon at bounding box center [1084, 222] width 7 height 8
click at [654, 33] on mat-icon "close" at bounding box center [651, 32] width 16 height 16
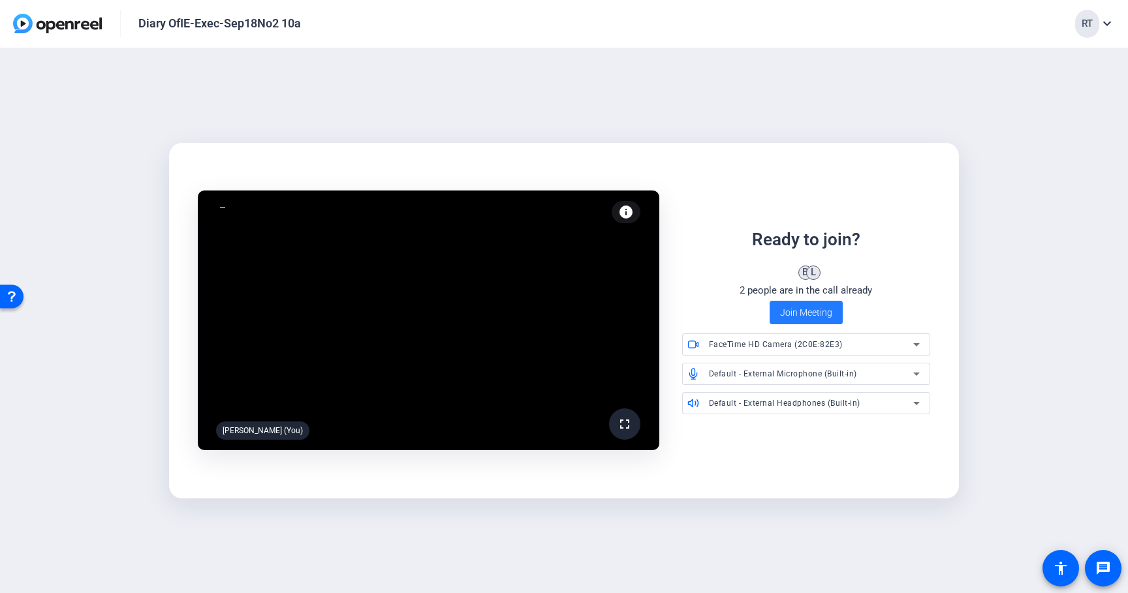
click at [801, 309] on span "Join Meeting" at bounding box center [806, 313] width 52 height 14
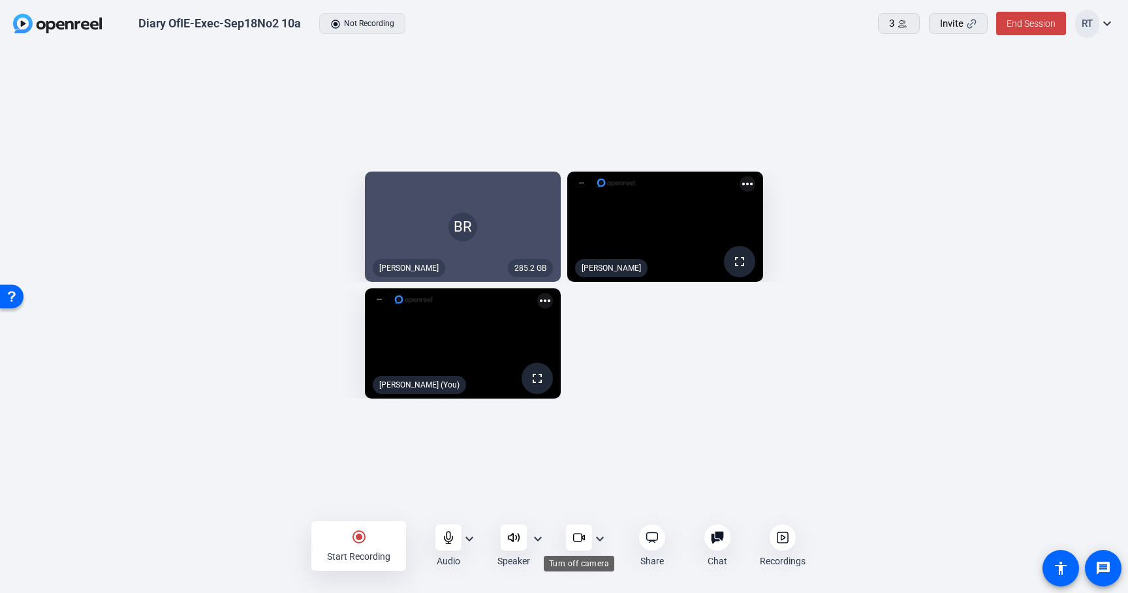
click at [576, 536] on icon at bounding box center [578, 537] width 13 height 13
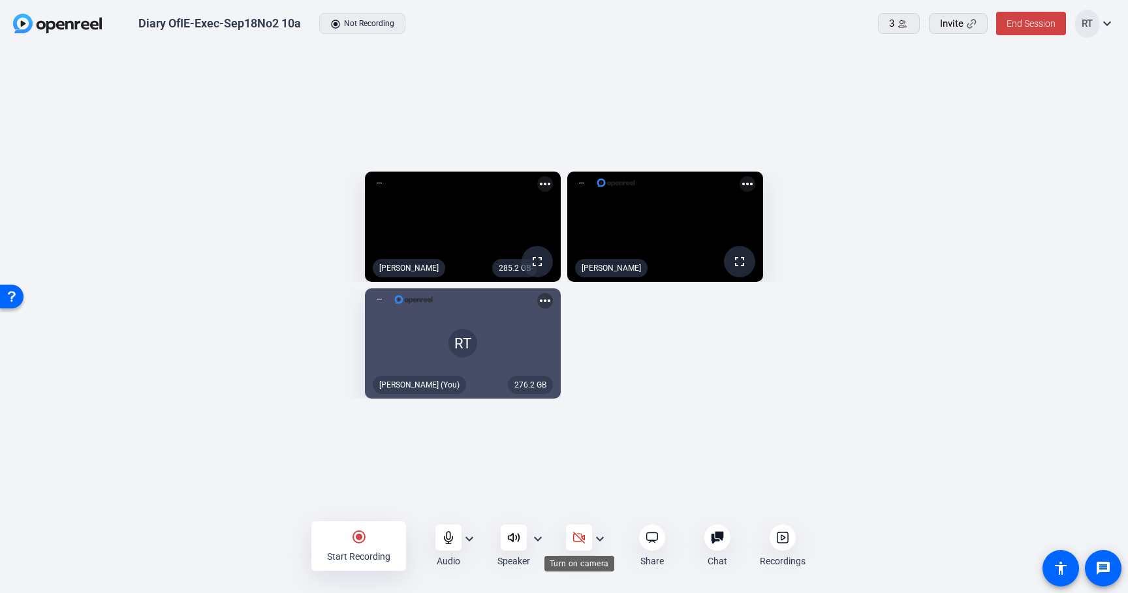
click at [571, 536] on div at bounding box center [579, 538] width 26 height 26
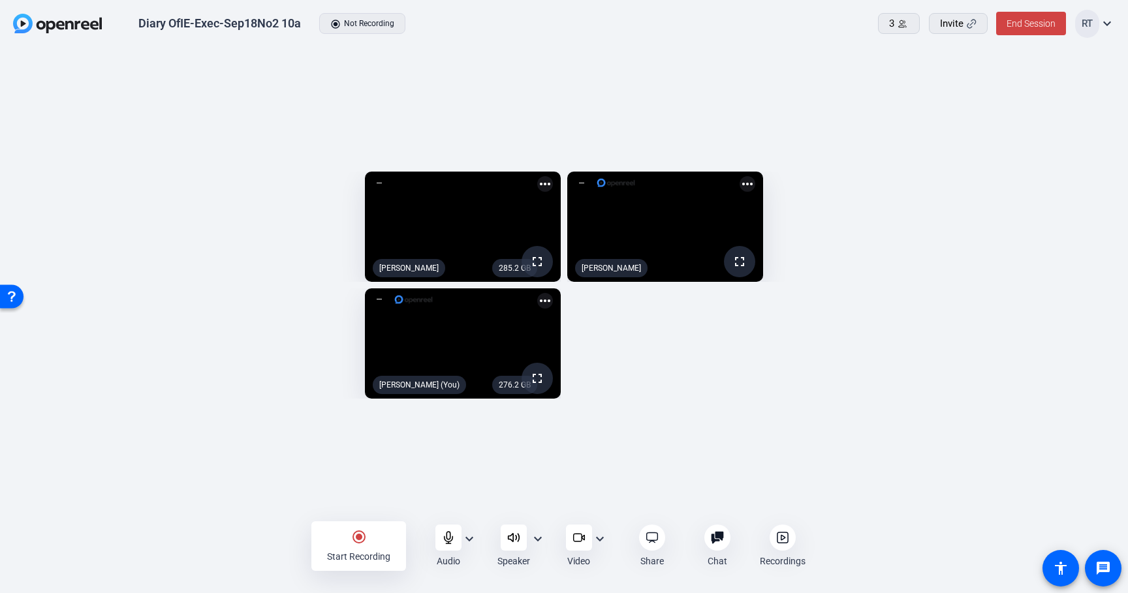
click at [574, 534] on icon at bounding box center [578, 537] width 13 height 13
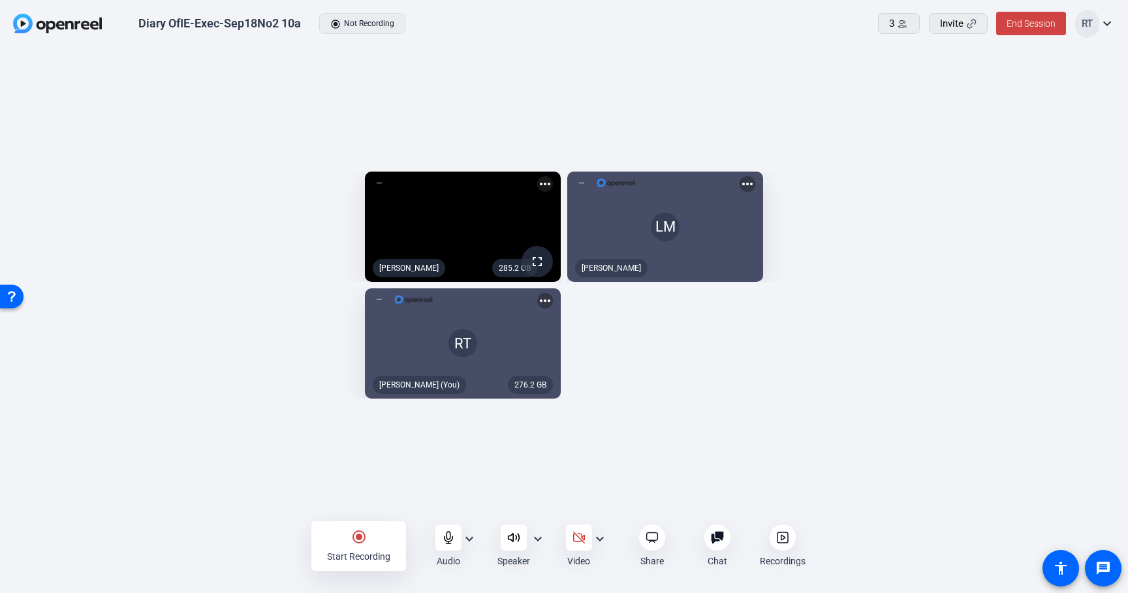
click at [598, 538] on mat-icon "expand_more" at bounding box center [600, 539] width 16 height 16
click at [649, 437] on div at bounding box center [564, 296] width 1128 height 593
click at [472, 535] on mat-icon "expand_more" at bounding box center [469, 539] width 16 height 16
click at [736, 409] on div at bounding box center [564, 296] width 1128 height 593
click at [447, 538] on icon at bounding box center [448, 537] width 13 height 13
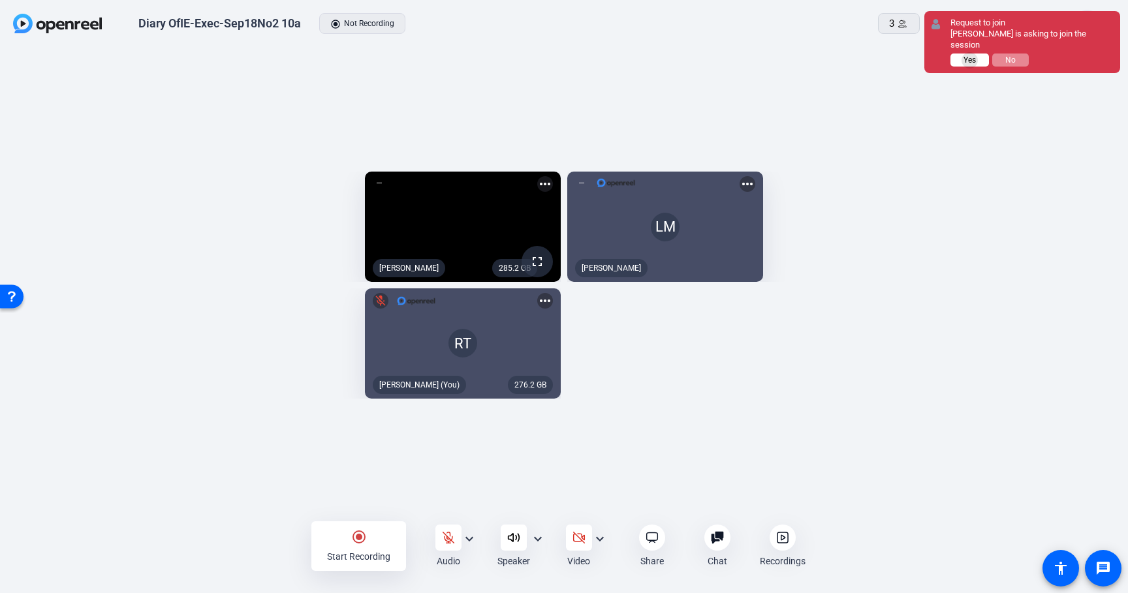
click at [970, 55] on span "Yes" at bounding box center [969, 59] width 12 height 9
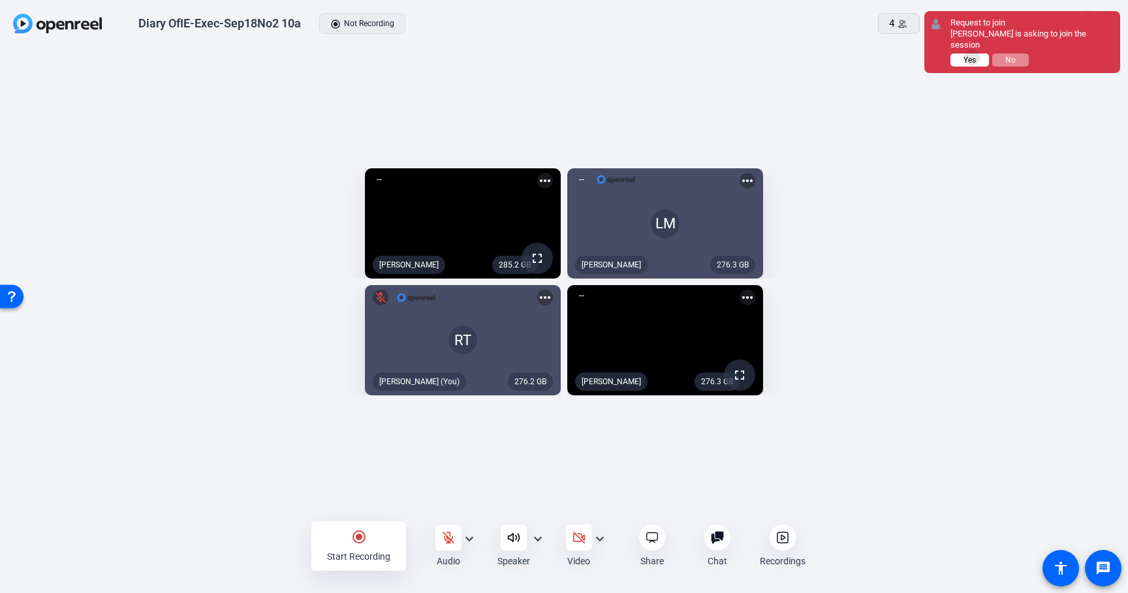
click at [972, 55] on span "Yes" at bounding box center [969, 59] width 12 height 9
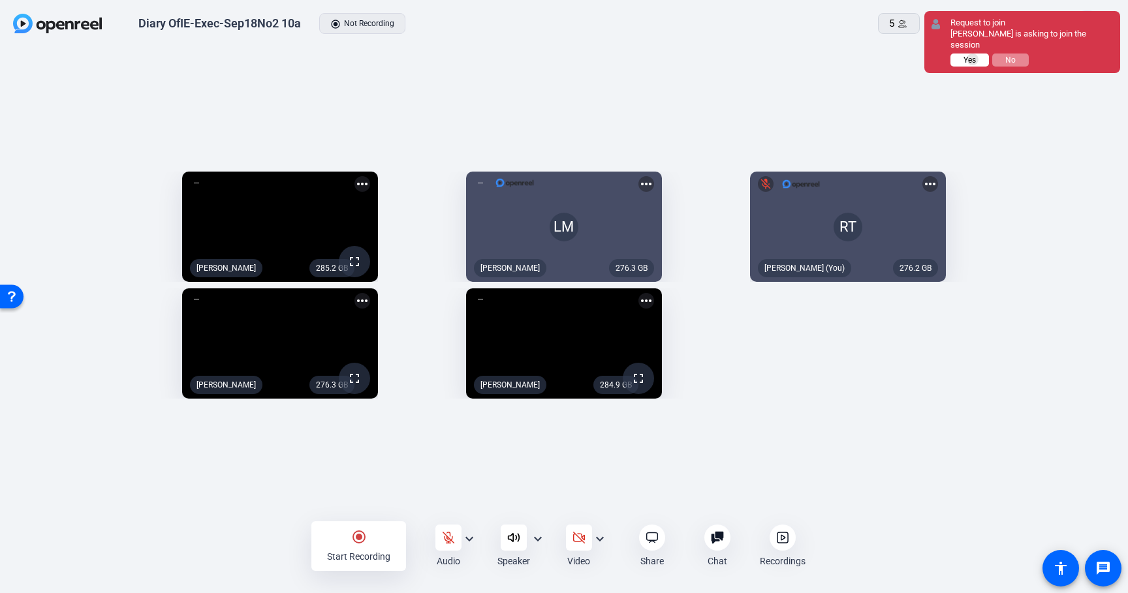
click at [973, 55] on span "Yes" at bounding box center [969, 59] width 12 height 9
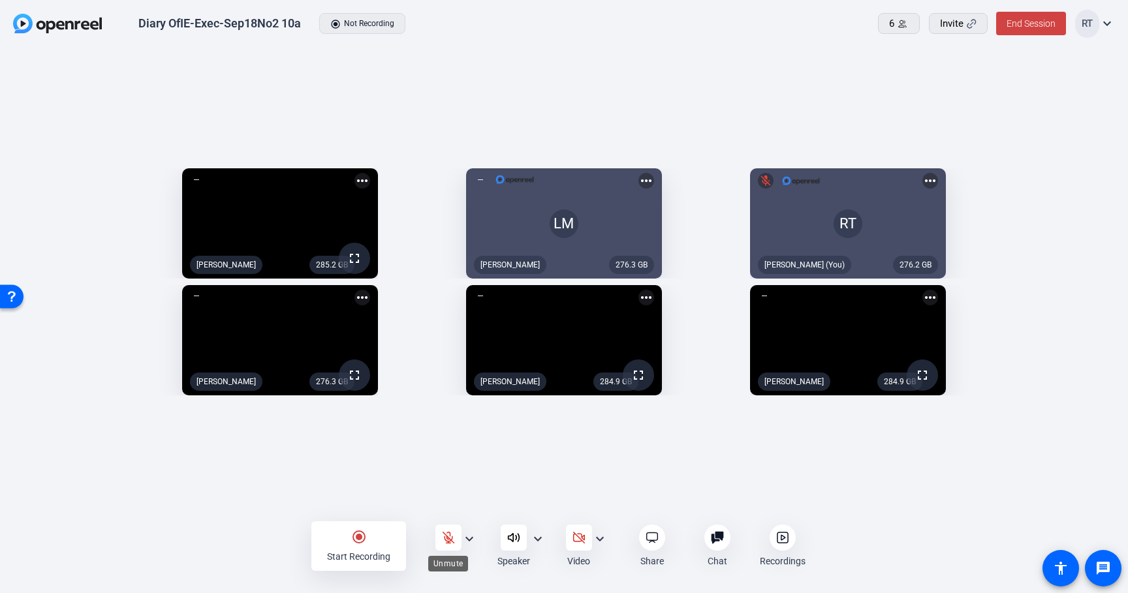
click at [449, 540] on icon at bounding box center [448, 537] width 13 height 13
click at [446, 537] on icon at bounding box center [448, 538] width 8 height 12
click at [472, 537] on mat-icon "expand_more" at bounding box center [469, 539] width 16 height 16
click at [482, 516] on div at bounding box center [564, 296] width 1128 height 593
click at [448, 536] on icon at bounding box center [448, 537] width 13 height 13
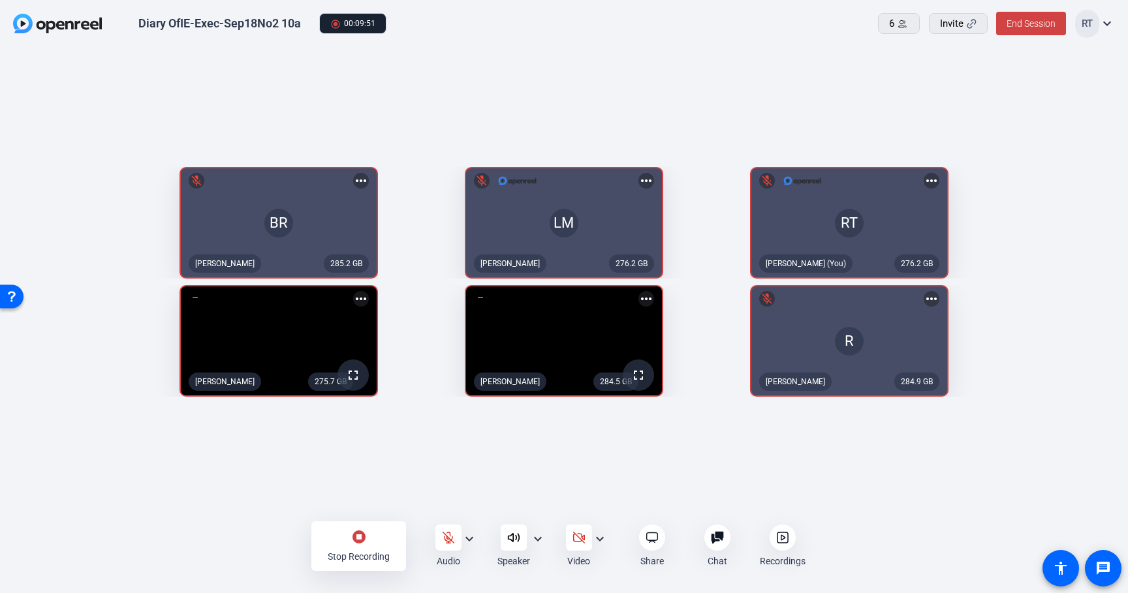
click at [781, 538] on icon at bounding box center [782, 537] width 13 height 13
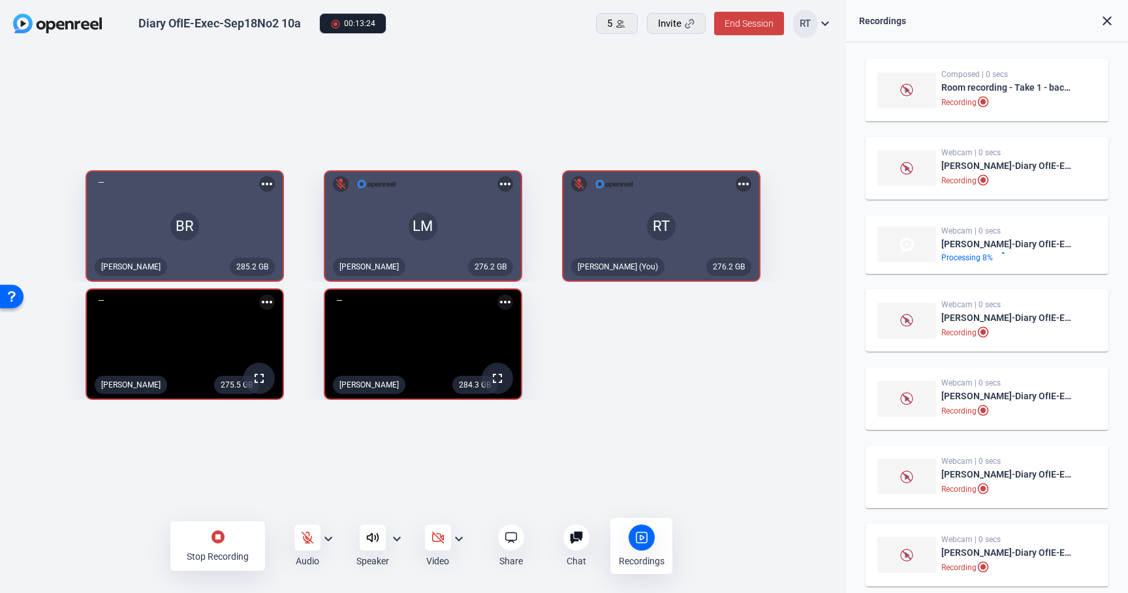
click at [217, 536] on mat-icon "stop_circle" at bounding box center [218, 537] width 16 height 16
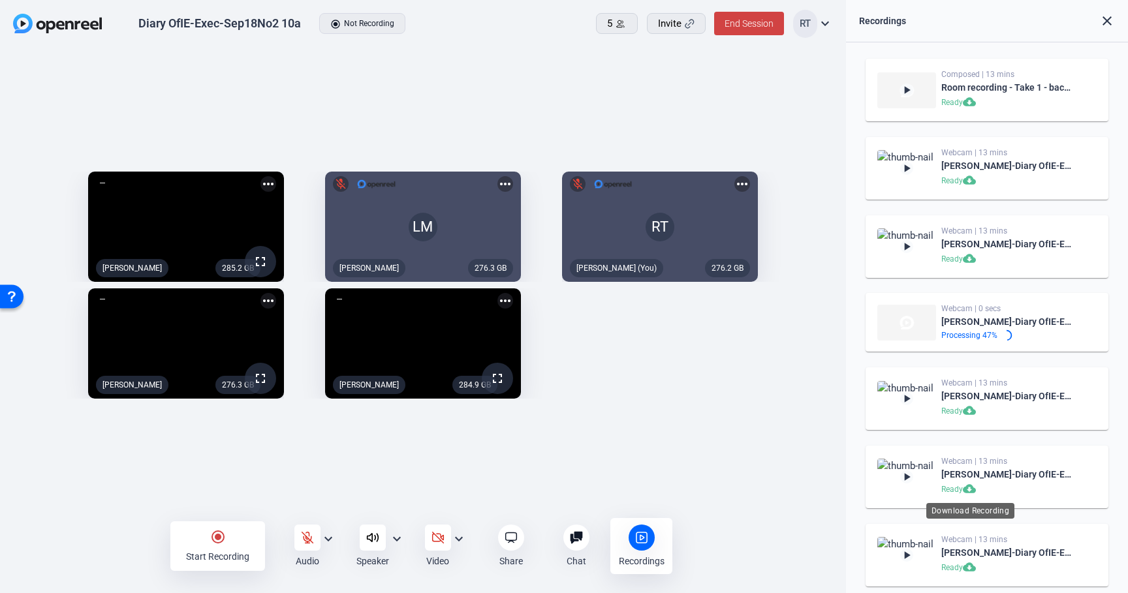
click at [968, 489] on mat-icon "cloud_download" at bounding box center [971, 490] width 16 height 16
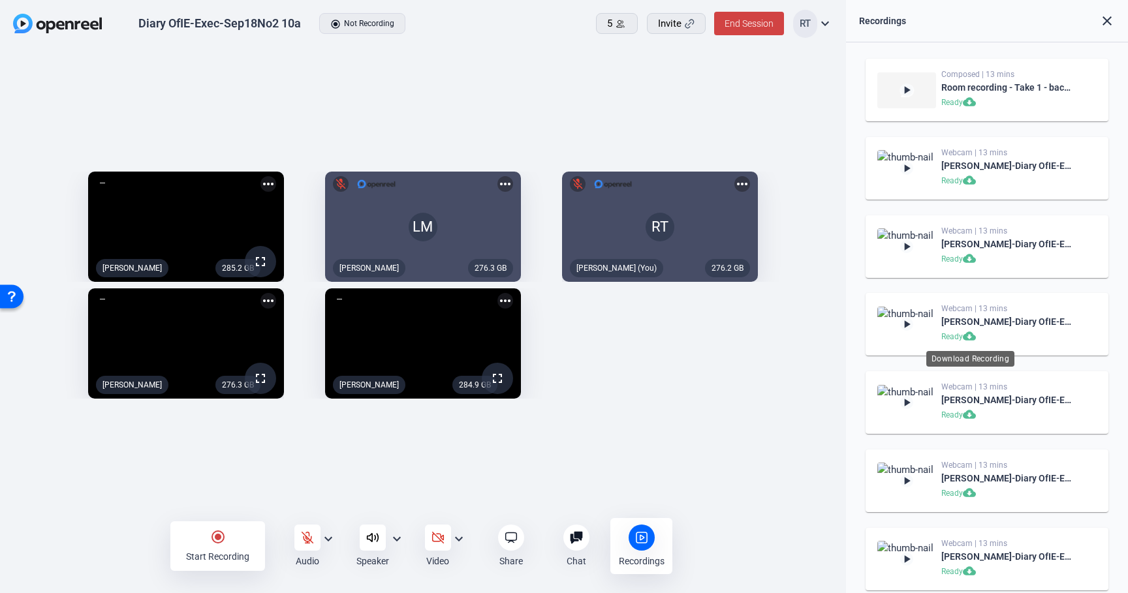
click at [970, 336] on mat-icon "cloud_download" at bounding box center [971, 338] width 16 height 16
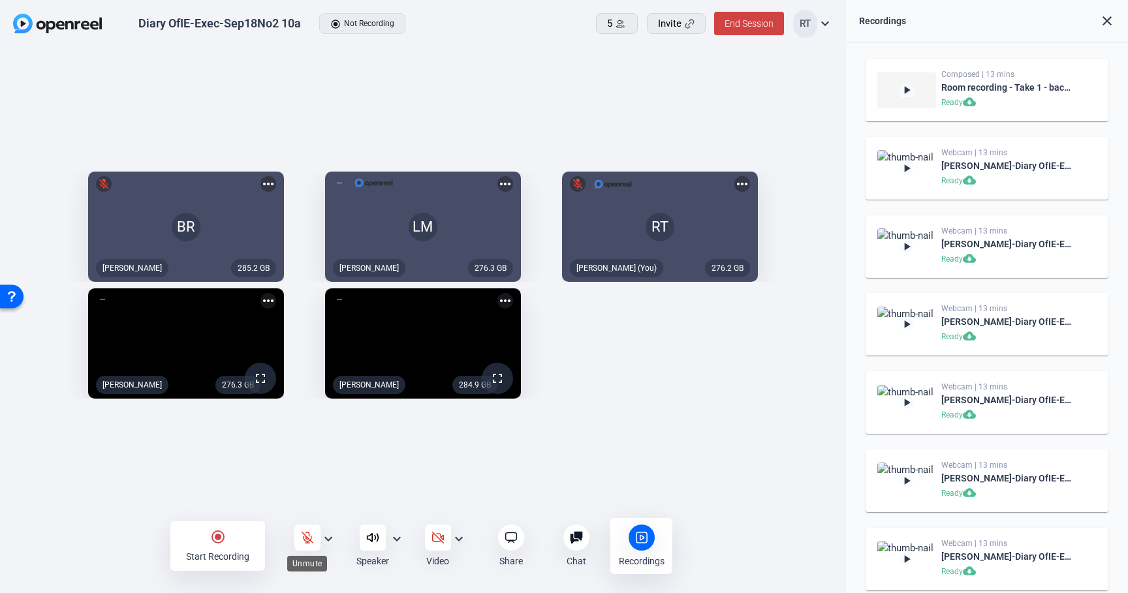
click at [305, 535] on icon at bounding box center [307, 537] width 13 height 13
click at [220, 537] on mat-icon "radio_button_checked" at bounding box center [218, 537] width 16 height 16
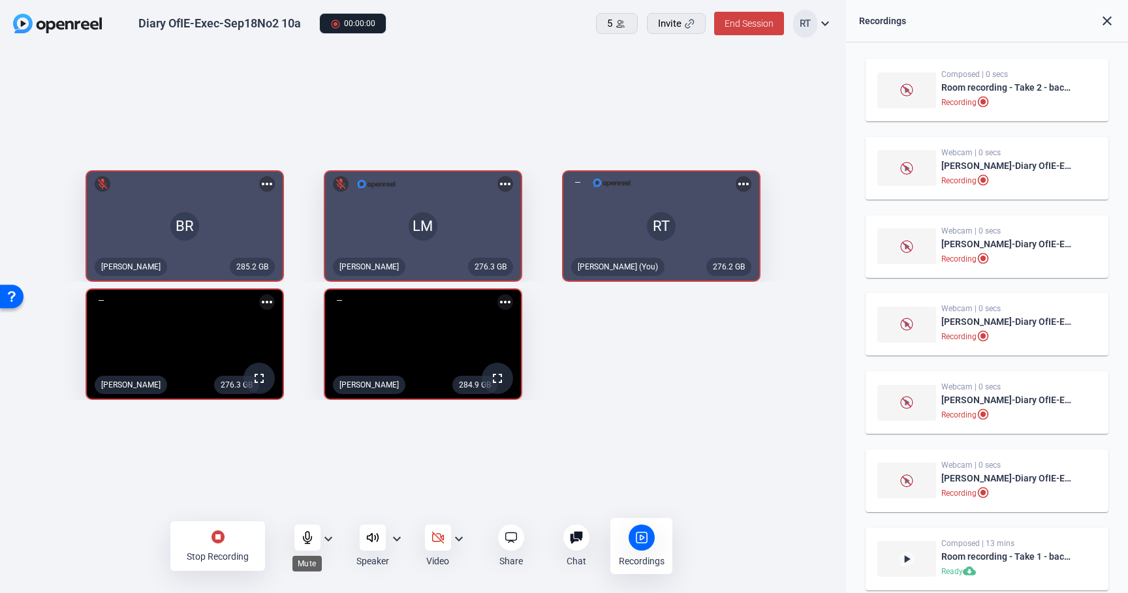
click at [306, 538] on icon at bounding box center [307, 537] width 13 height 13
click at [310, 538] on icon at bounding box center [307, 537] width 13 height 13
click at [305, 535] on icon at bounding box center [307, 538] width 8 height 12
click at [305, 532] on icon at bounding box center [307, 537] width 13 height 13
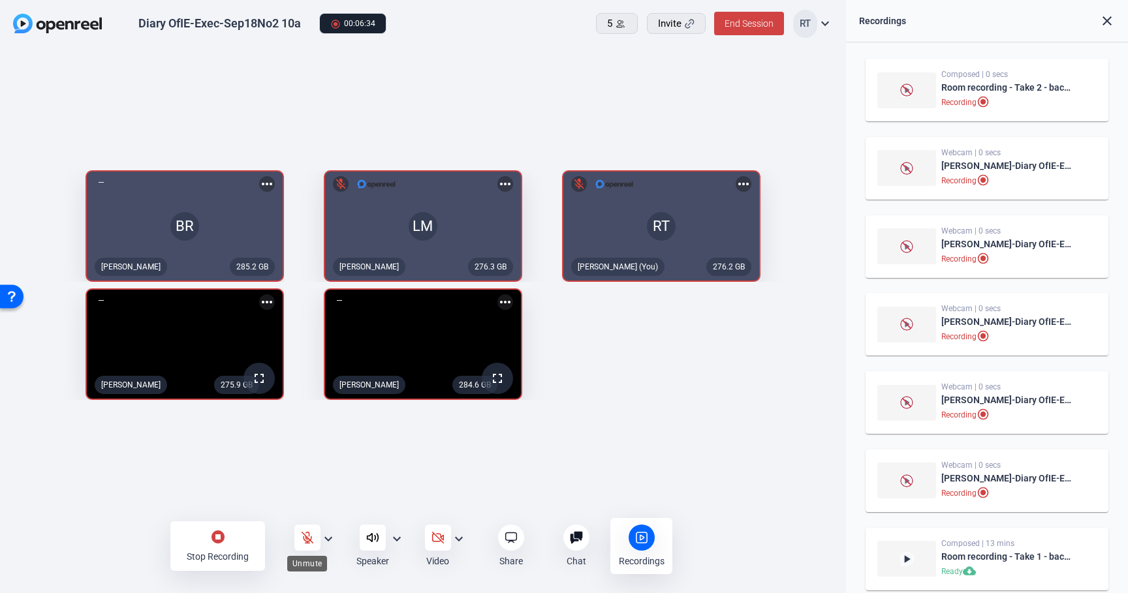
click at [305, 532] on icon at bounding box center [307, 537] width 13 height 13
click at [223, 536] on mat-icon "stop_circle" at bounding box center [218, 537] width 16 height 16
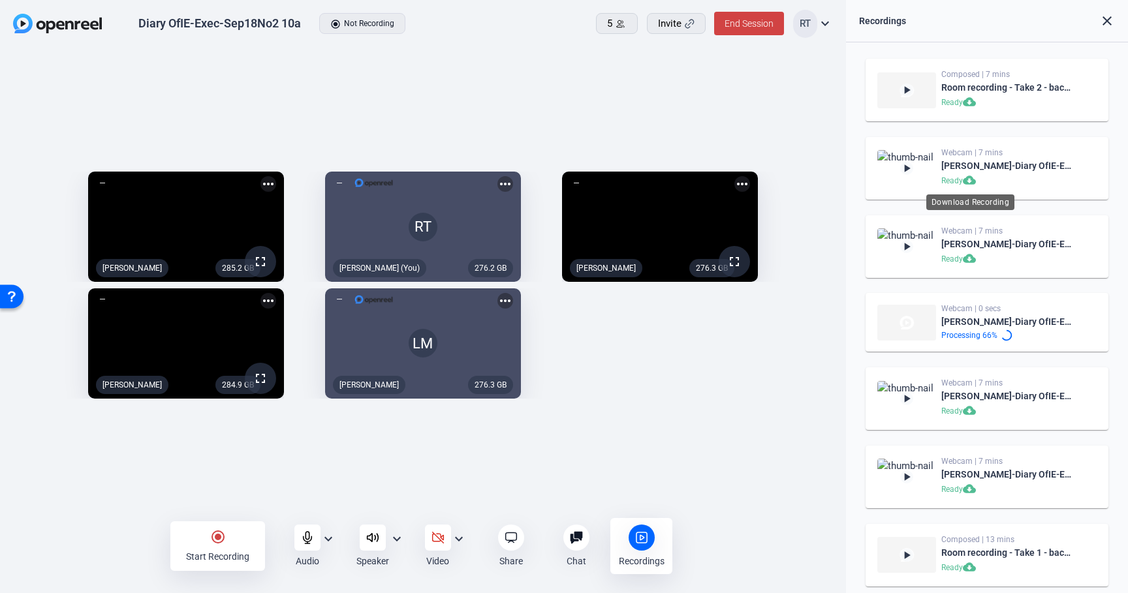
click at [969, 179] on mat-icon "cloud_download" at bounding box center [971, 182] width 16 height 16
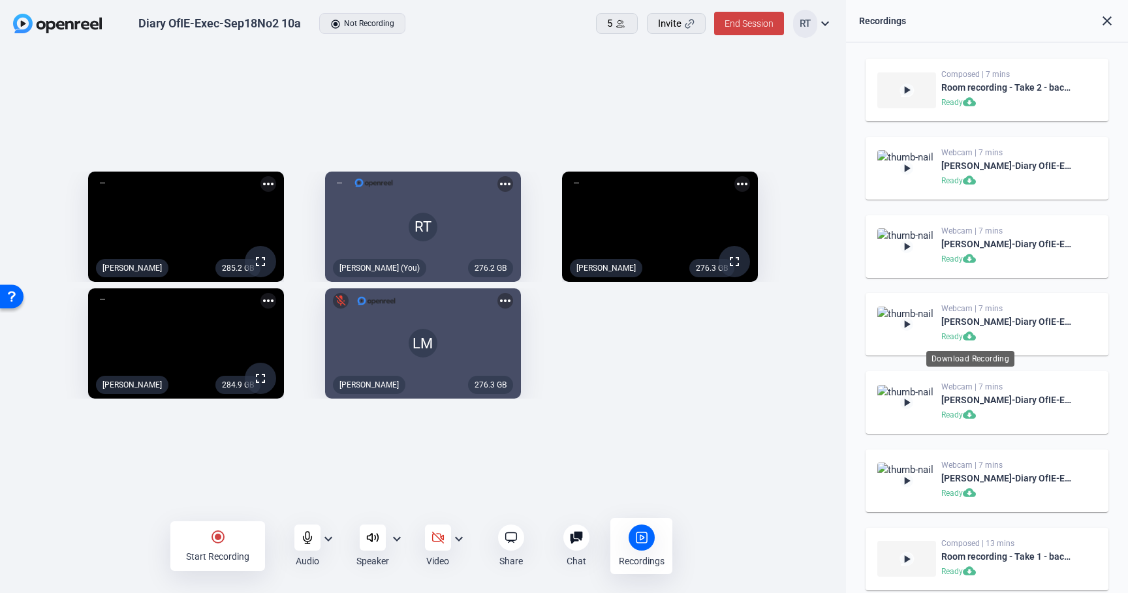
click at [970, 337] on mat-icon "cloud_download" at bounding box center [971, 338] width 16 height 16
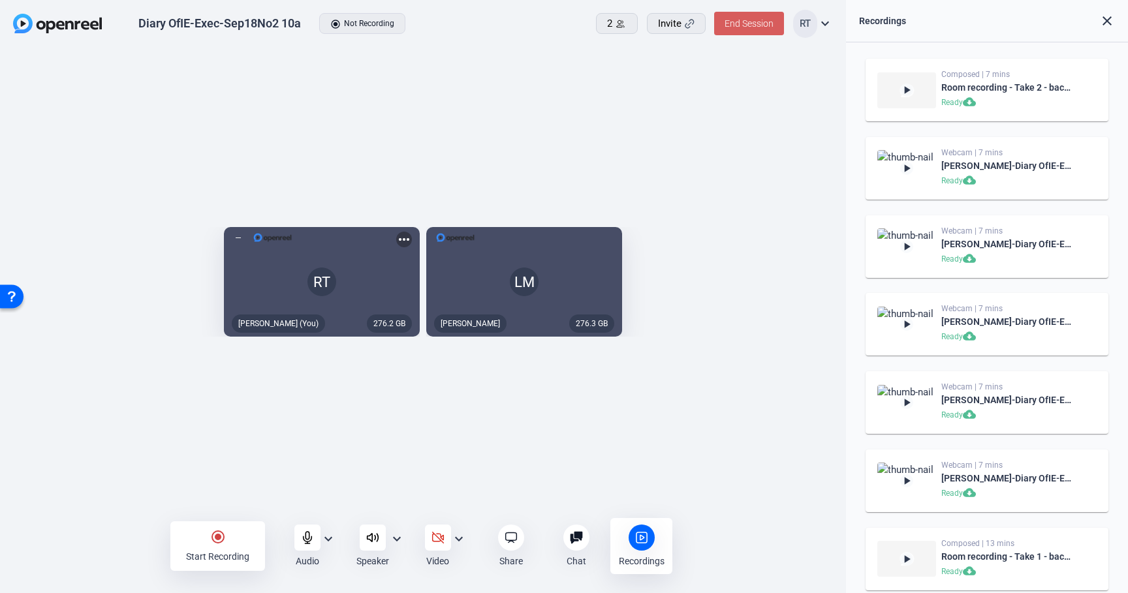
click at [754, 24] on span "End Session" at bounding box center [748, 23] width 49 height 10
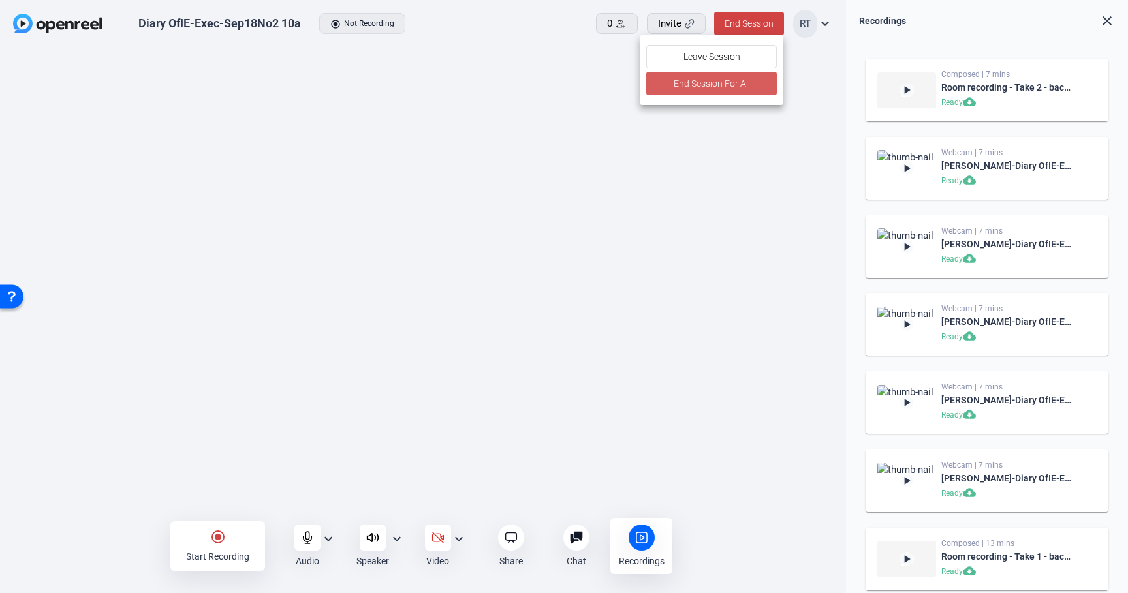
click at [705, 82] on span "End Session For All" at bounding box center [711, 84] width 76 height 16
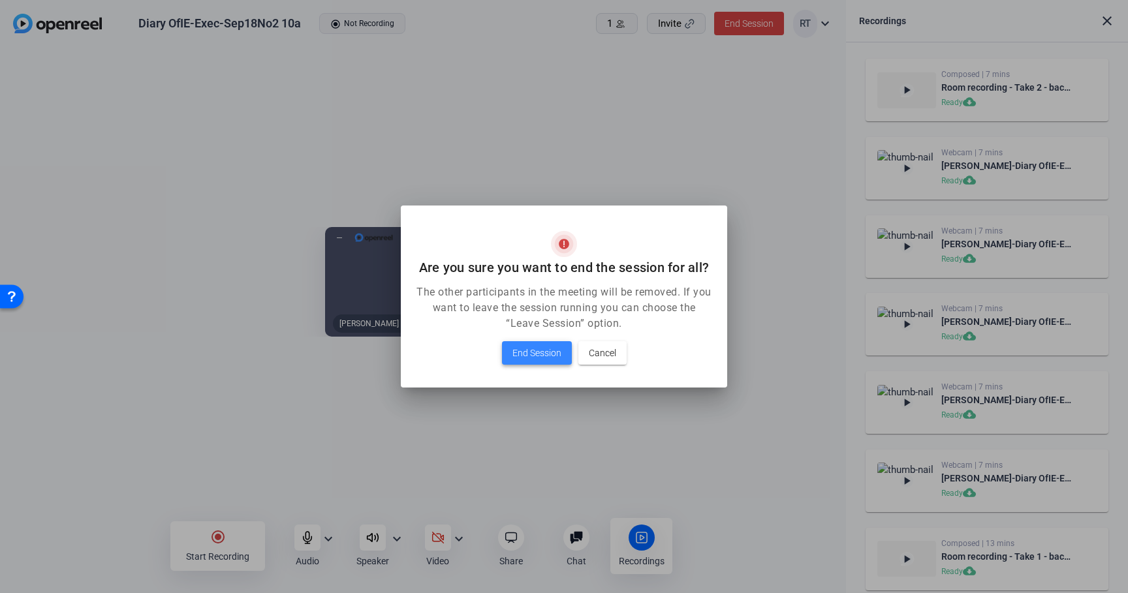
click at [538, 358] on span "End Session" at bounding box center [536, 353] width 49 height 16
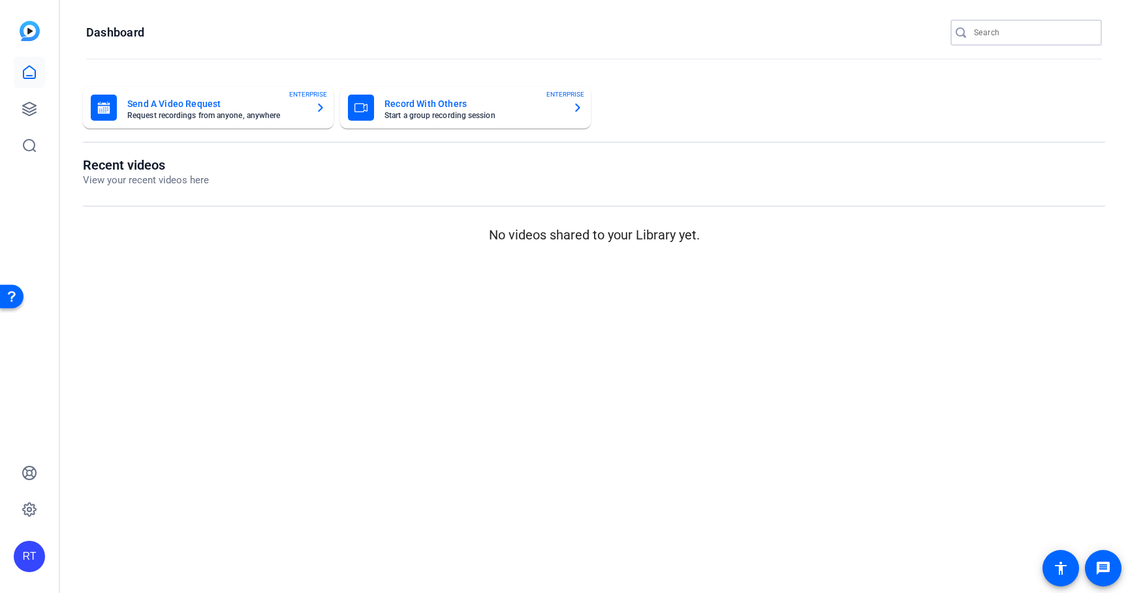
click at [998, 39] on input "Search" at bounding box center [1032, 33] width 117 height 16
paste input "2508-11116-CS"
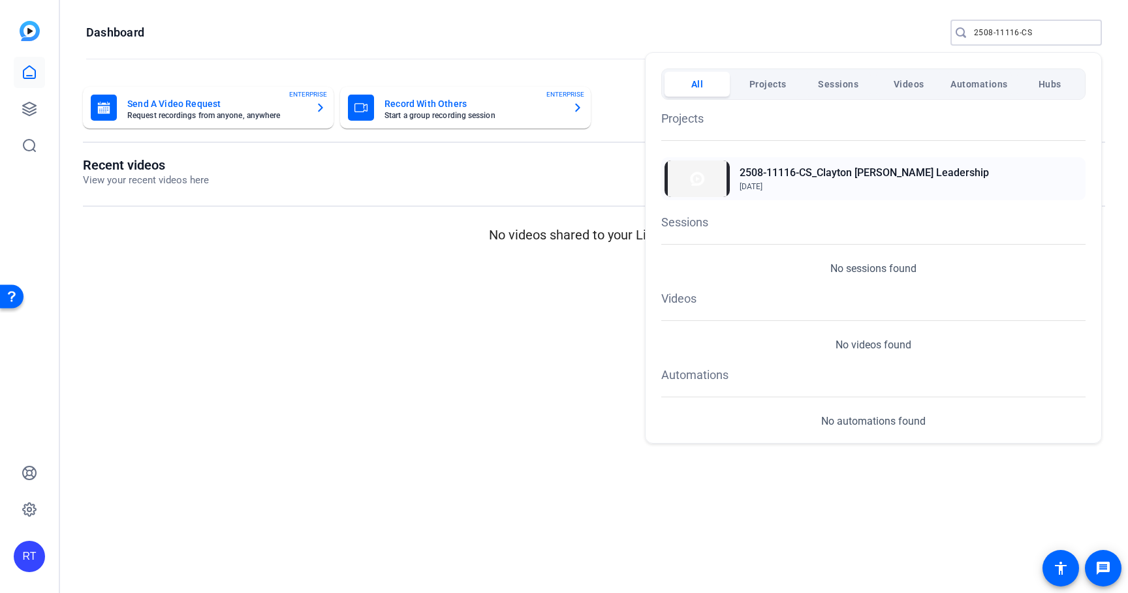
type input "2508-11116-CS"
click at [874, 177] on h2 "2508-11116-CS_Clayton Baker Leadership" at bounding box center [863, 173] width 249 height 16
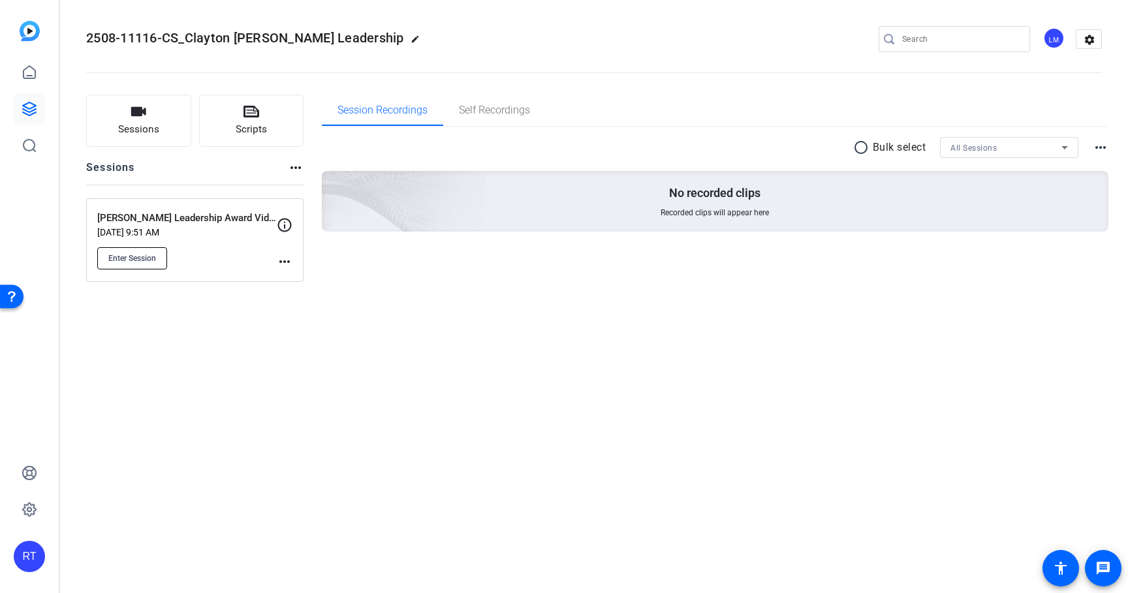
click at [146, 259] on span "Enter Session" at bounding box center [132, 258] width 48 height 10
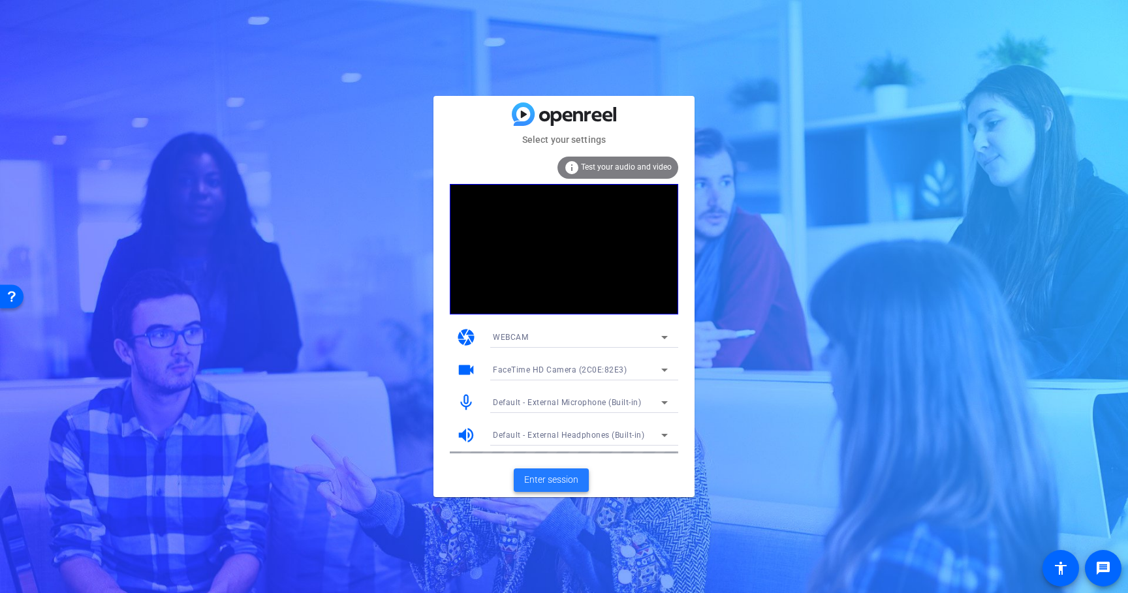
click at [548, 483] on span "Enter session" at bounding box center [551, 480] width 54 height 14
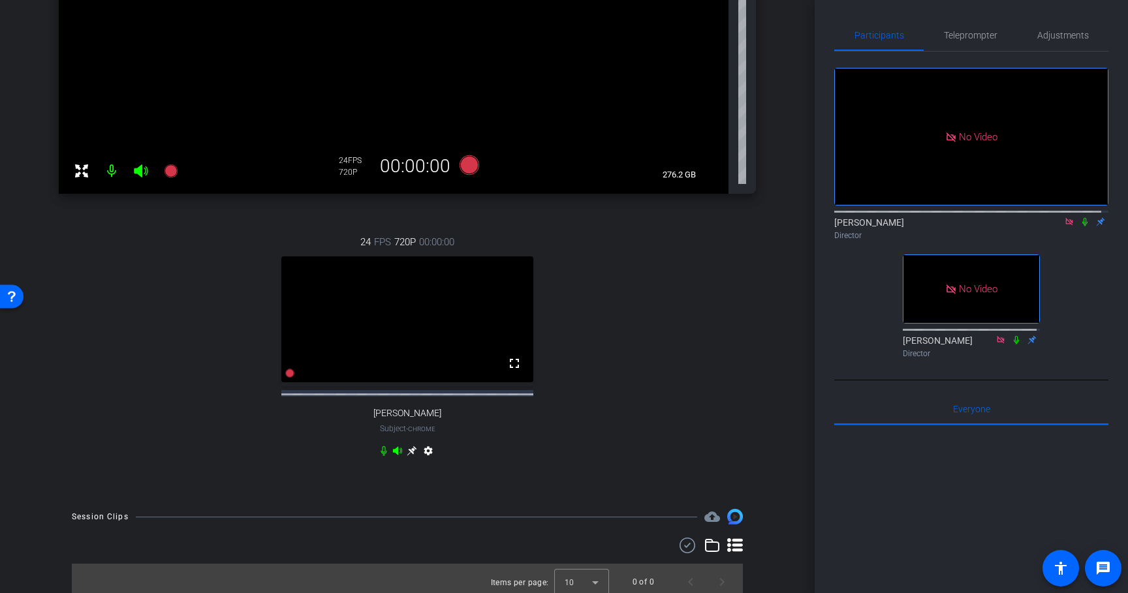
scroll to position [398, 0]
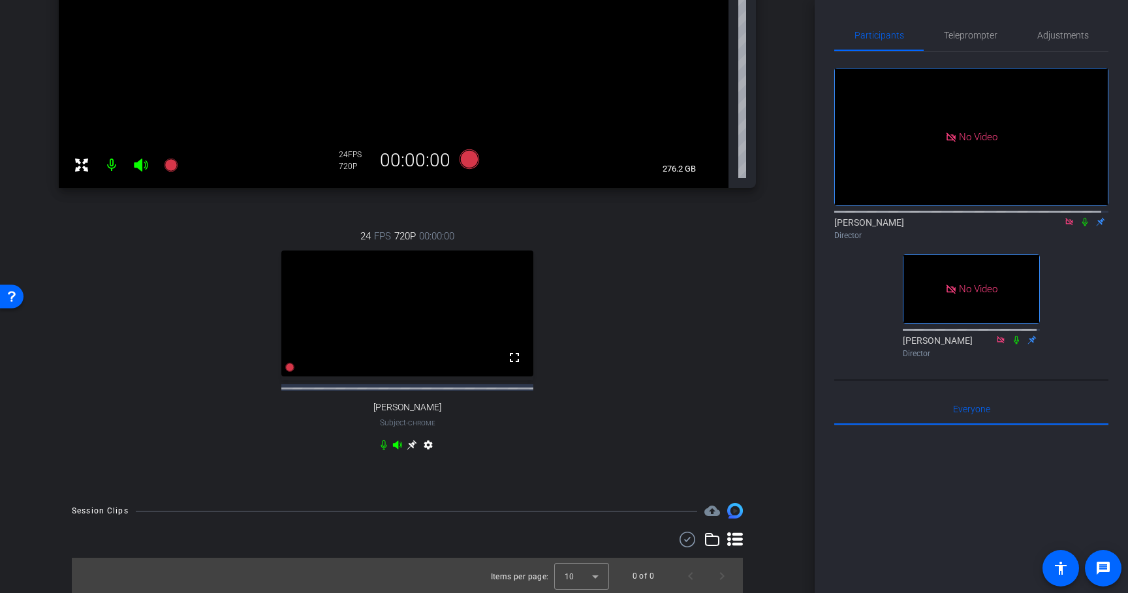
click at [703, 390] on div "24 FPS 720P 00:00:00 fullscreen CHRISTY Subject - Chrome settings" at bounding box center [407, 343] width 697 height 270
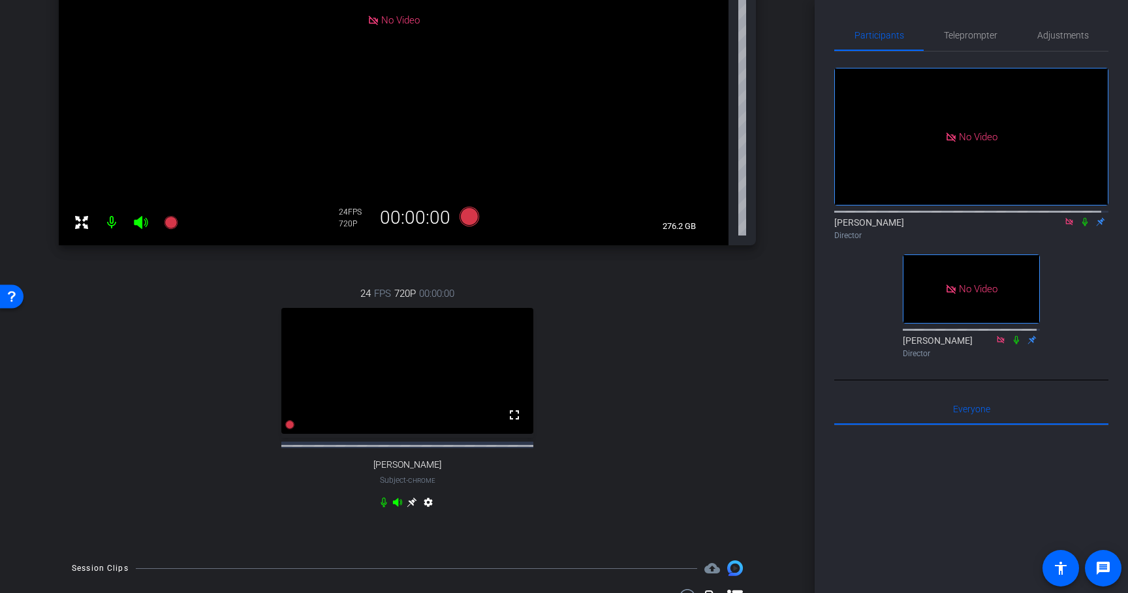
scroll to position [343, 0]
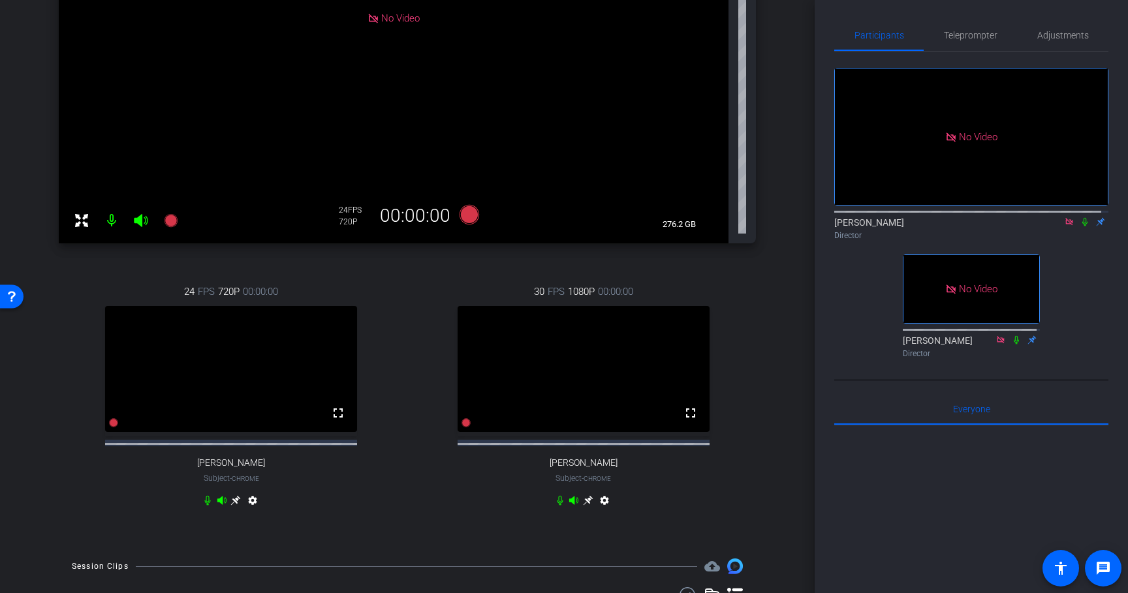
click at [583, 506] on icon at bounding box center [588, 501] width 10 height 10
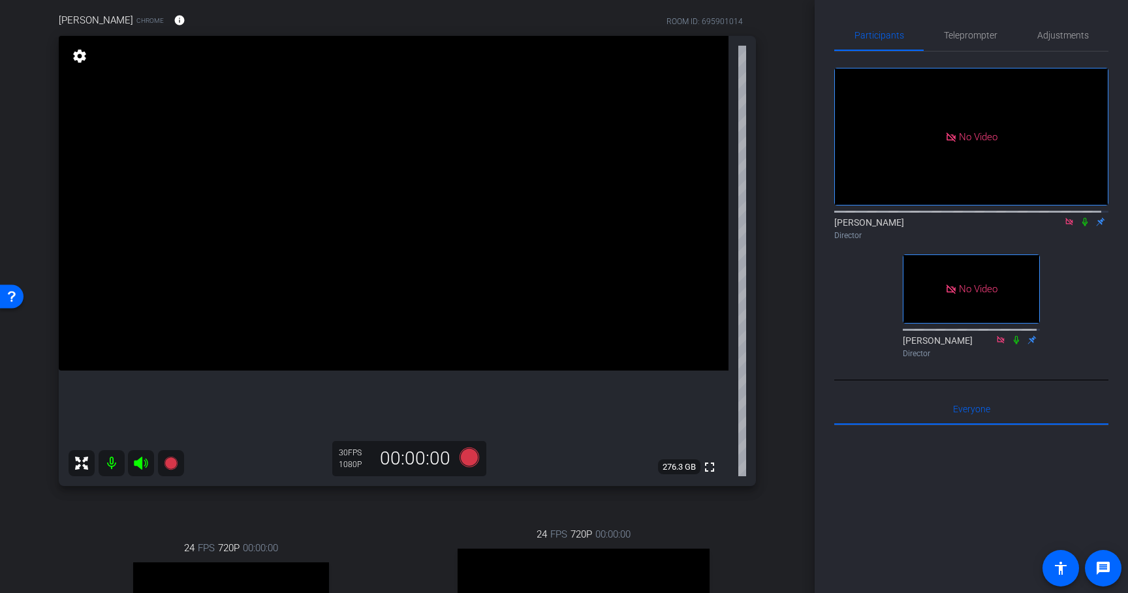
scroll to position [82, 0]
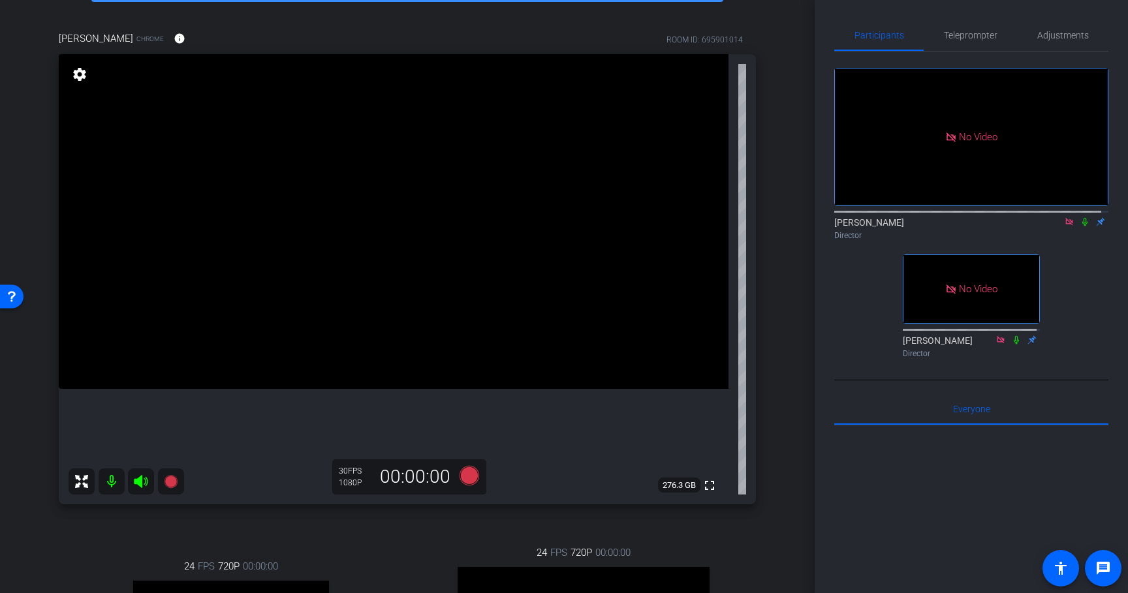
click at [1082, 226] on icon at bounding box center [1084, 222] width 5 height 8
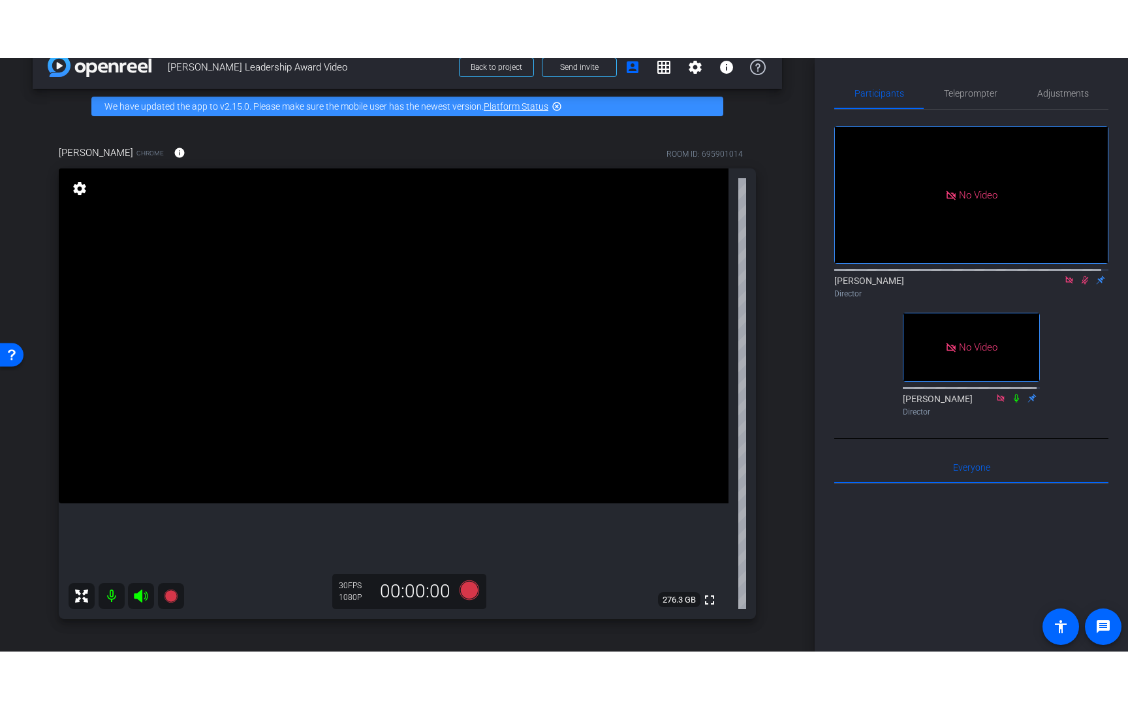
scroll to position [39, 0]
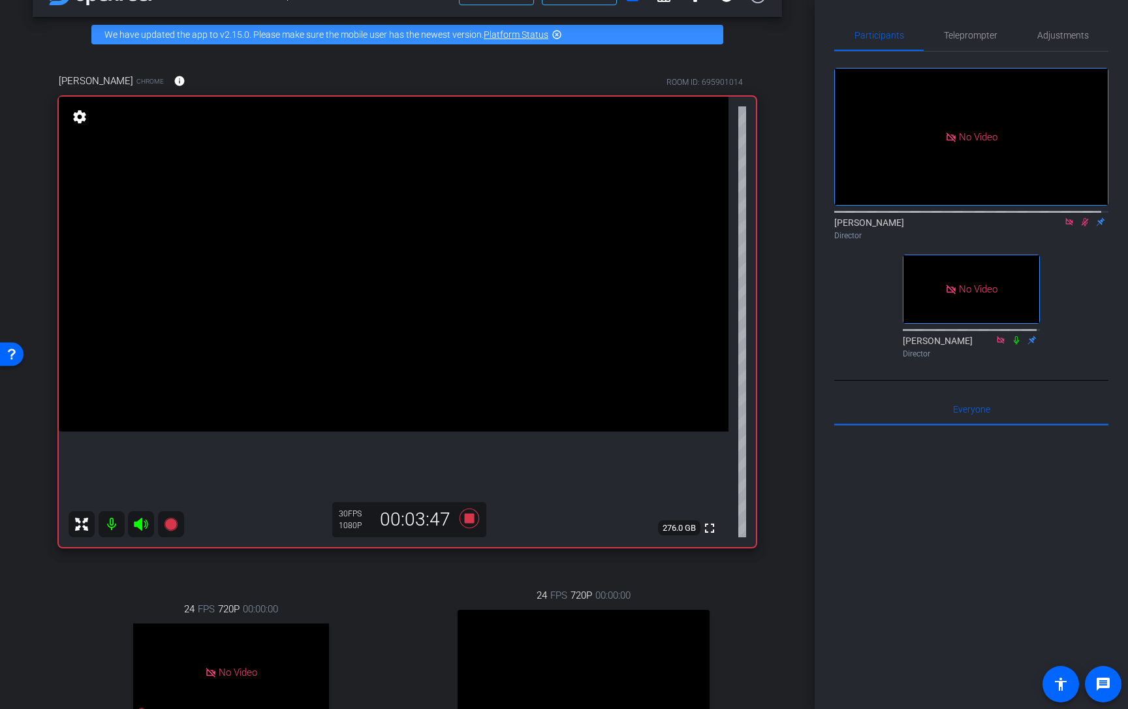
click at [1079, 226] on icon at bounding box center [1084, 221] width 10 height 9
click at [467, 518] on icon at bounding box center [469, 518] width 20 height 20
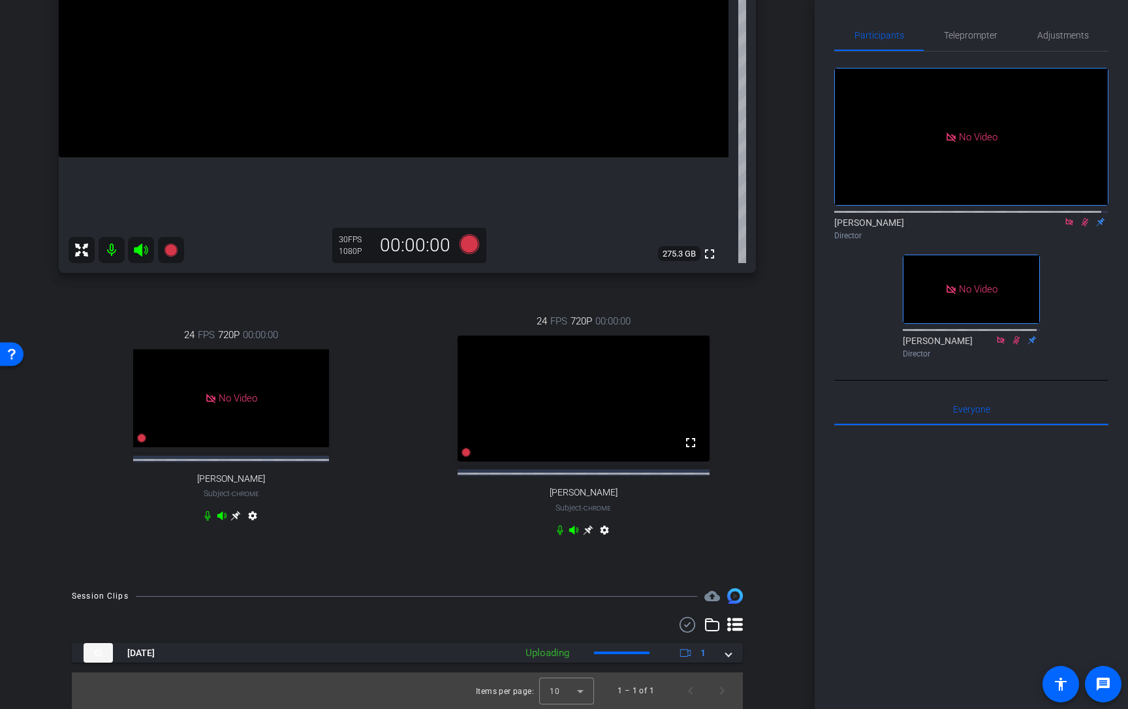
scroll to position [325, 0]
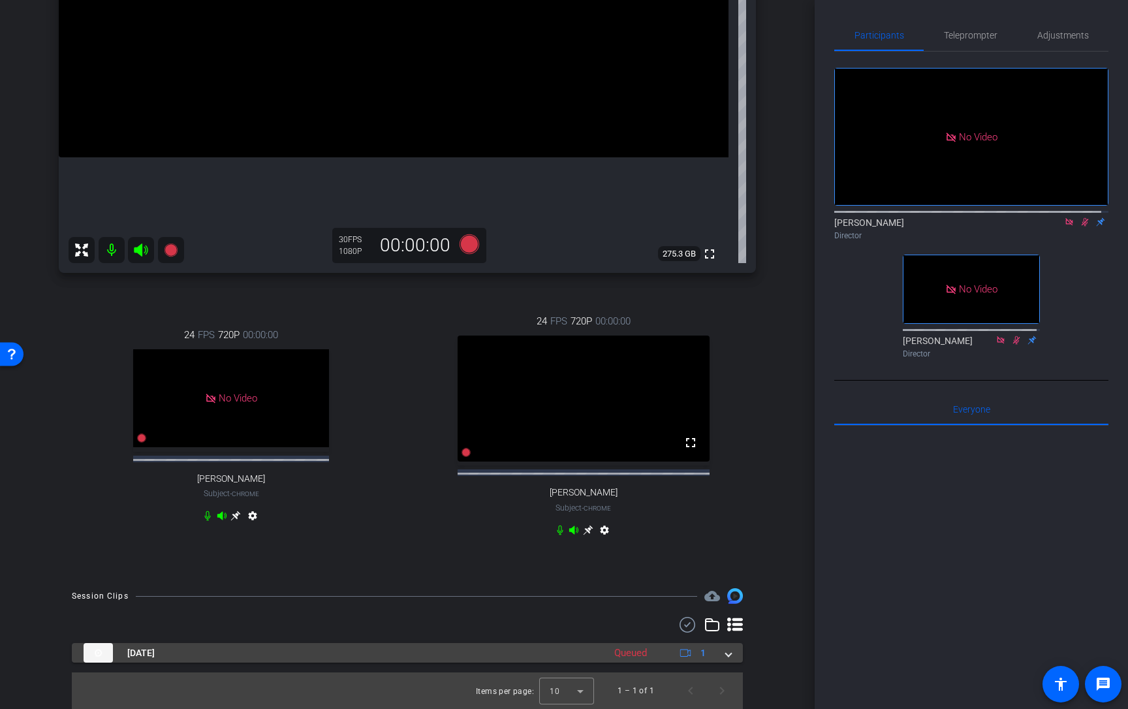
click at [726, 593] on span at bounding box center [728, 653] width 5 height 14
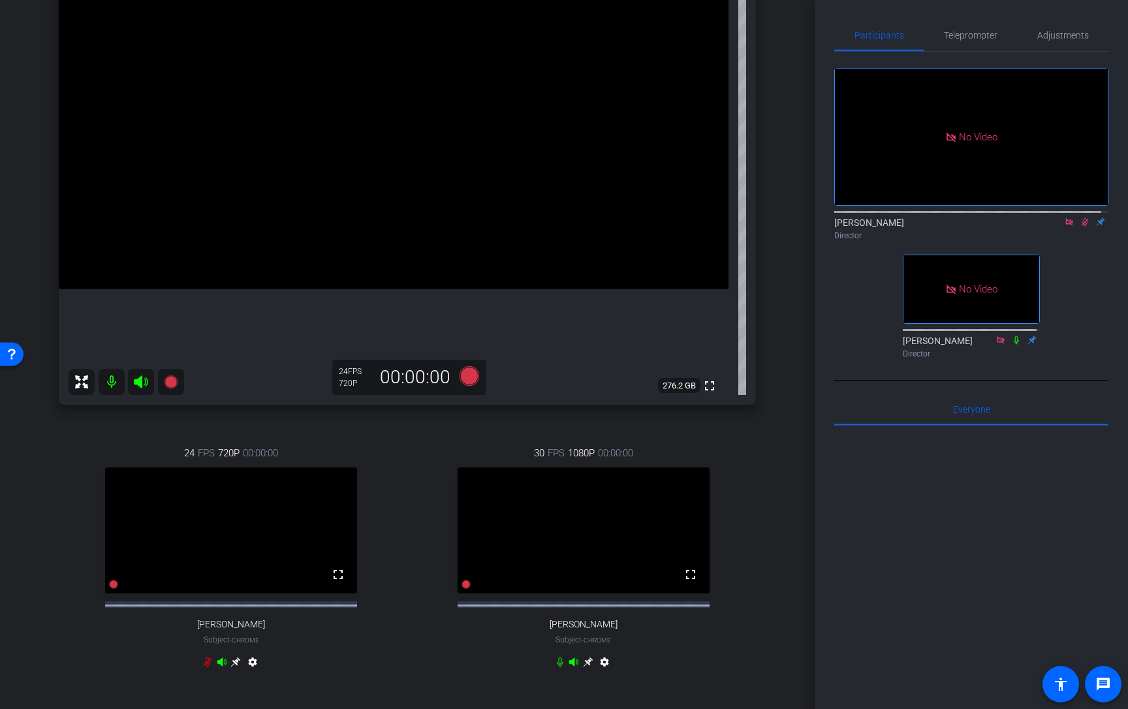
scroll to position [194, 0]
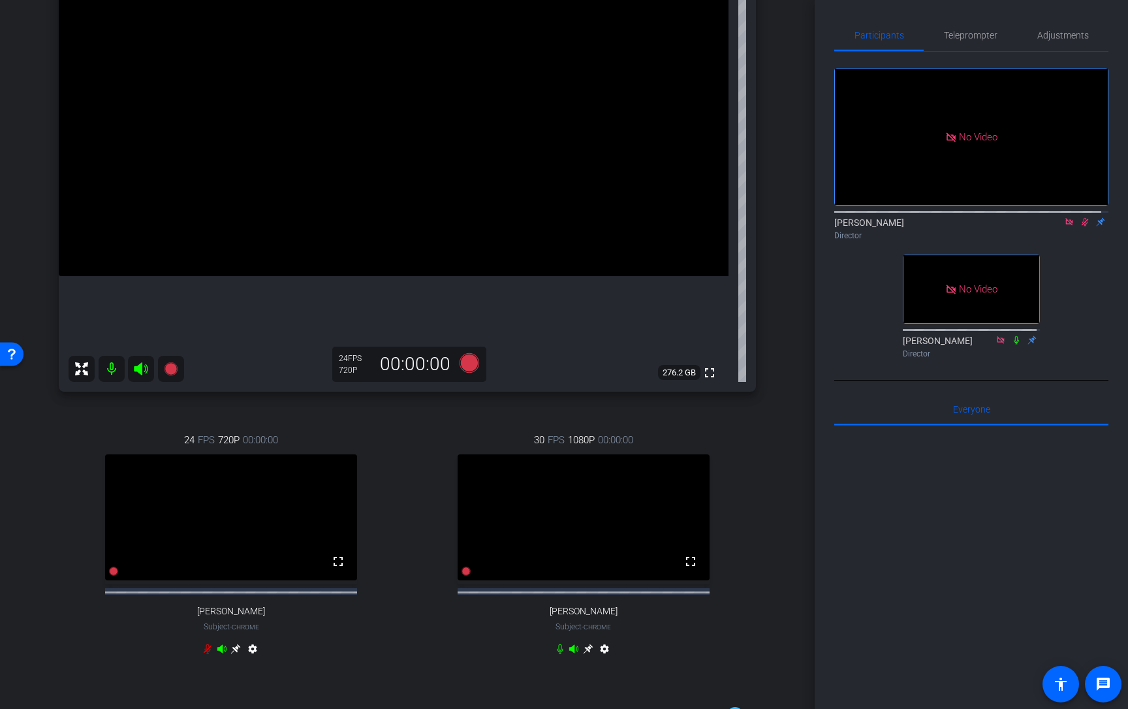
click at [1079, 226] on icon at bounding box center [1084, 221] width 10 height 9
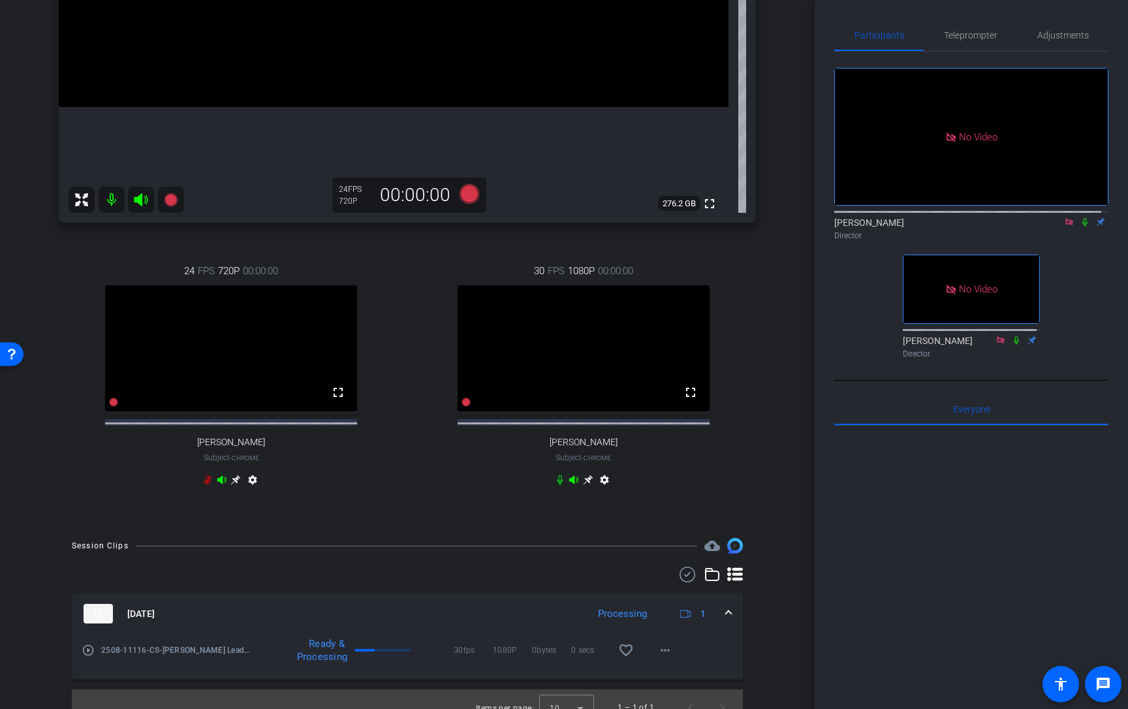
scroll to position [392, 0]
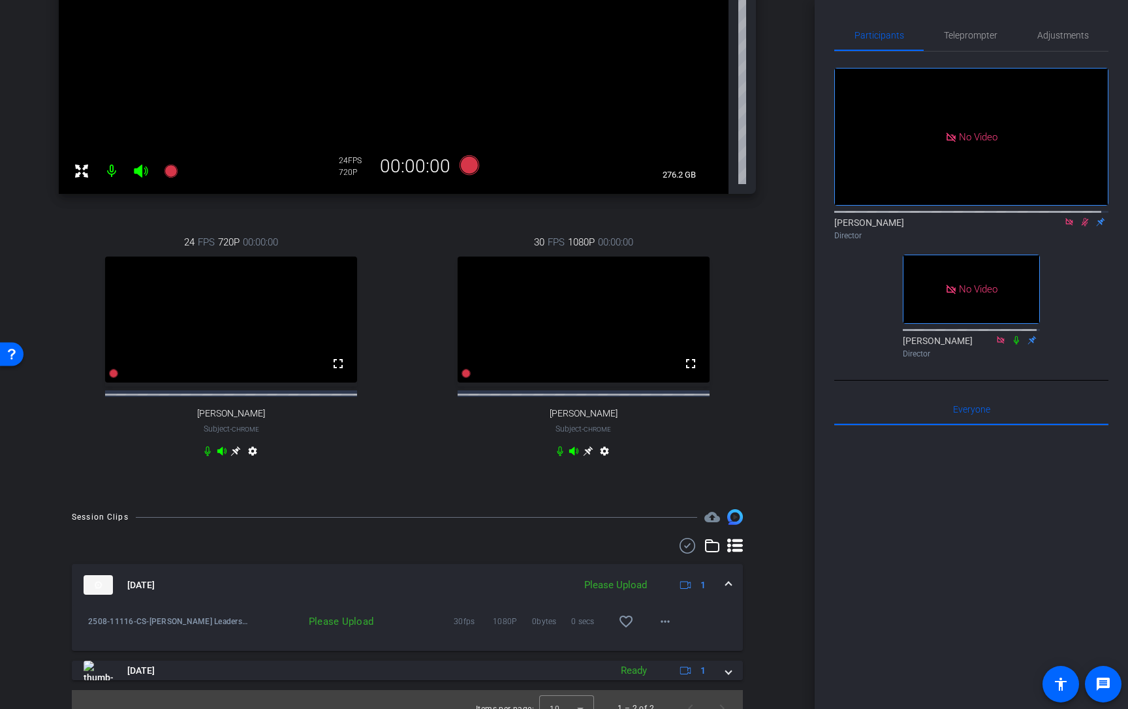
click at [786, 478] on div "arrow_back Clayton Baker Leadership Award Video Back to project Send invite acc…" at bounding box center [407, 354] width 814 height 709
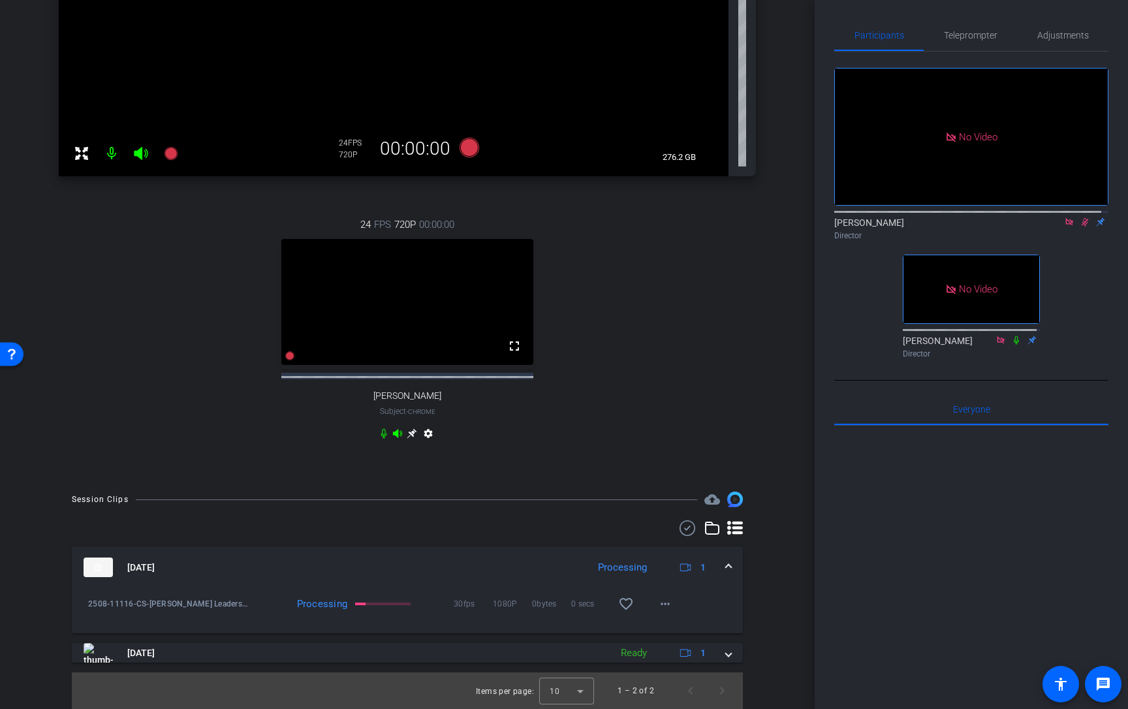
click at [1079, 226] on icon at bounding box center [1084, 221] width 10 height 9
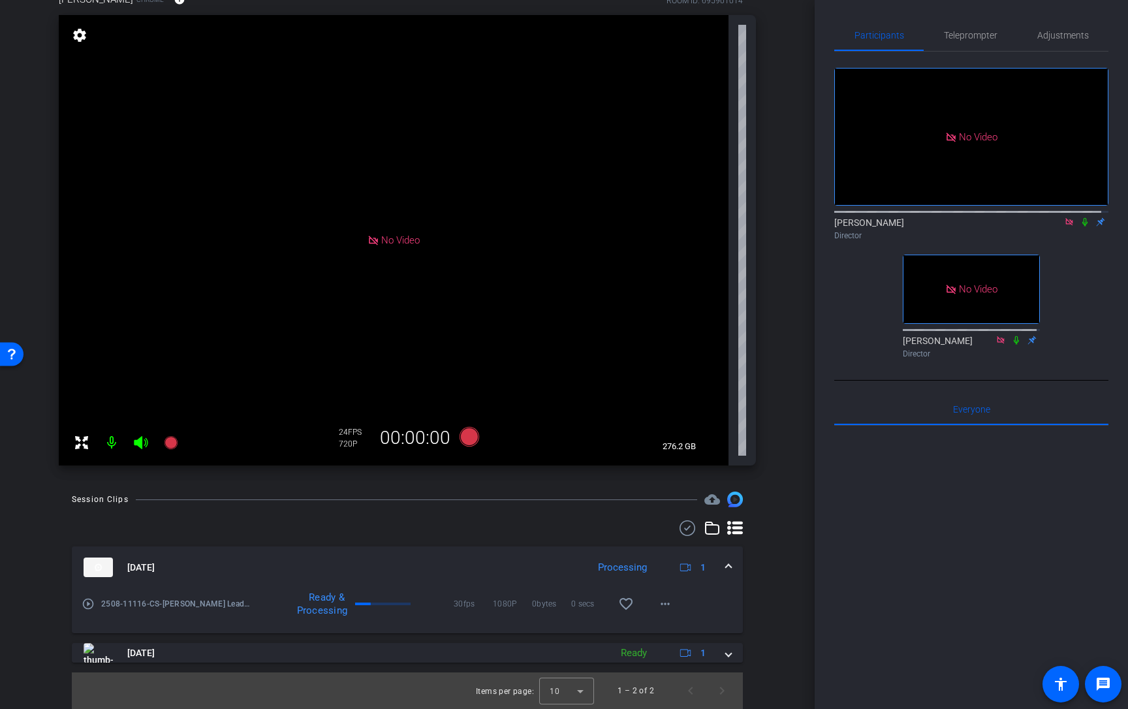
scroll to position [0, 0]
